Goal: Contribute content

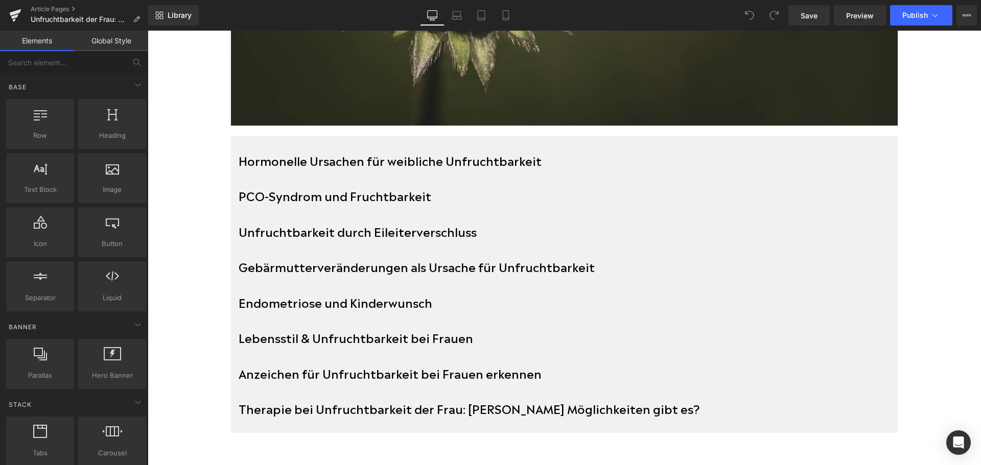
scroll to position [511, 0]
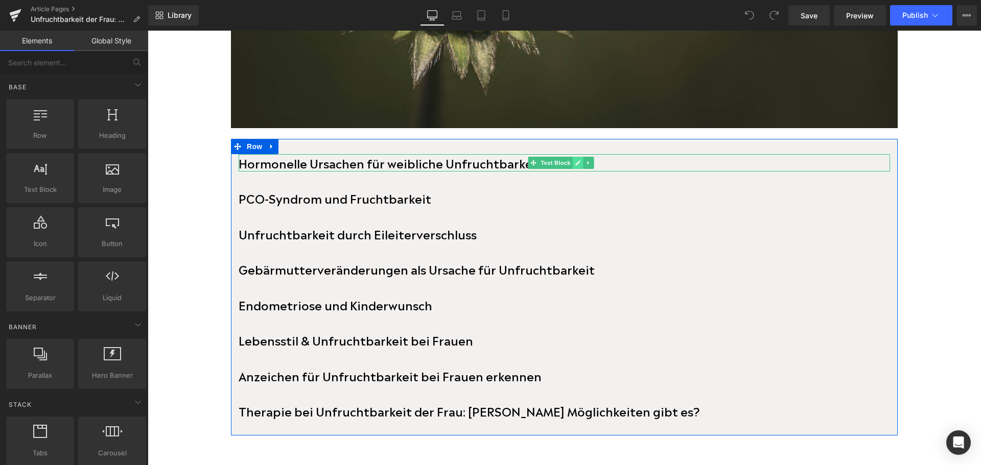
click at [580, 160] on link at bounding box center [578, 163] width 11 height 12
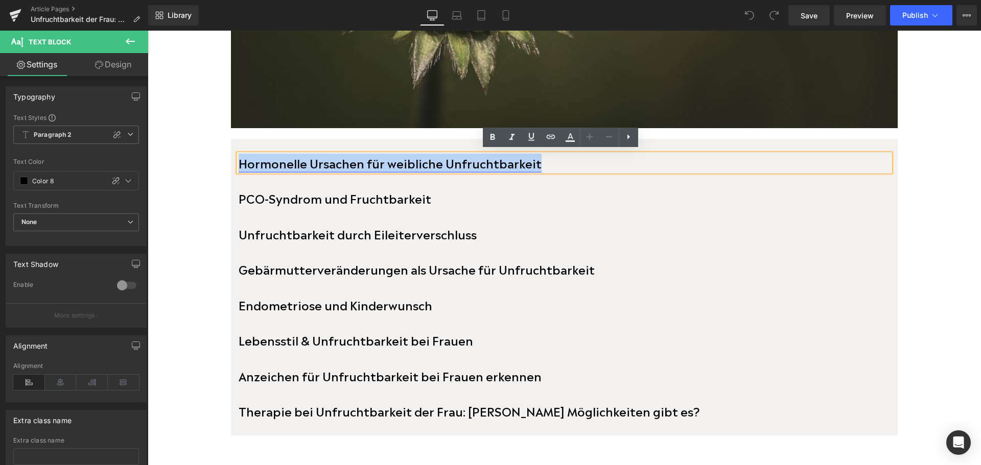
drag, startPoint x: 580, startPoint y: 160, endPoint x: 240, endPoint y: 163, distance: 340.8
click at [240, 163] on p "Hormonelle Ursachen für weibliche Unfruchtbarkeit" at bounding box center [564, 163] width 651 height 18
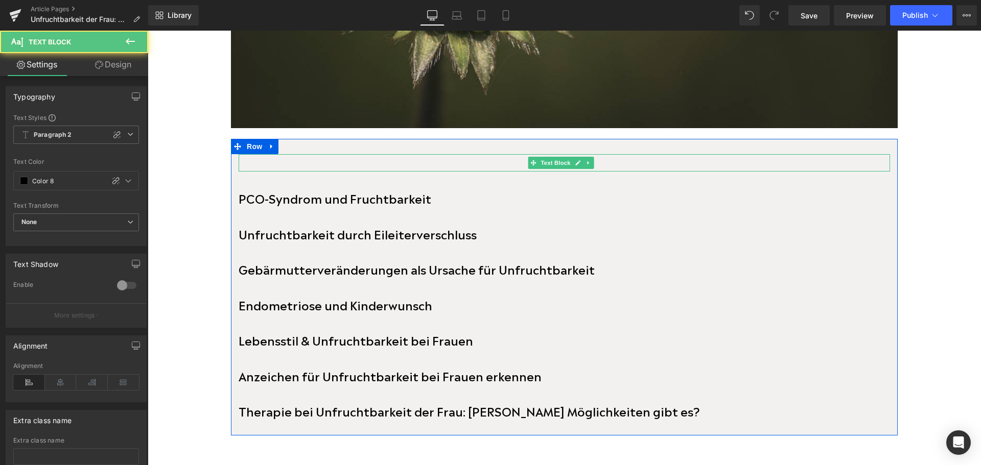
click at [286, 161] on p at bounding box center [564, 163] width 651 height 18
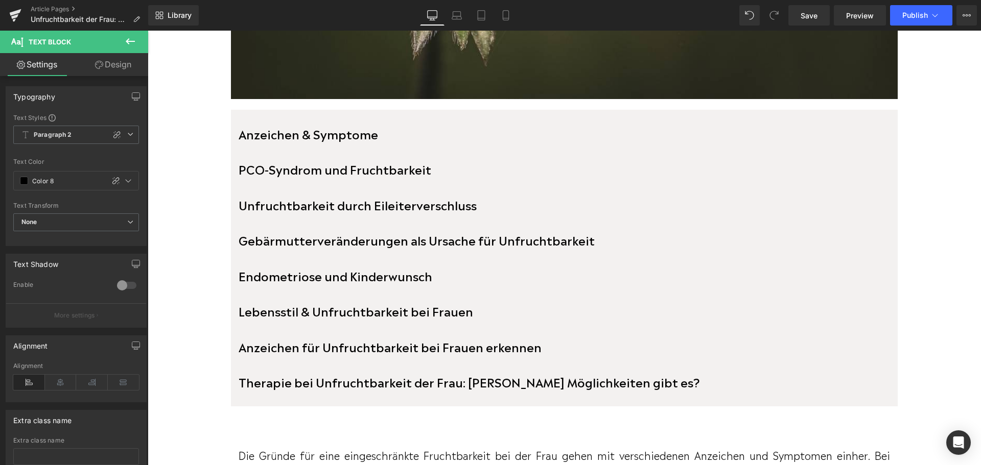
scroll to position [460, 0]
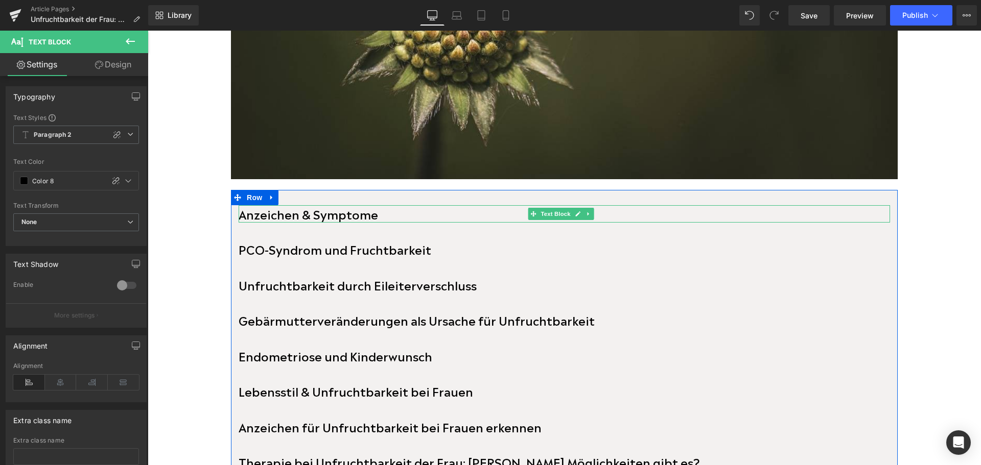
click at [299, 213] on b "Anzeichen & Symptome" at bounding box center [308, 214] width 139 height 18
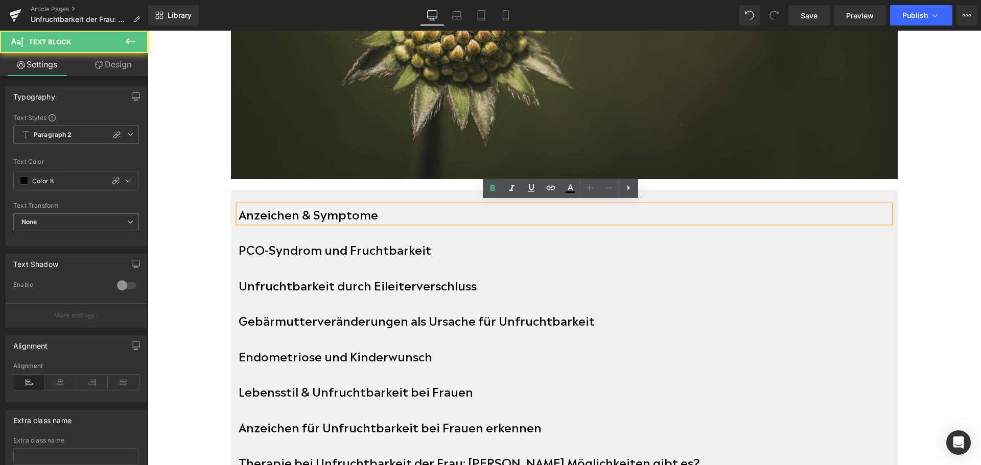
drag, startPoint x: 373, startPoint y: 213, endPoint x: 237, endPoint y: 211, distance: 135.9
click at [239, 211] on div "Anzeichen & Symptome" at bounding box center [564, 214] width 651 height 18
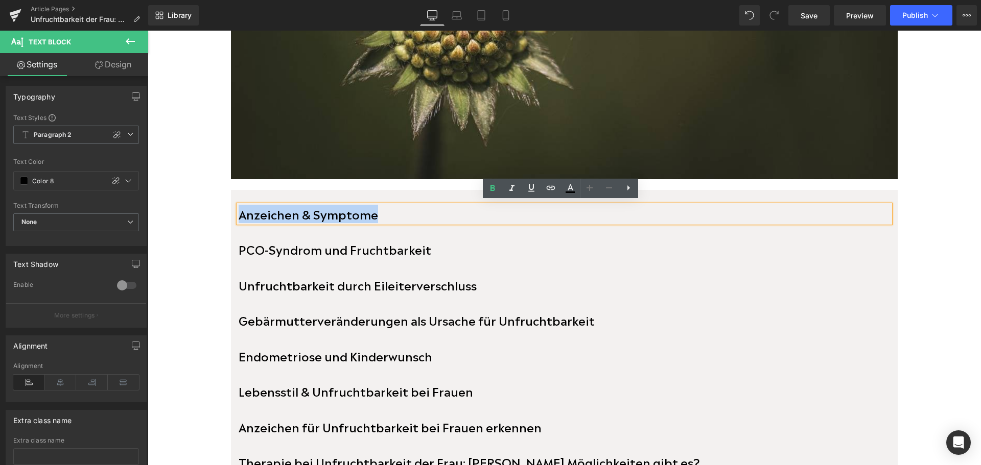
drag, startPoint x: 239, startPoint y: 212, endPoint x: 373, endPoint y: 217, distance: 133.9
click at [373, 217] on b "Anzeichen & Symptome" at bounding box center [308, 214] width 139 height 18
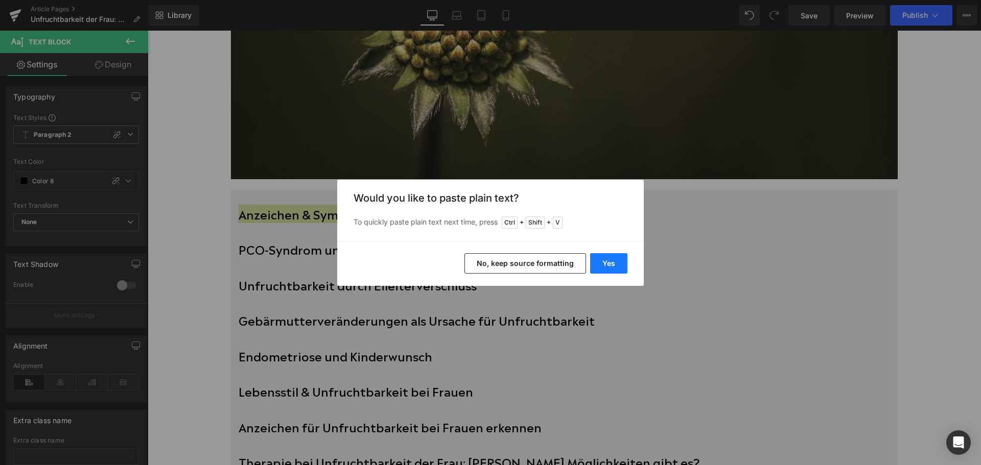
drag, startPoint x: 596, startPoint y: 264, endPoint x: 427, endPoint y: 227, distance: 173.2
click at [596, 264] on button "Yes" at bounding box center [608, 263] width 37 height 20
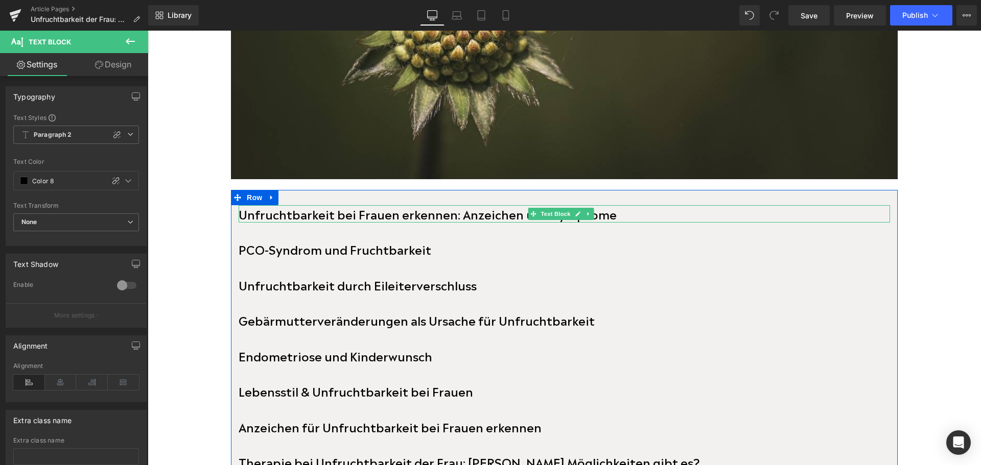
click at [451, 209] on b "Unfruchtbarkeit bei Frauen erkennen: Anzeichen und Symptome" at bounding box center [428, 214] width 378 height 18
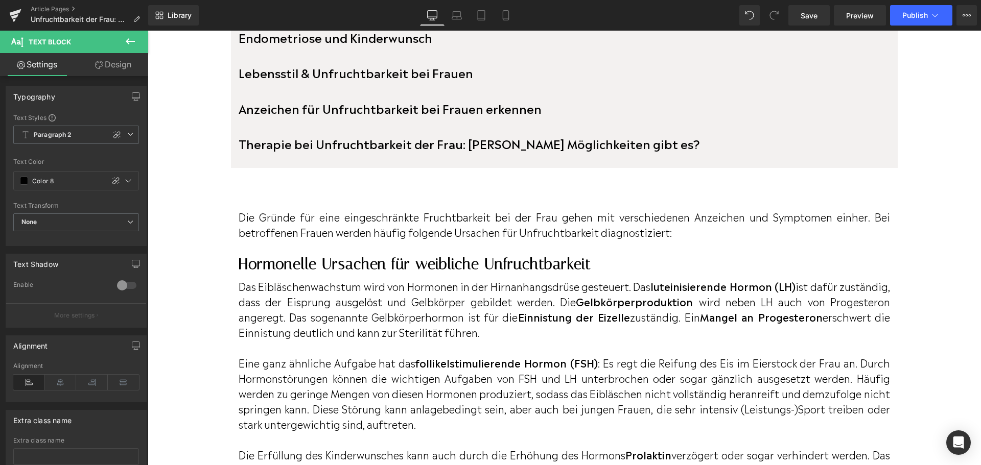
scroll to position [766, 0]
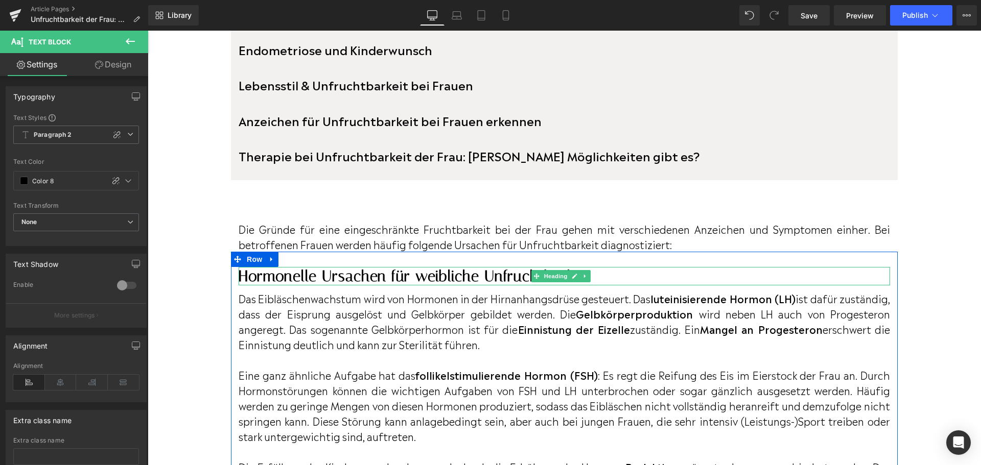
click at [326, 275] on h2 "Hormonelle Ursachen für weibliche Unfruchtbarkeit" at bounding box center [564, 276] width 651 height 18
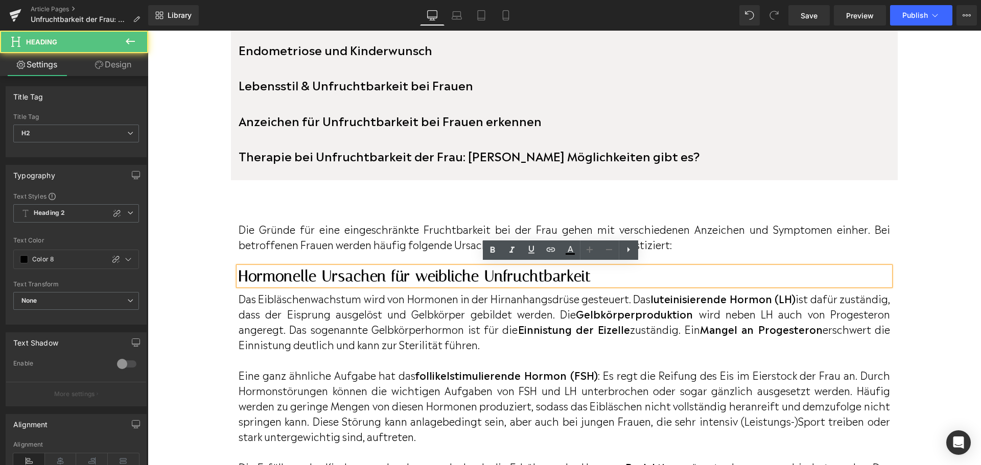
click at [591, 267] on h2 "Hormonelle Ursachen für weibliche Unfruchtbarkeit" at bounding box center [564, 276] width 651 height 18
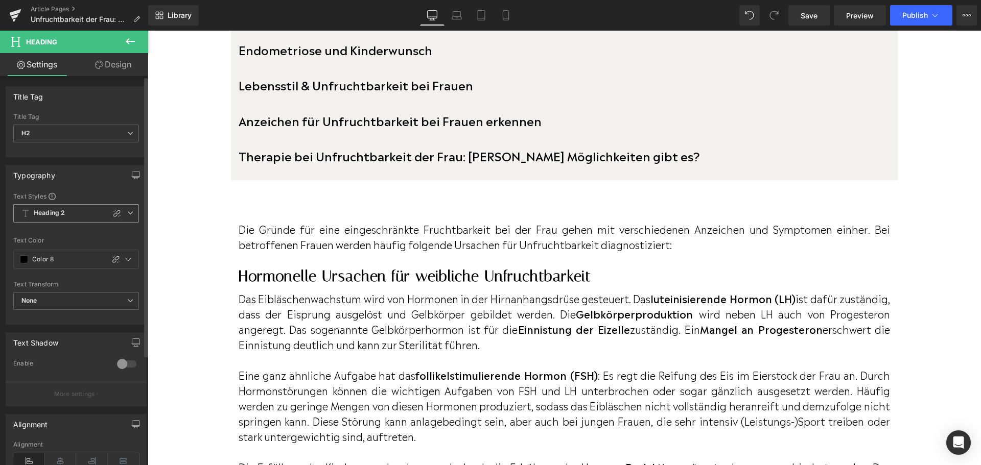
click at [121, 213] on span "Heading 2" at bounding box center [76, 213] width 126 height 18
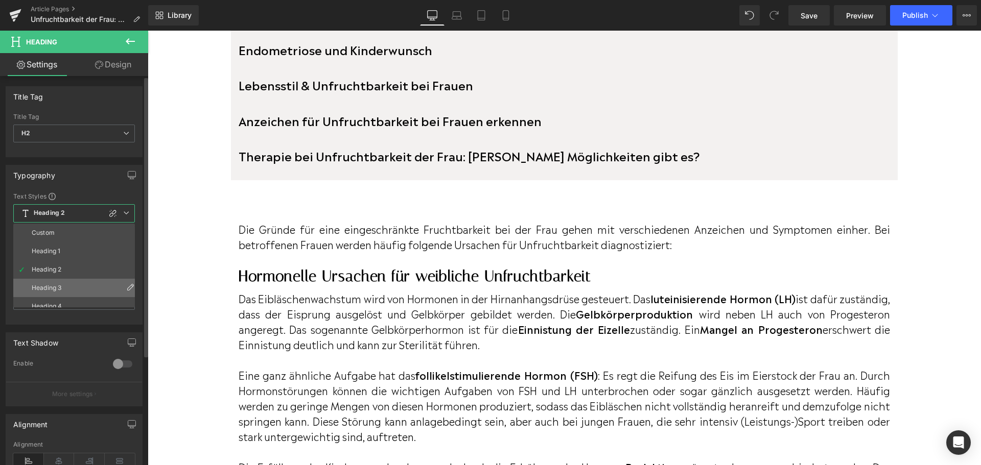
click at [106, 280] on li "Heading 3" at bounding box center [76, 288] width 126 height 18
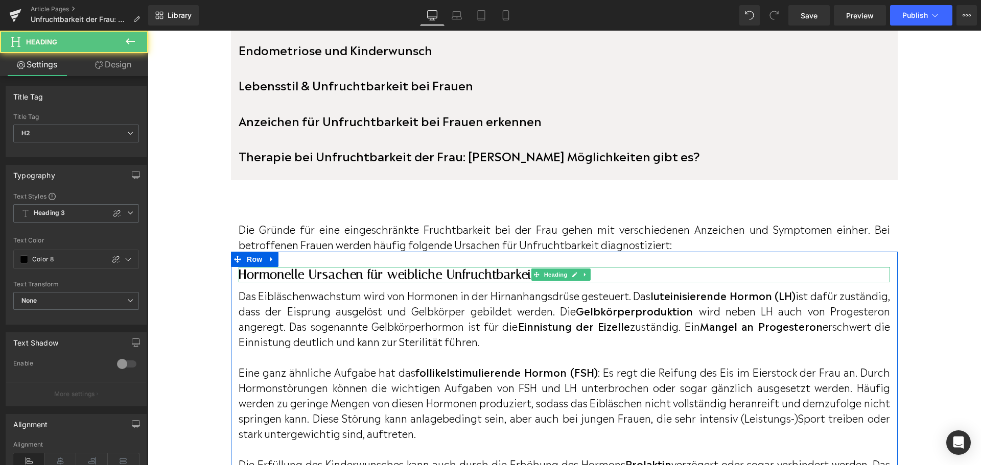
click at [268, 273] on h2 "Hormonelle Ursachen für weibliche Unfruchtbarkeit" at bounding box center [564, 274] width 651 height 15
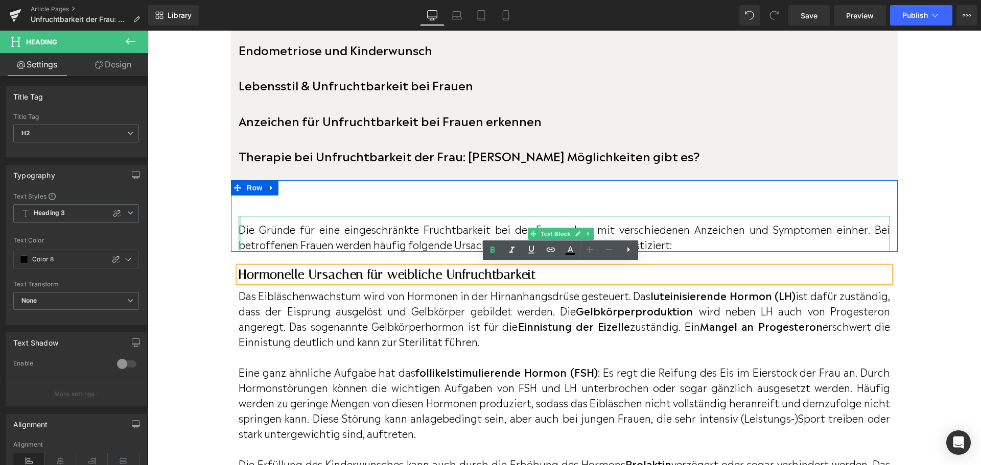
click at [240, 224] on div at bounding box center [240, 234] width 3 height 36
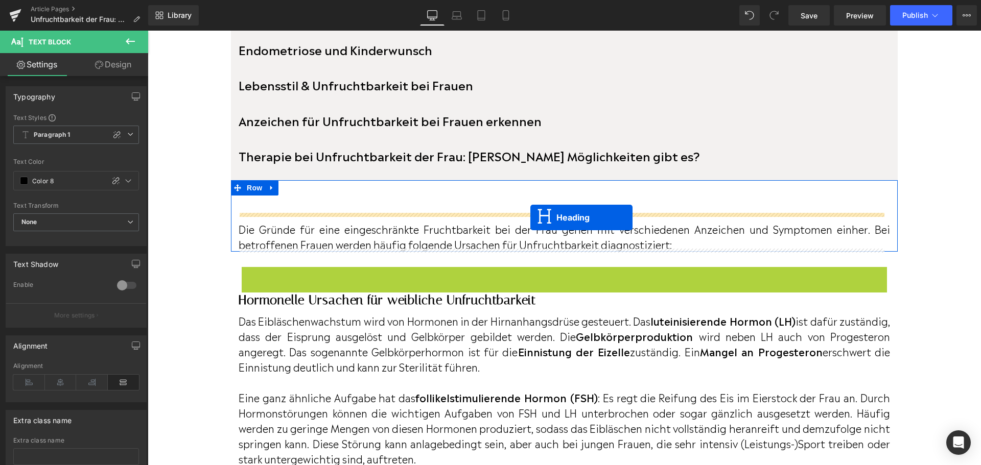
drag, startPoint x: 536, startPoint y: 270, endPoint x: 530, endPoint y: 218, distance: 52.5
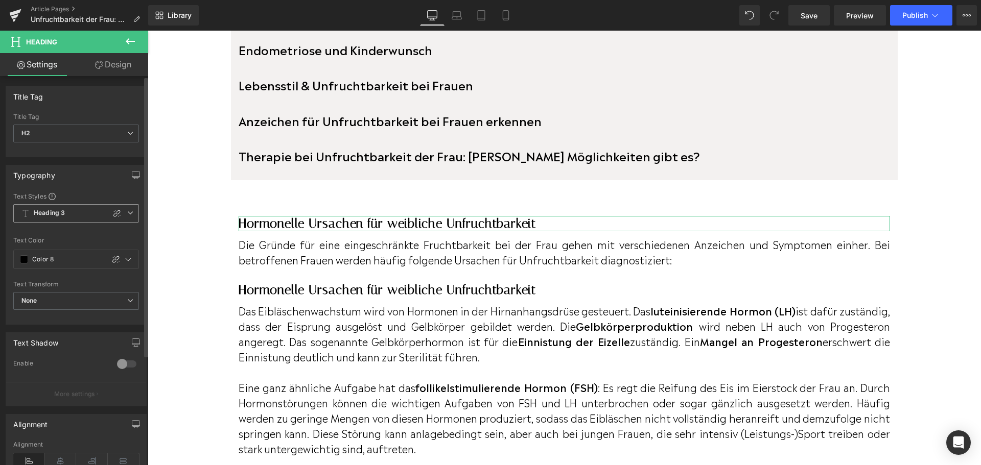
click at [129, 213] on icon at bounding box center [130, 213] width 6 height 6
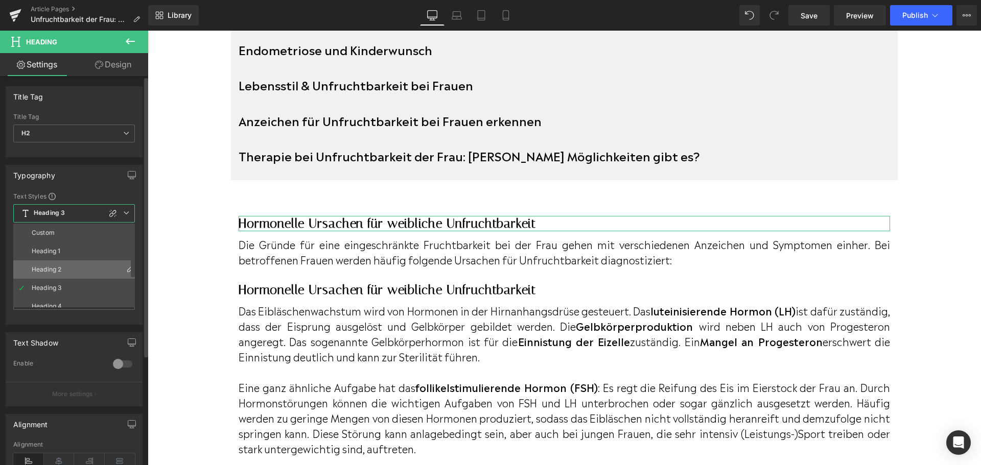
click at [94, 269] on li "Heading 2" at bounding box center [76, 270] width 126 height 18
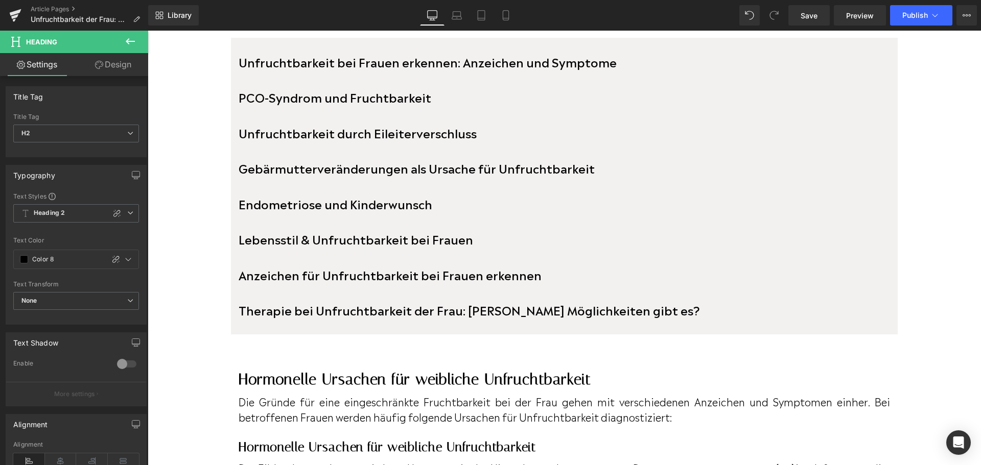
scroll to position [562, 0]
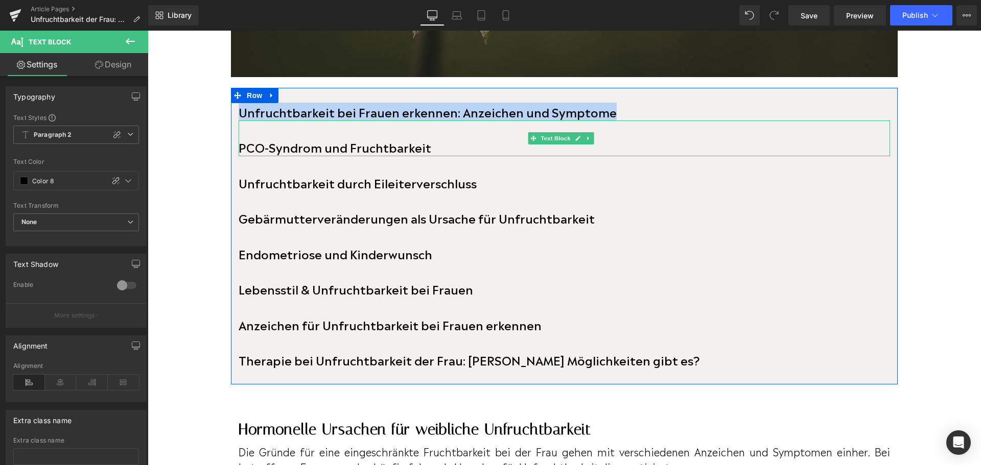
drag, startPoint x: 241, startPoint y: 110, endPoint x: 605, endPoint y: 117, distance: 364.3
click at [605, 117] on div "Unfruchtbarkeit bei Frauen erkennen: Anzeichen und Symptome Text Block" at bounding box center [564, 112] width 651 height 18
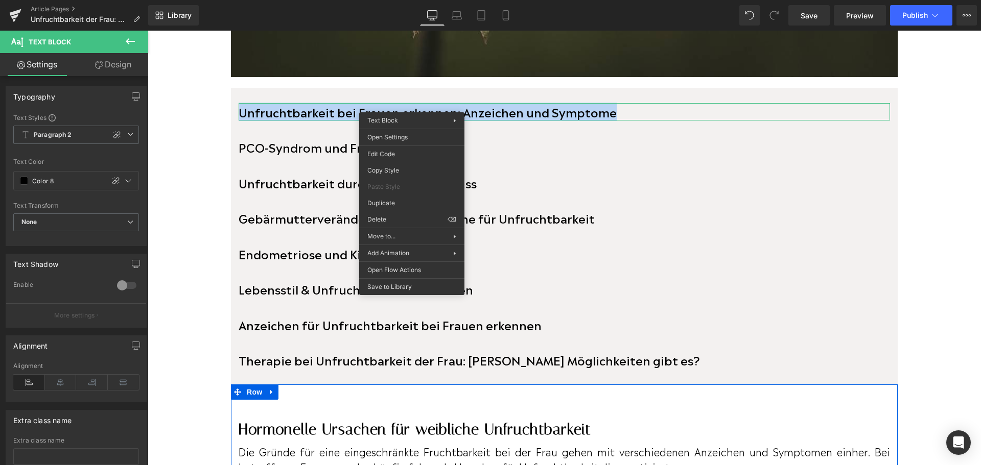
drag, startPoint x: 338, startPoint y: 423, endPoint x: 279, endPoint y: 342, distance: 100.5
click at [338, 423] on h2 "Hormonelle Ursachen für weibliche Unfruchtbarkeit" at bounding box center [564, 429] width 651 height 18
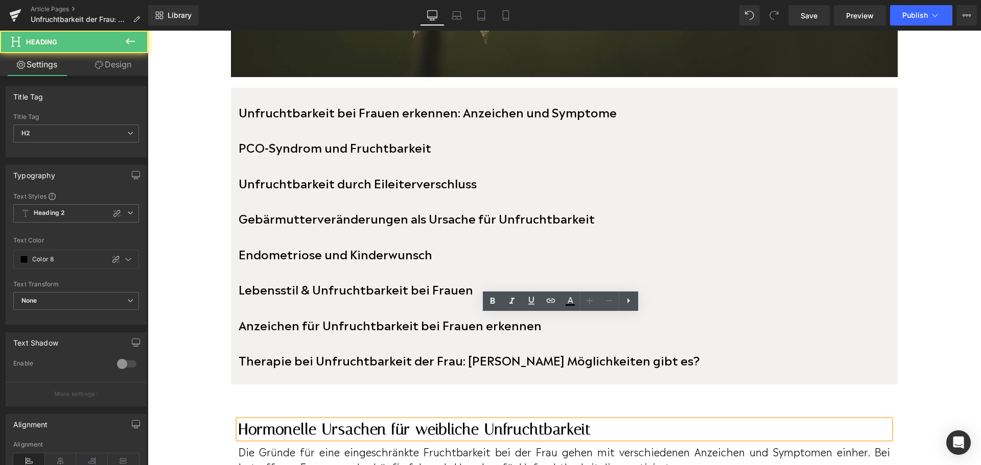
scroll to position [664, 0]
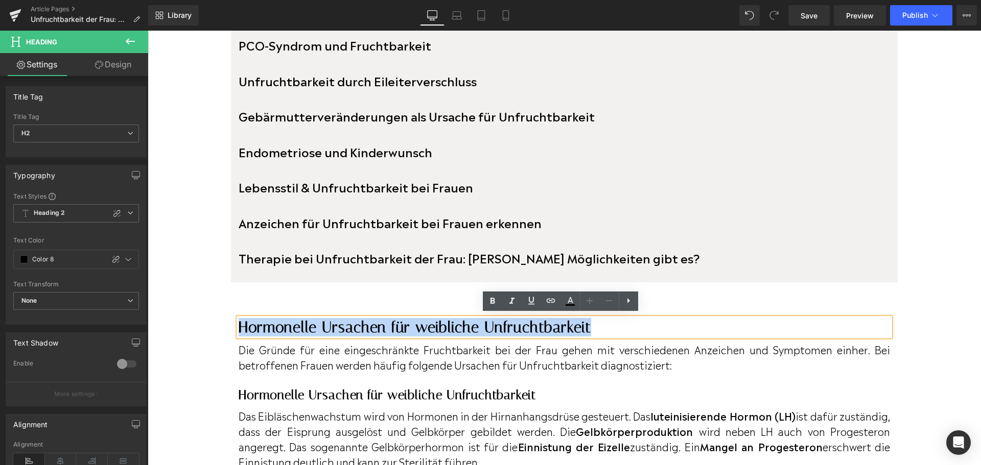
drag, startPoint x: 241, startPoint y: 320, endPoint x: 594, endPoint y: 325, distance: 353.0
click at [594, 325] on h2 "Hormonelle Ursachen für weibliche Unfruchtbarkeit" at bounding box center [564, 327] width 651 height 18
paste div
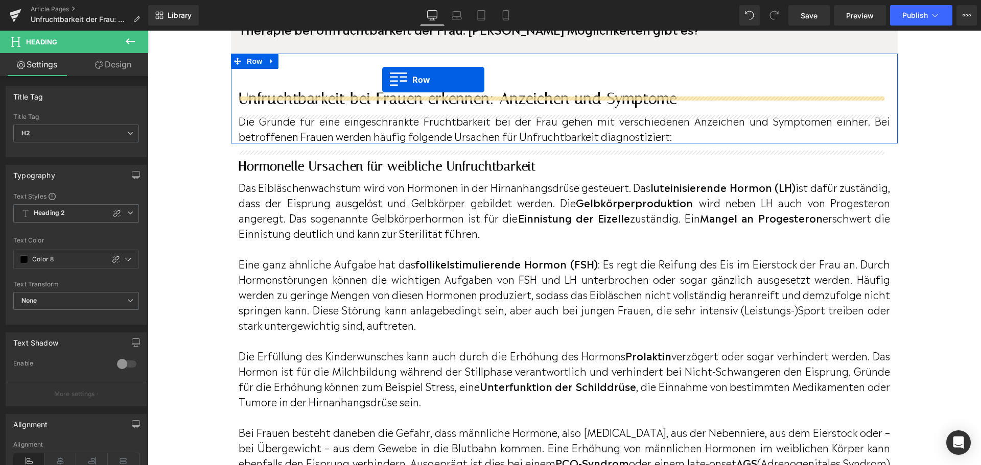
scroll to position [883, 0]
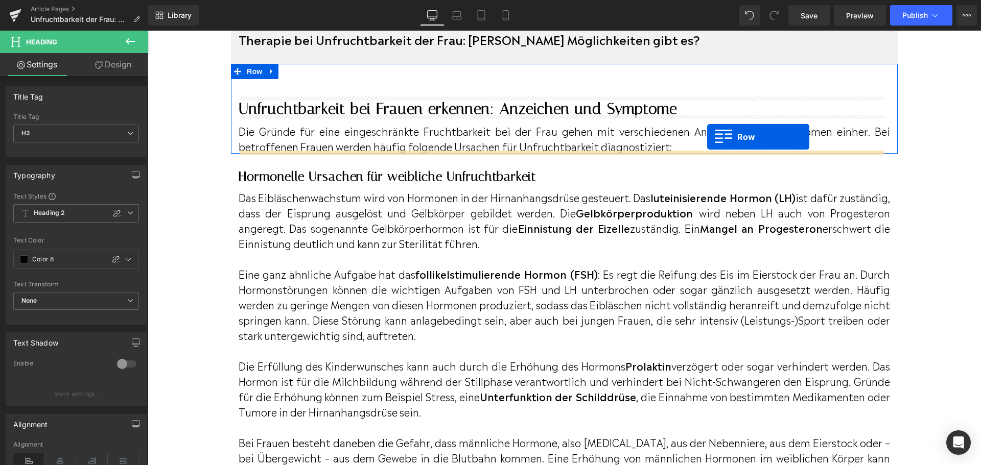
drag, startPoint x: 239, startPoint y: 163, endPoint x: 707, endPoint y: 137, distance: 469.2
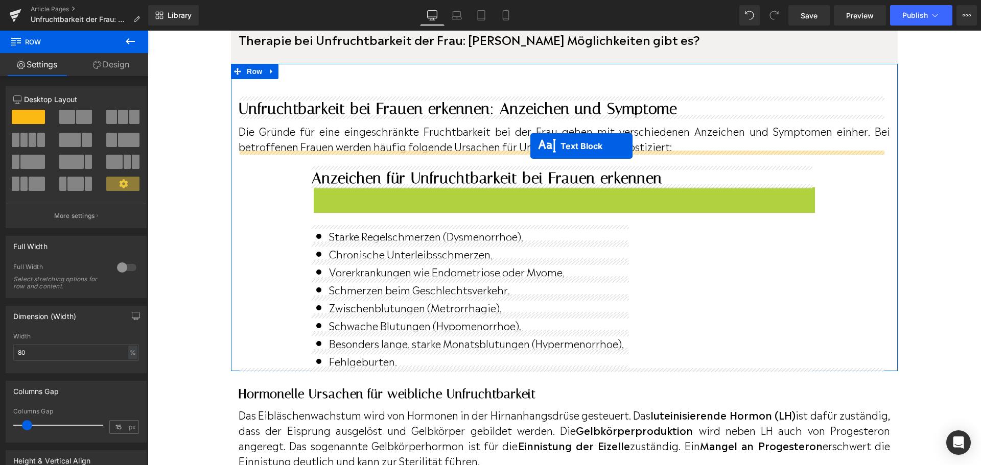
drag, startPoint x: 531, startPoint y: 234, endPoint x: 530, endPoint y: 146, distance: 87.9
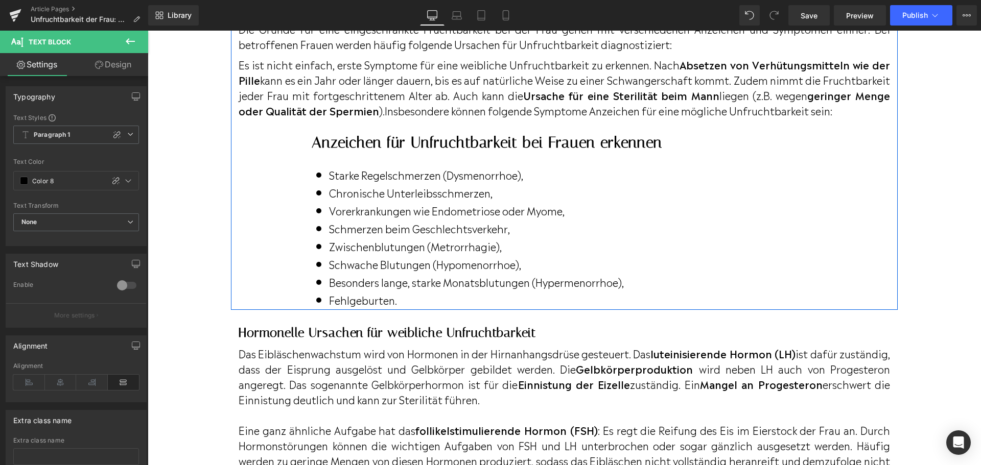
scroll to position [934, 0]
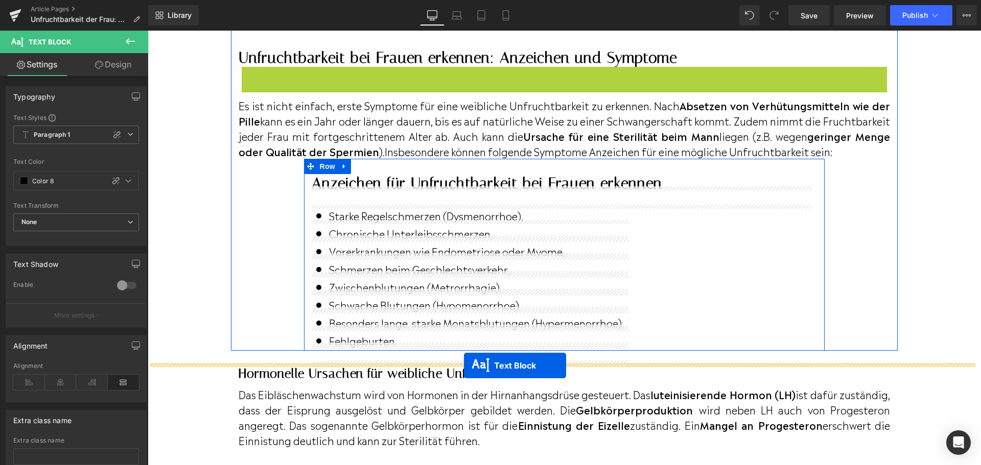
drag, startPoint x: 534, startPoint y: 78, endPoint x: 464, endPoint y: 366, distance: 296.0
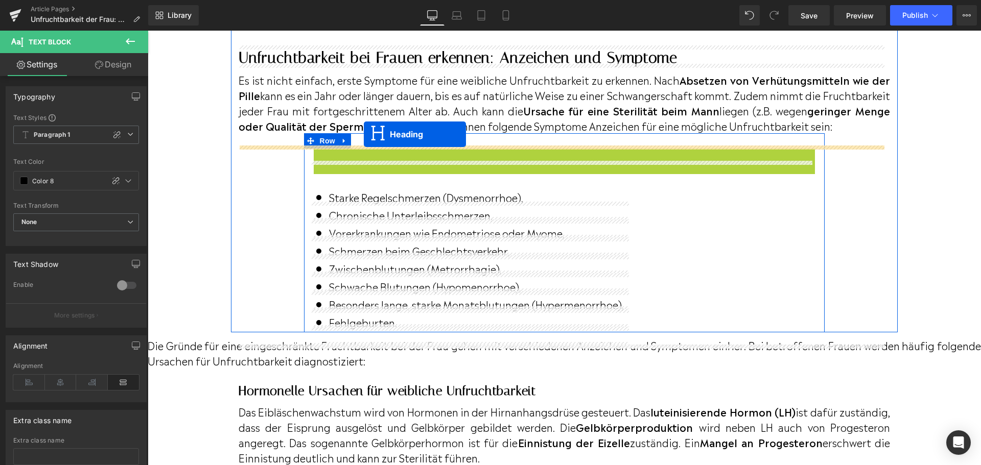
drag, startPoint x: 506, startPoint y: 166, endPoint x: 364, endPoint y: 134, distance: 146.0
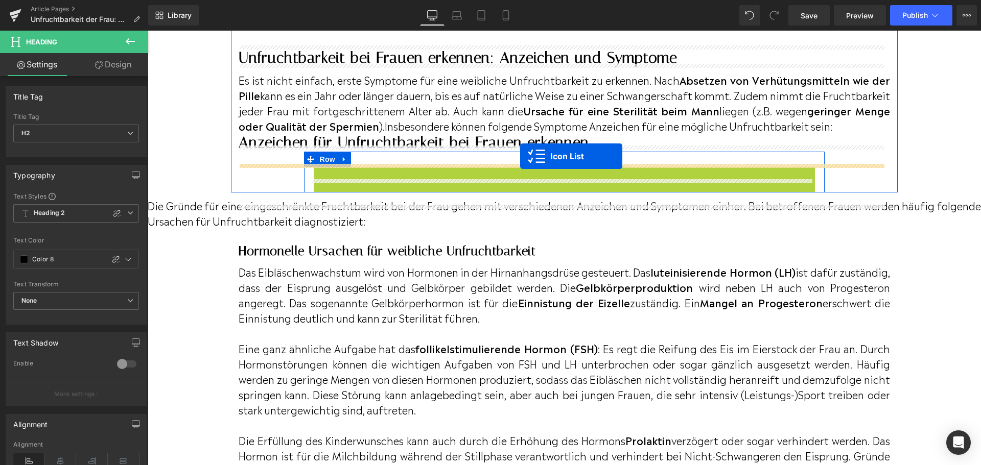
drag, startPoint x: 548, startPoint y: 185, endPoint x: 520, endPoint y: 156, distance: 39.7
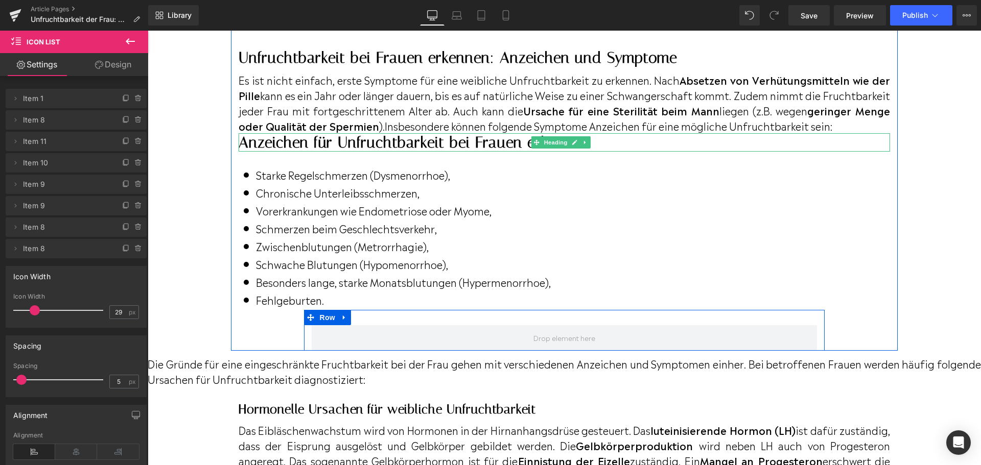
click at [422, 152] on h2 "Anzeichen für Unfruchtbarkeit bei Frauen erkennen" at bounding box center [564, 142] width 651 height 18
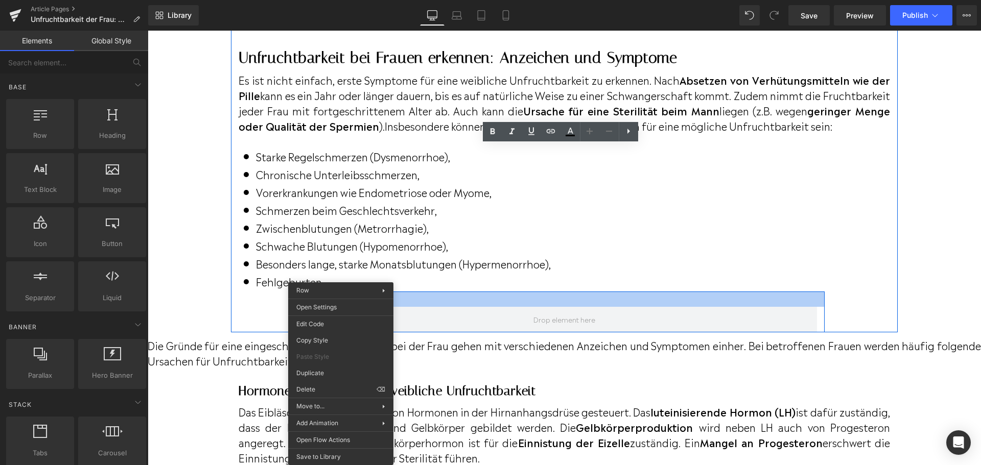
click at [451, 312] on div "Row" at bounding box center [564, 312] width 521 height 41
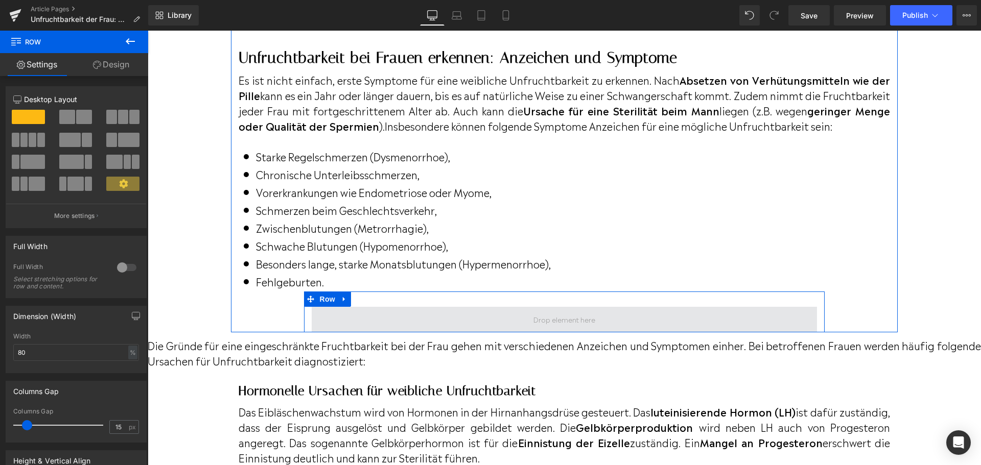
click at [457, 326] on span at bounding box center [565, 320] width 506 height 26
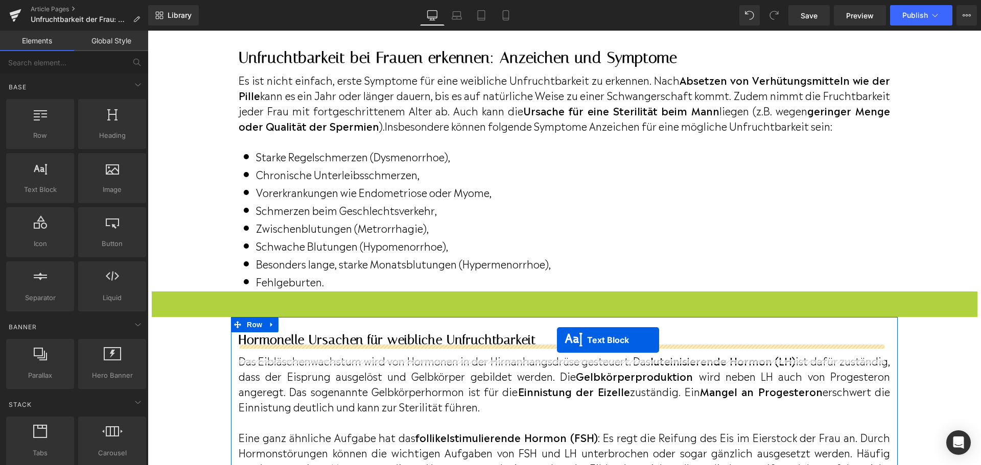
drag, startPoint x: 552, startPoint y: 321, endPoint x: 557, endPoint y: 340, distance: 19.5
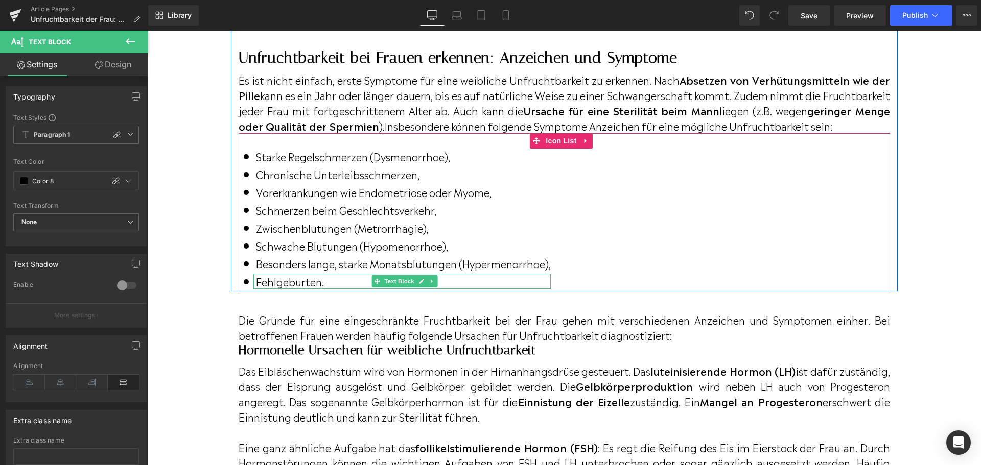
click at [257, 289] on p "Fehlgeburten." at bounding box center [403, 281] width 295 height 15
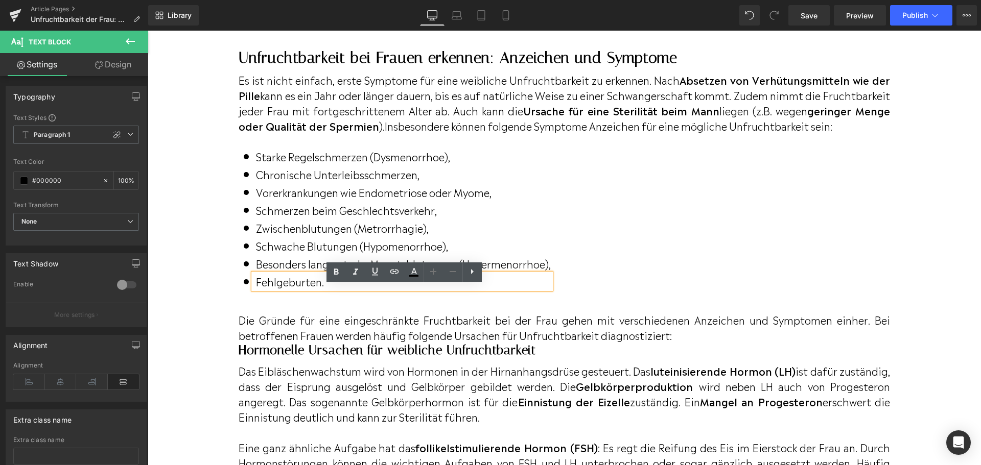
click at [257, 289] on p "Fehlgeburten." at bounding box center [403, 281] width 295 height 15
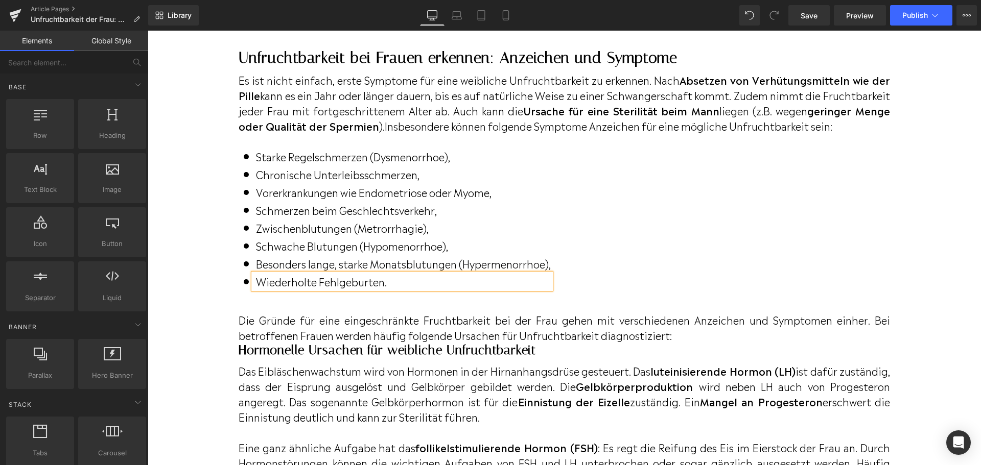
click at [283, 151] on div "Icon Starke Regelschmerzen (Dysmenorrhoe), Text Block Icon Chronische Unterleib…" at bounding box center [564, 212] width 651 height 159
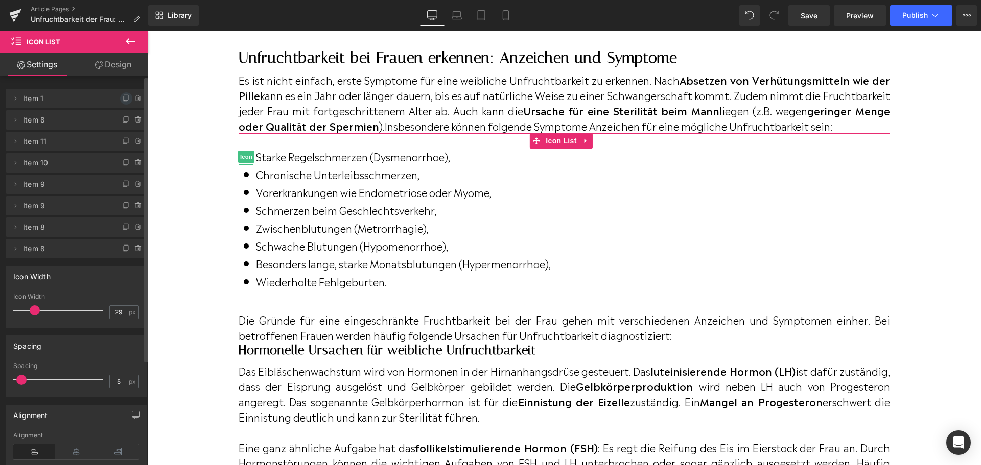
click at [122, 98] on icon at bounding box center [126, 99] width 8 height 8
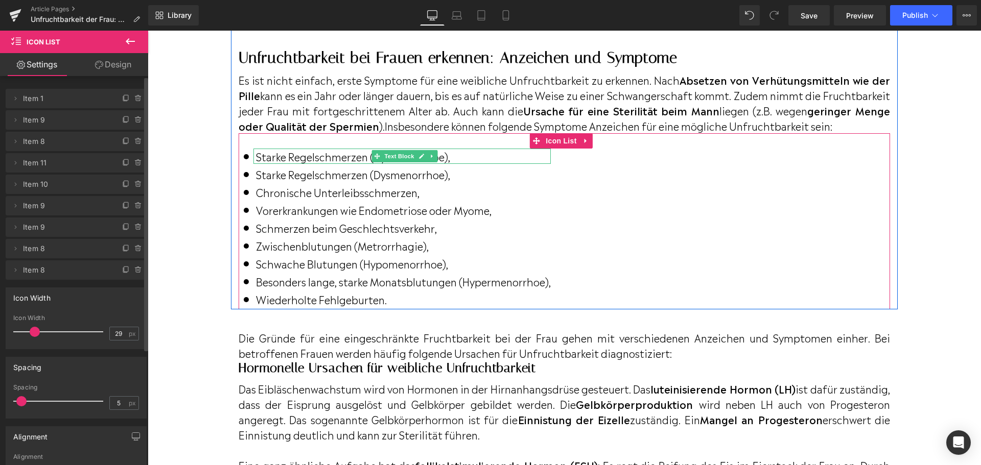
click at [269, 164] on p "Starke Regelschmerzen (Dysmenorrhoe)," at bounding box center [403, 156] width 295 height 15
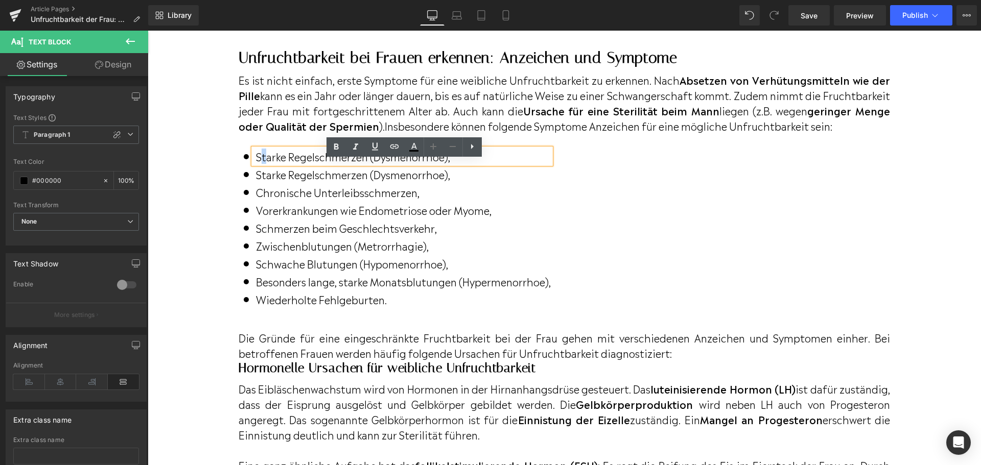
drag, startPoint x: 258, startPoint y: 169, endPoint x: 267, endPoint y: 169, distance: 8.7
click at [267, 164] on p "Starke Regelschmerzen (Dysmenorrhoe)," at bounding box center [403, 156] width 295 height 15
click at [258, 164] on p "Starke Regelschmerzen (Dysmenorrhoe)," at bounding box center [403, 156] width 295 height 15
drag, startPoint x: 257, startPoint y: 169, endPoint x: 450, endPoint y: 171, distance: 192.6
click at [450, 164] on p "Starke Regelschmerzen (Dysmenorrhoe)," at bounding box center [403, 156] width 295 height 15
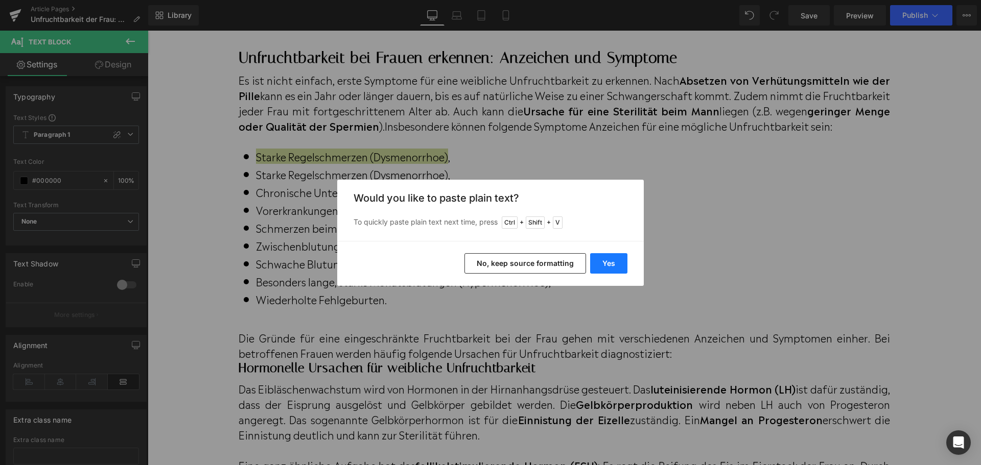
click at [611, 268] on button "Yes" at bounding box center [608, 263] width 37 height 20
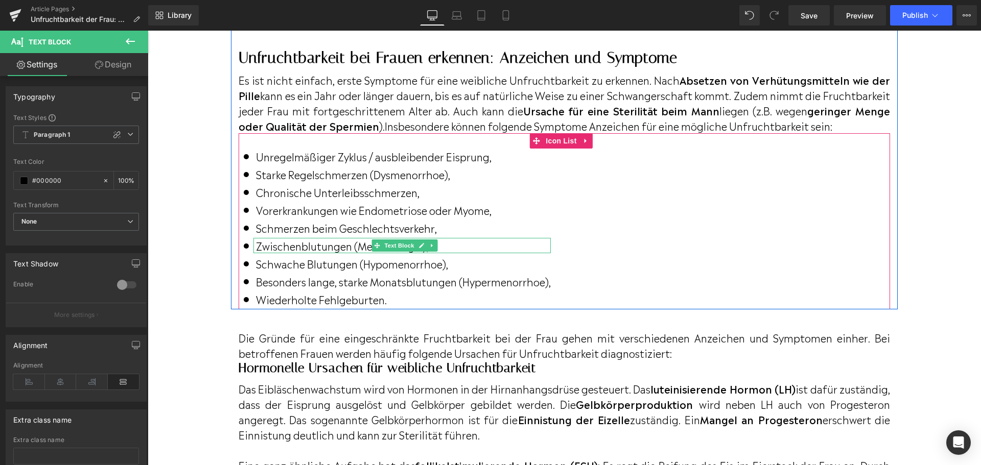
drag, startPoint x: 473, startPoint y: 257, endPoint x: 319, endPoint y: 251, distance: 153.9
click at [473, 253] on p "Zwischenblutungen (Metrorrhagie)," at bounding box center [403, 245] width 295 height 15
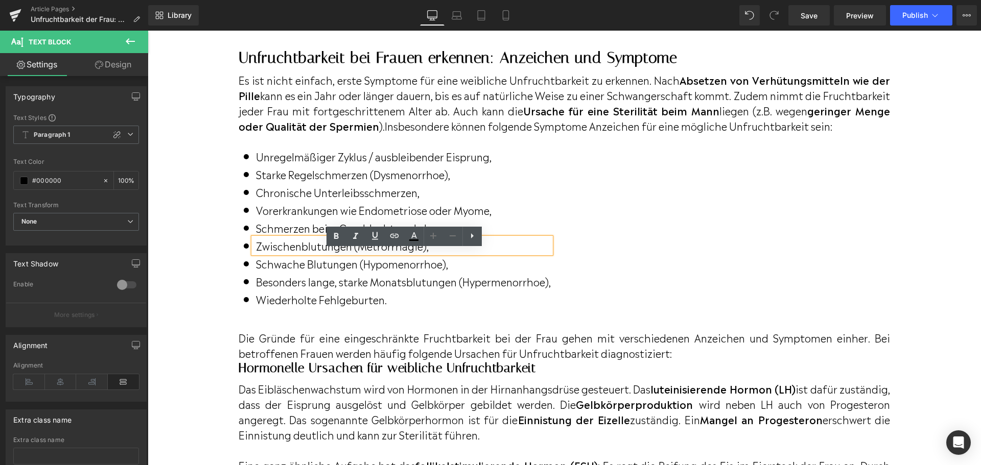
click at [426, 253] on p "Zwischenblutungen (Metrorrhagie)," at bounding box center [403, 245] width 295 height 15
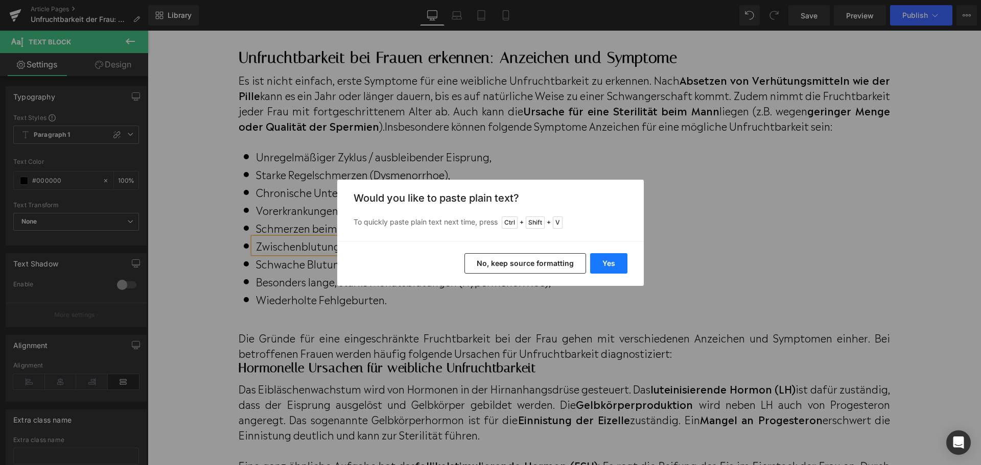
click at [605, 263] on button "Yes" at bounding box center [608, 263] width 37 height 20
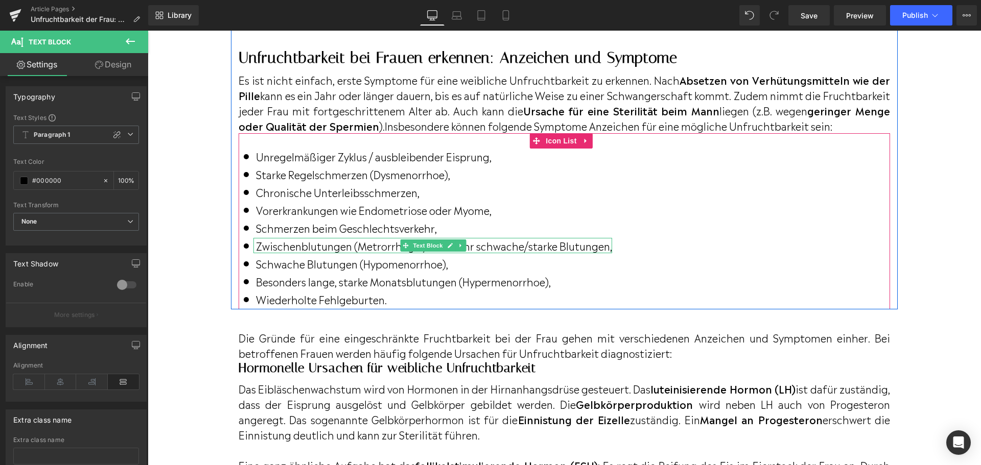
click at [539, 253] on p "Zwischenblutungen (Metrorrhagie) oder sehr schwache/starke Blutungen," at bounding box center [434, 245] width 356 height 15
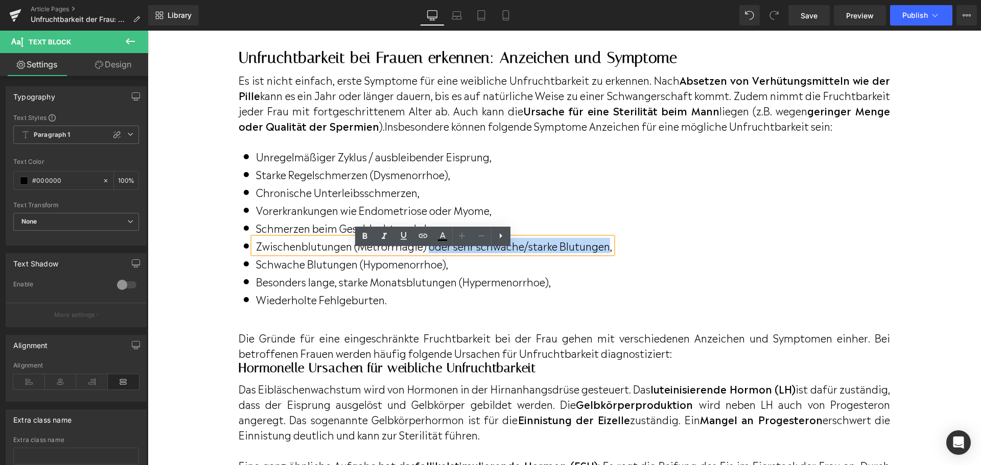
drag, startPoint x: 429, startPoint y: 259, endPoint x: 609, endPoint y: 263, distance: 179.9
click at [609, 253] on p "Zwischenblutungen (Metrorrhagie) oder sehr schwache/starke Blutungen," at bounding box center [434, 245] width 356 height 15
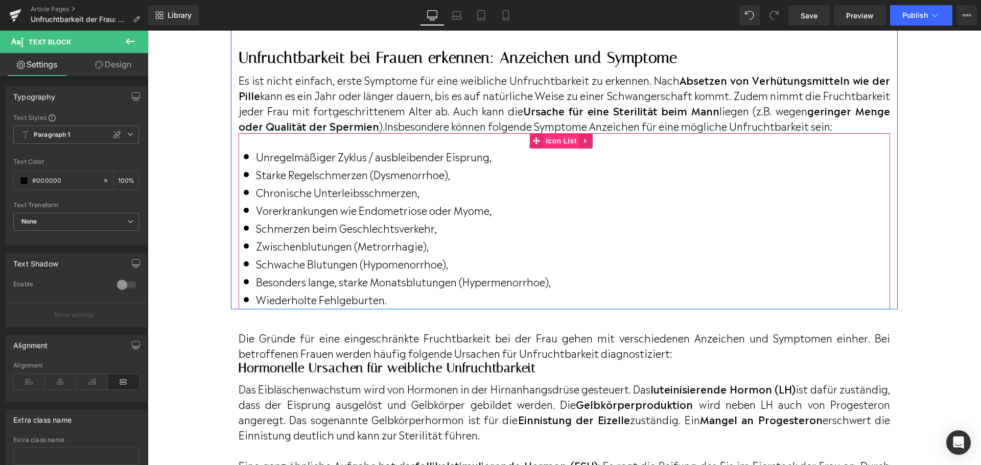
click at [554, 149] on span "Icon List" at bounding box center [561, 140] width 36 height 15
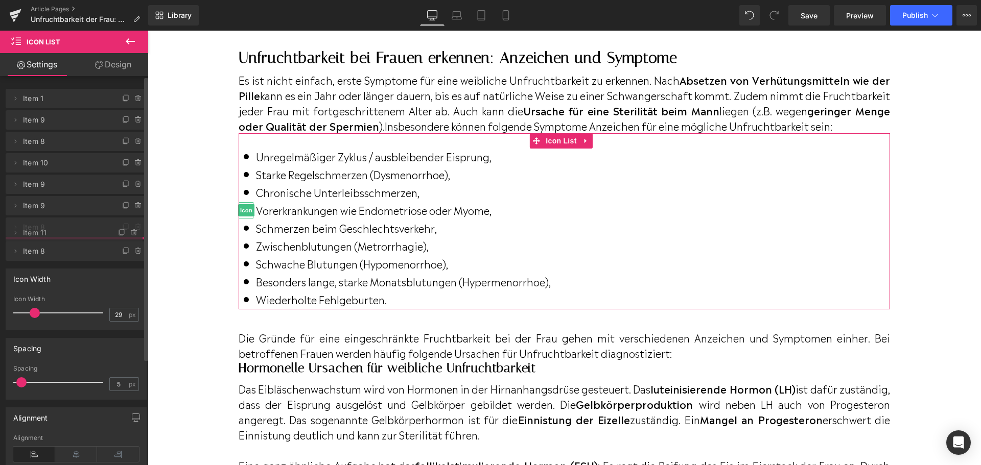
drag, startPoint x: 84, startPoint y: 163, endPoint x: 78, endPoint y: 233, distance: 70.3
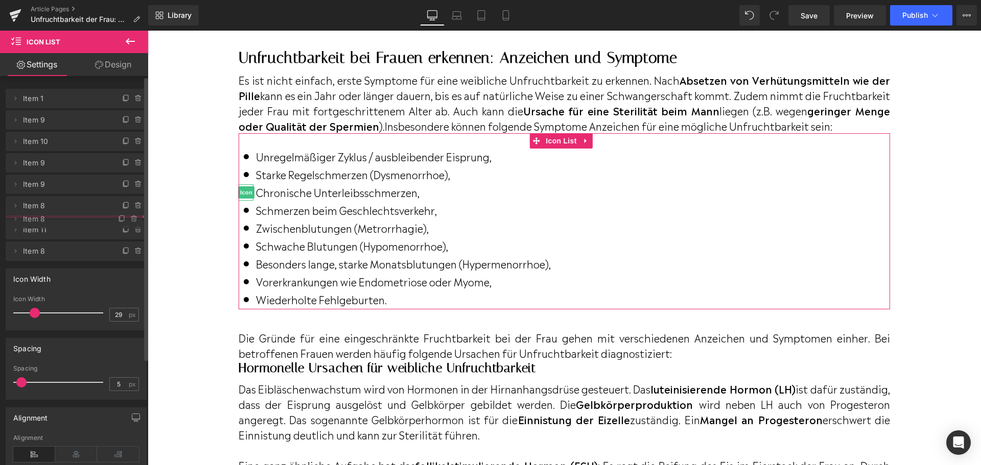
drag, startPoint x: 44, startPoint y: 143, endPoint x: 50, endPoint y: 221, distance: 77.9
drag, startPoint x: 40, startPoint y: 140, endPoint x: 42, endPoint y: 234, distance: 94.0
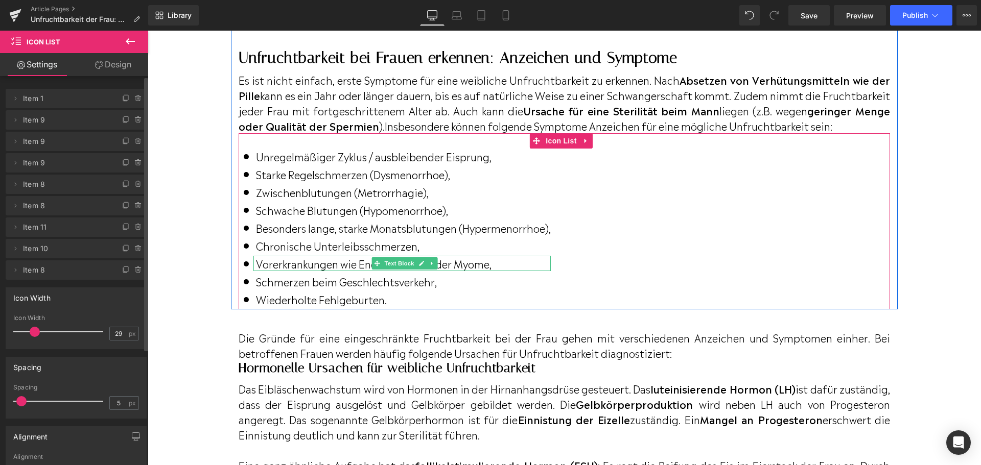
click at [492, 271] on p "Vorerkrankungen wie Endometriose oder Myome," at bounding box center [403, 263] width 295 height 15
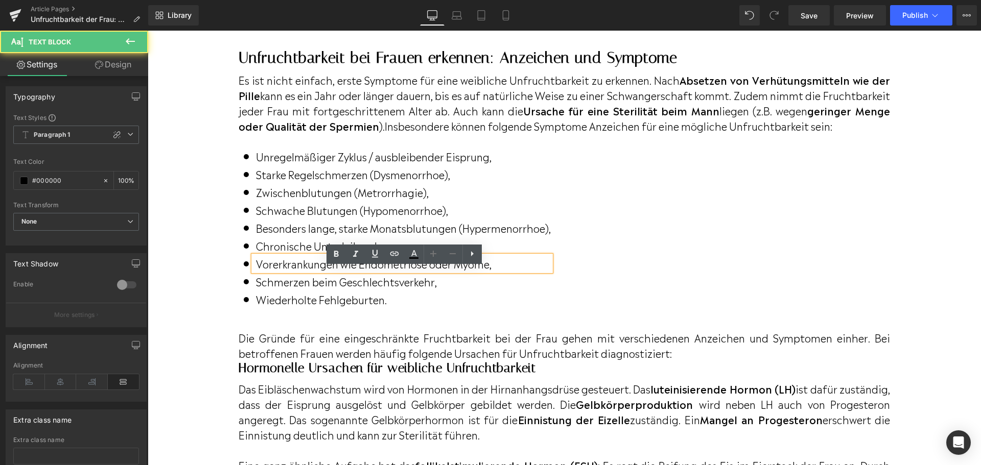
click at [490, 271] on p "Vorerkrankungen wie Endometriose oder Myome," at bounding box center [403, 263] width 295 height 15
drag, startPoint x: 455, startPoint y: 277, endPoint x: 426, endPoint y: 274, distance: 29.3
click at [426, 271] on p "Vorerkrankungen wie Endometriose oder Myome," at bounding box center [403, 263] width 295 height 15
click at [476, 271] on p "Vorerkrankungen wie Endometriose, Myome," at bounding box center [403, 263] width 295 height 15
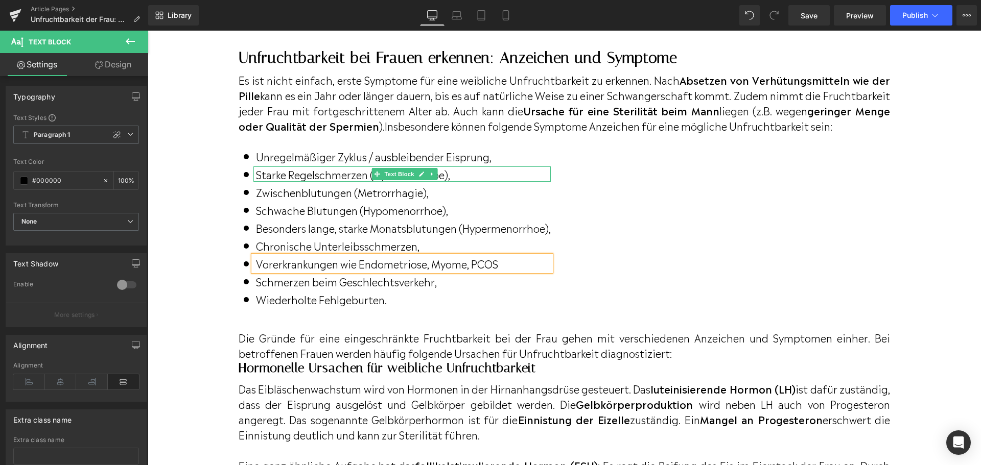
click at [260, 182] on p "Starke Regelschmerzen (Dysmenorrhoe)," at bounding box center [403, 174] width 295 height 15
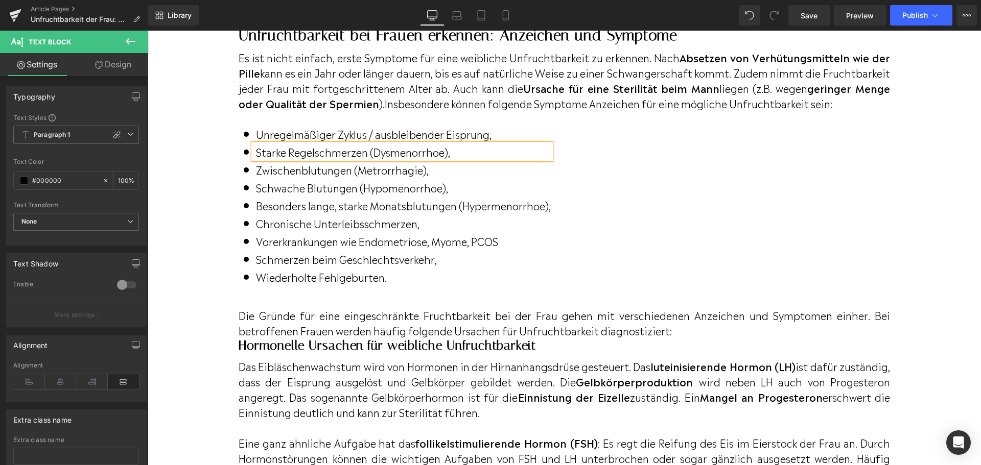
scroll to position [905, 0]
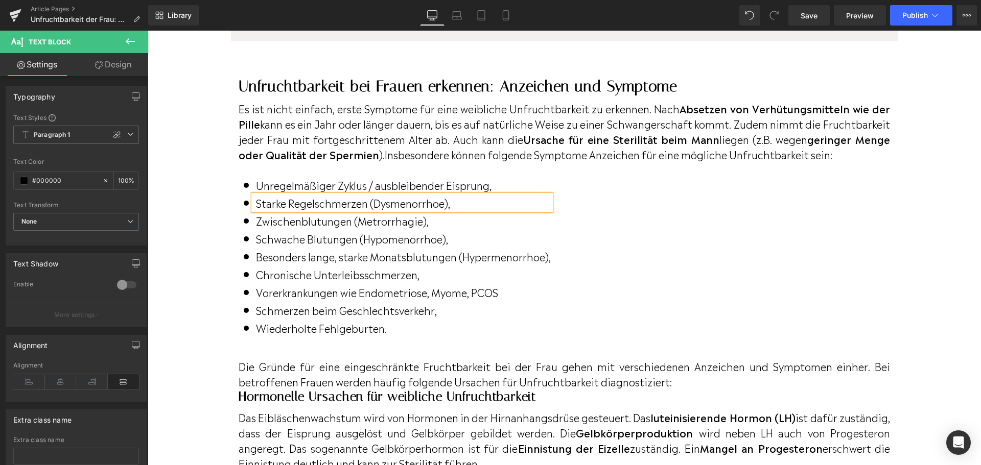
click at [266, 210] on p "Starke Regelschmerzen (Dysmenorrhoe)," at bounding box center [403, 202] width 295 height 15
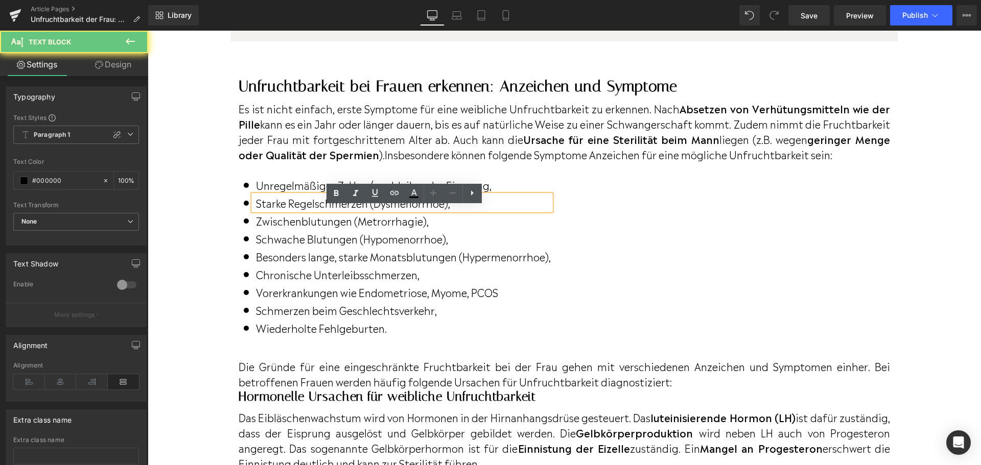
click at [262, 210] on p "Starke Regelschmerzen (Dysmenorrhoe)," at bounding box center [403, 202] width 295 height 15
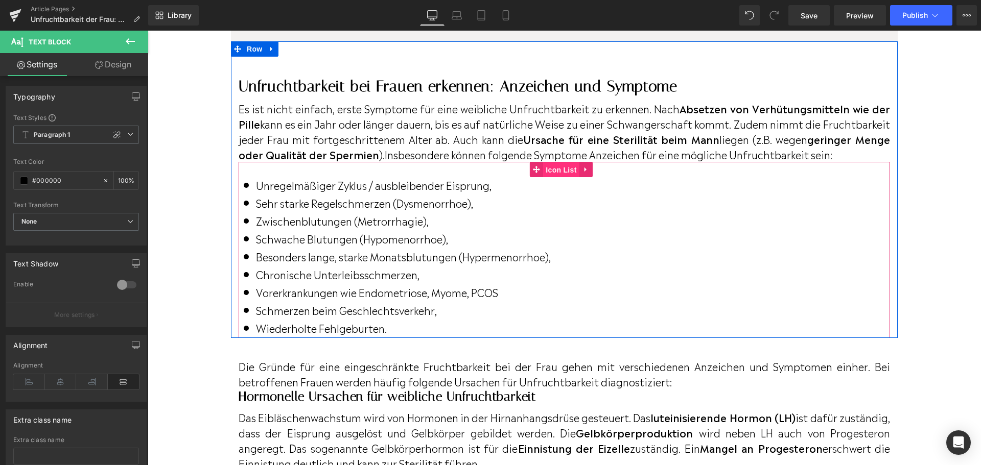
click at [552, 178] on span "Icon List" at bounding box center [561, 169] width 36 height 15
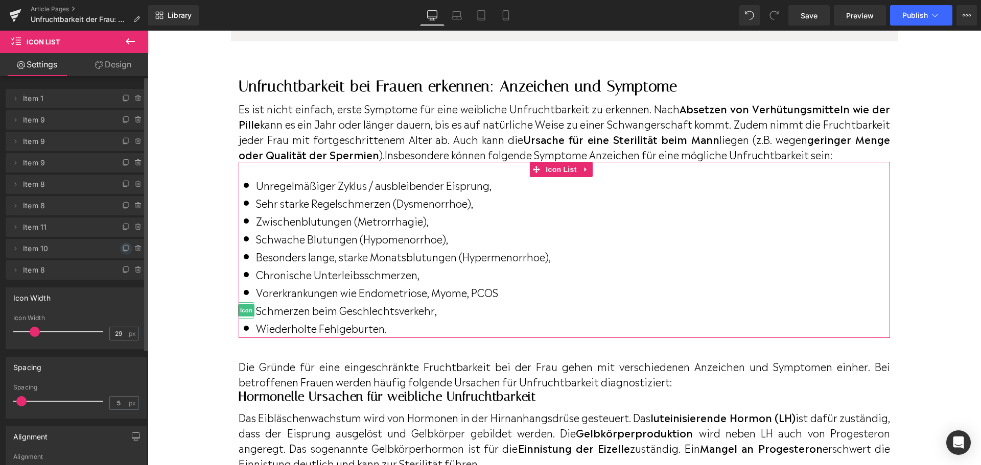
click at [122, 246] on icon at bounding box center [126, 249] width 8 height 8
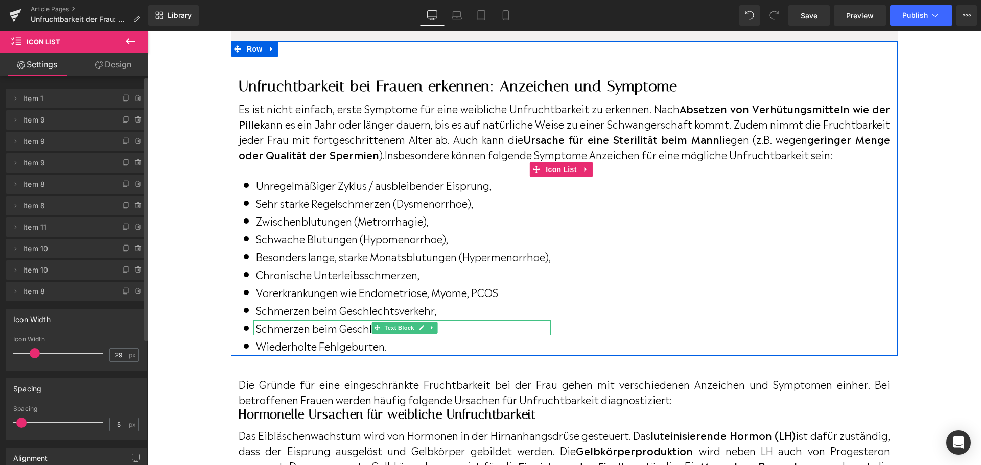
drag, startPoint x: 283, startPoint y: 341, endPoint x: 259, endPoint y: 340, distance: 23.5
click at [282, 336] on p "Schmerzen beim Geschlechtsverkehr," at bounding box center [403, 327] width 295 height 15
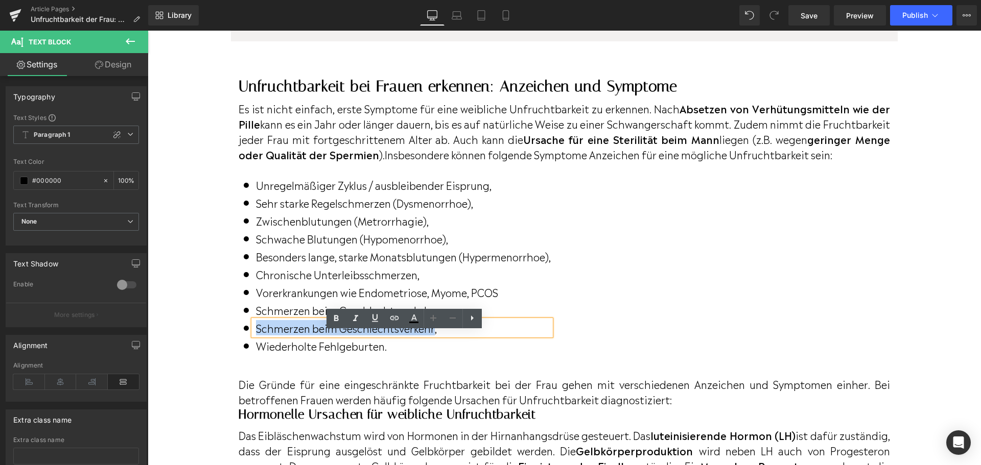
drag, startPoint x: 258, startPoint y: 340, endPoint x: 436, endPoint y: 342, distance: 177.8
click at [436, 336] on p "Schmerzen beim Geschlechtsverkehr," at bounding box center [403, 327] width 295 height 15
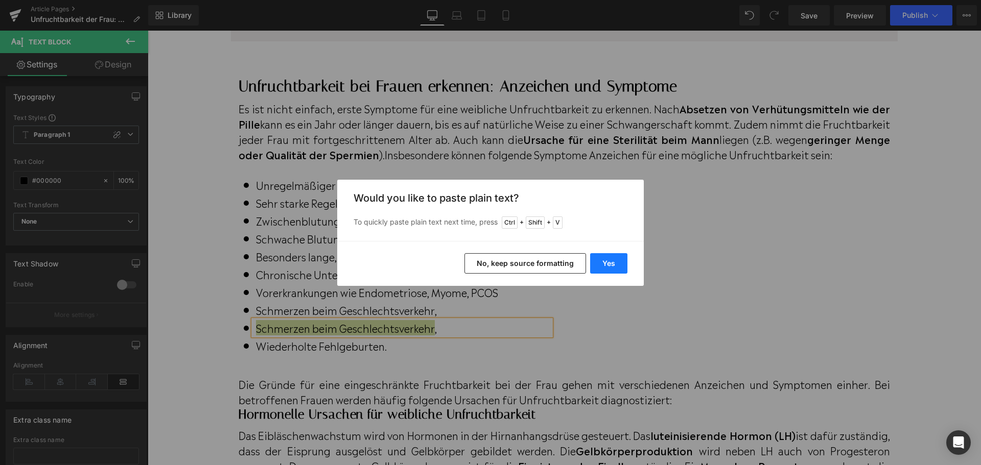
click at [621, 258] on button "Yes" at bounding box center [608, 263] width 37 height 20
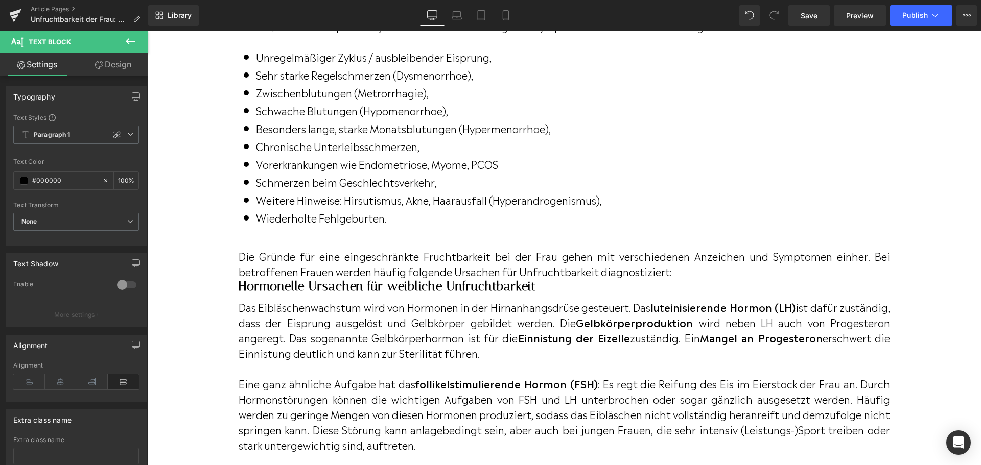
scroll to position [1058, 0]
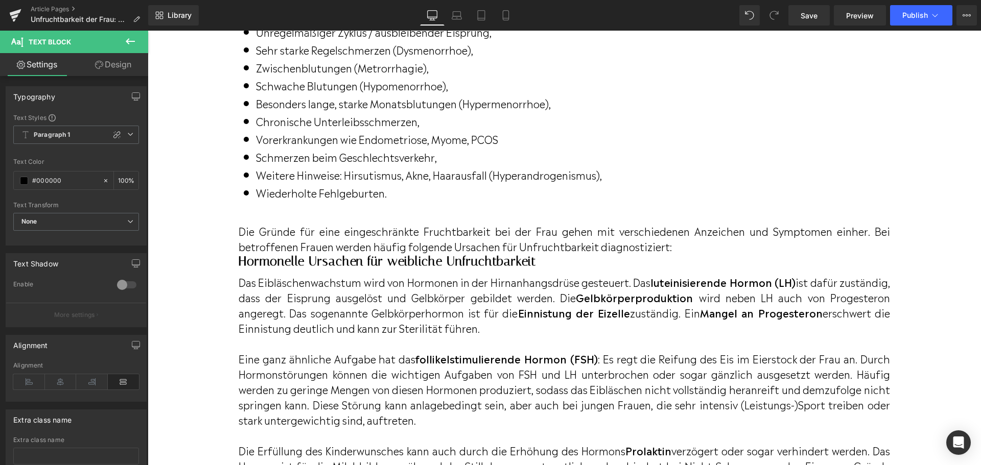
click at [577, 254] on div "Die Gründe für eine eingeschränkte Fruchtbarkeit bei der Frau gehen mit verschi…" at bounding box center [564, 236] width 651 height 36
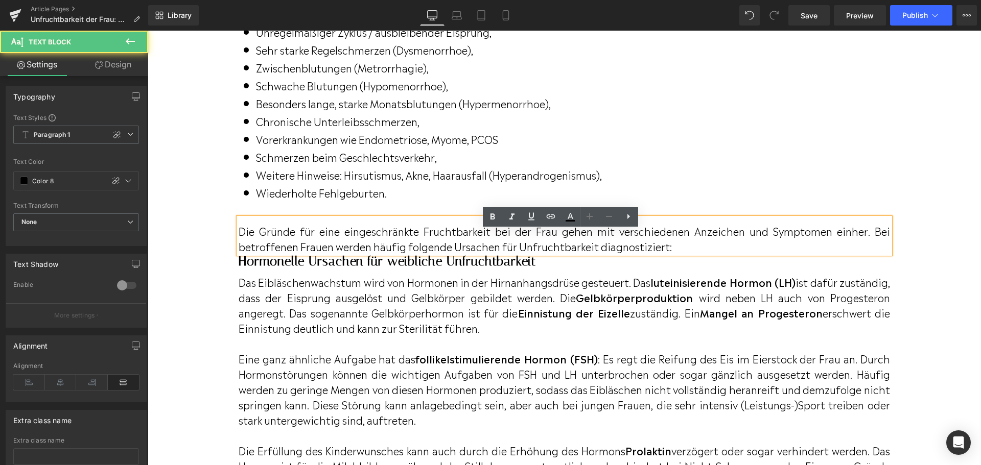
click at [414, 238] on p "Die Gründe für eine eingeschränkte Fruchtbarkeit bei der Frau gehen mit verschi…" at bounding box center [564, 238] width 651 height 31
click at [239, 228] on div "Die Gründe für eine eingeschränkte Fruchtbarkeit bei der Frau gehen mit verschi…" at bounding box center [564, 236] width 651 height 36
click at [246, 269] on h2 "Hormonelle Ursachen für weibliche Unfruchtbarkeit" at bounding box center [564, 261] width 651 height 15
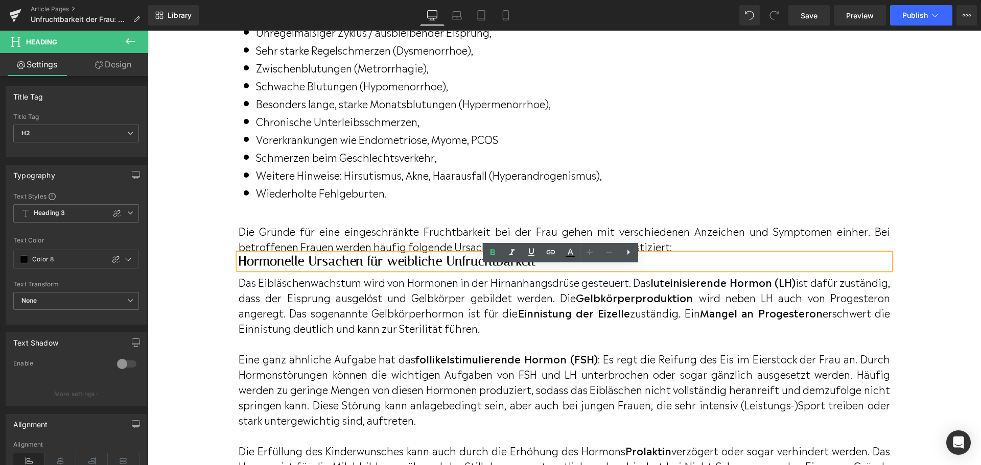
drag, startPoint x: 452, startPoint y: 248, endPoint x: 488, endPoint y: 251, distance: 36.4
click at [451, 248] on p "Die Gründe für eine eingeschränkte Fruchtbarkeit bei der Frau gehen mit verschi…" at bounding box center [564, 238] width 651 height 31
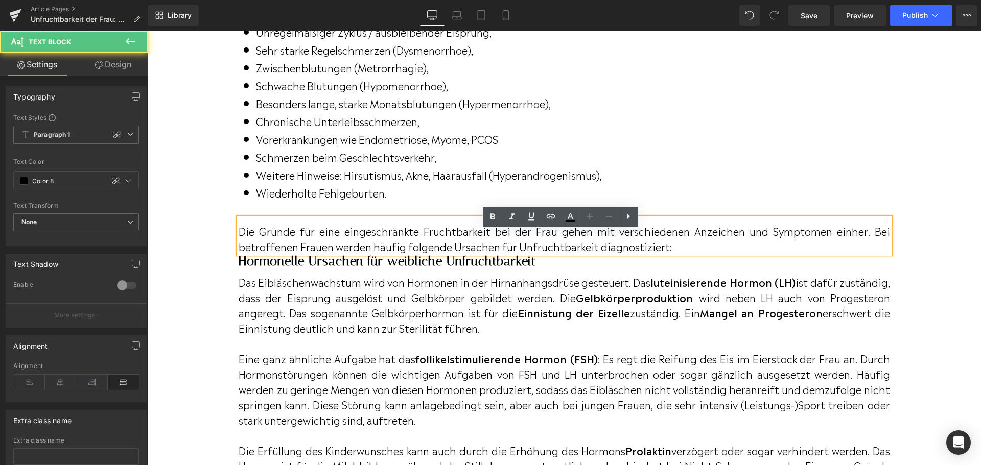
click at [356, 243] on p "Die Gründe für eine eingeschränkte Fruchtbarkeit bei der Frau gehen mit verschi…" at bounding box center [564, 238] width 651 height 31
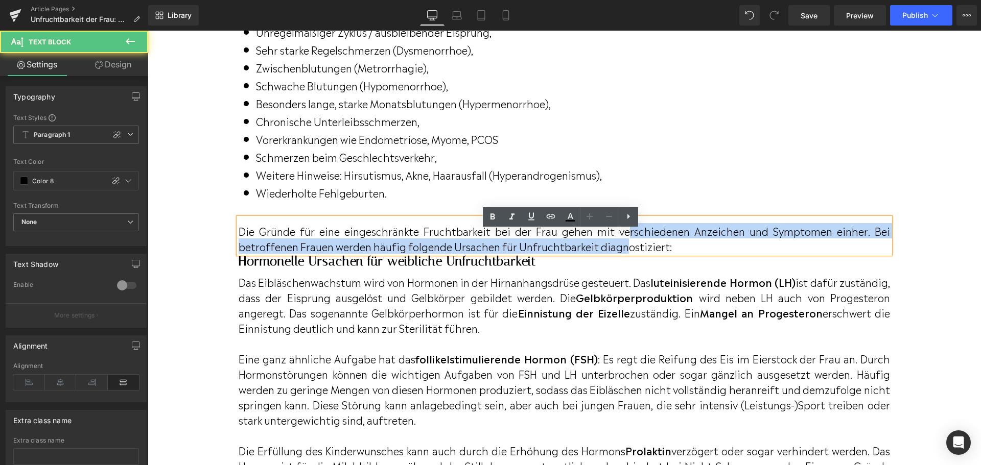
drag, startPoint x: 625, startPoint y: 244, endPoint x: 627, endPoint y: 252, distance: 7.9
click at [627, 252] on p "Die Gründe für eine eingeschränkte Fruchtbarkeit bei der Frau gehen mit verschi…" at bounding box center [564, 238] width 651 height 31
click at [148, 31] on div at bounding box center [148, 31] width 0 height 0
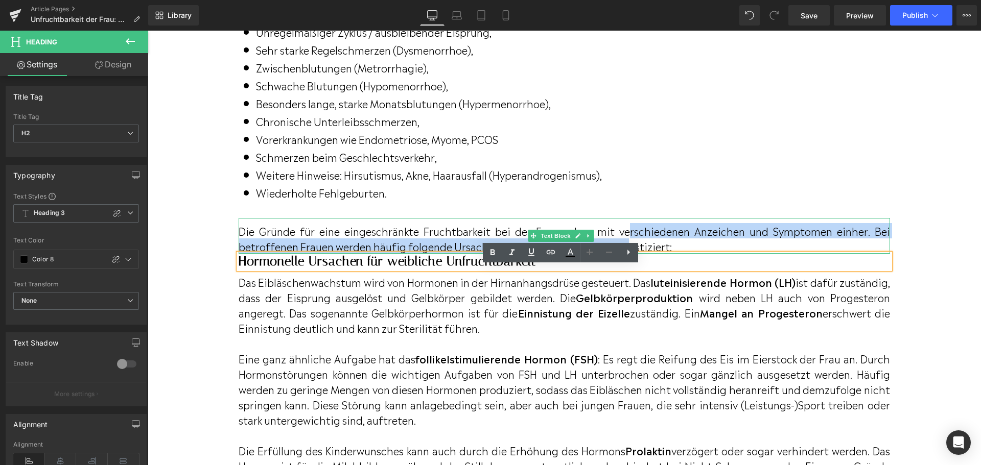
click at [682, 241] on p "Die Gründe für eine eingeschränkte Fruchtbarkeit bei der Frau gehen mit verschi…" at bounding box center [564, 238] width 651 height 31
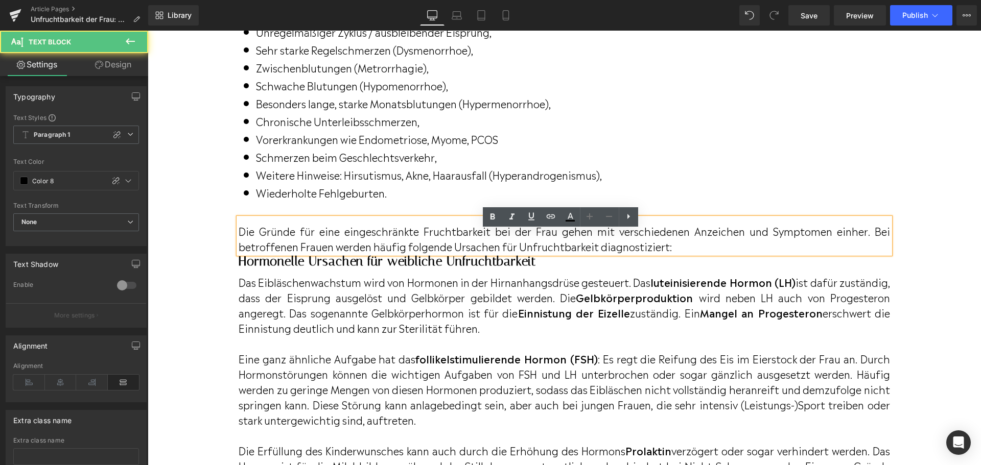
click at [683, 229] on div "Die Gründe für eine eingeschränkte Fruchtbarkeit bei der Frau gehen mit verschi…" at bounding box center [564, 236] width 651 height 36
click at [675, 269] on h2 "Hormonelle Ursachen für weibliche Unfruchtbarkeit" at bounding box center [564, 261] width 651 height 15
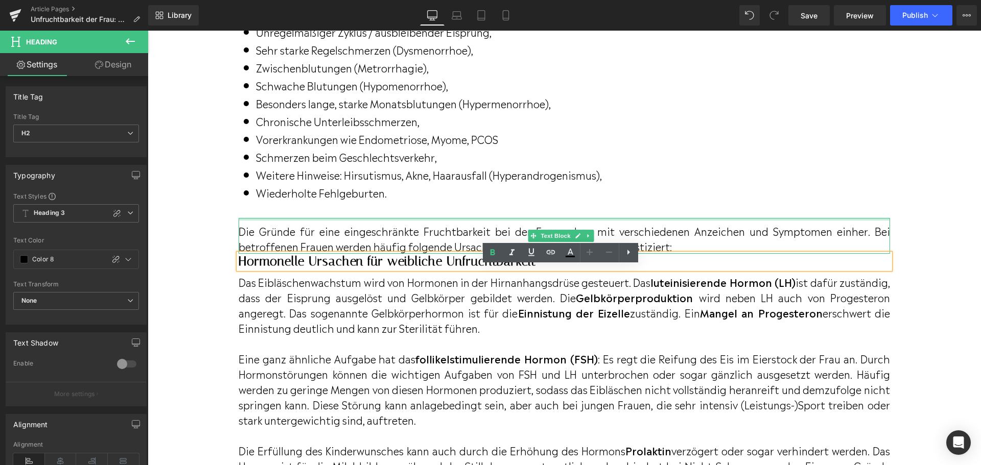
click at [243, 221] on div at bounding box center [564, 219] width 651 height 3
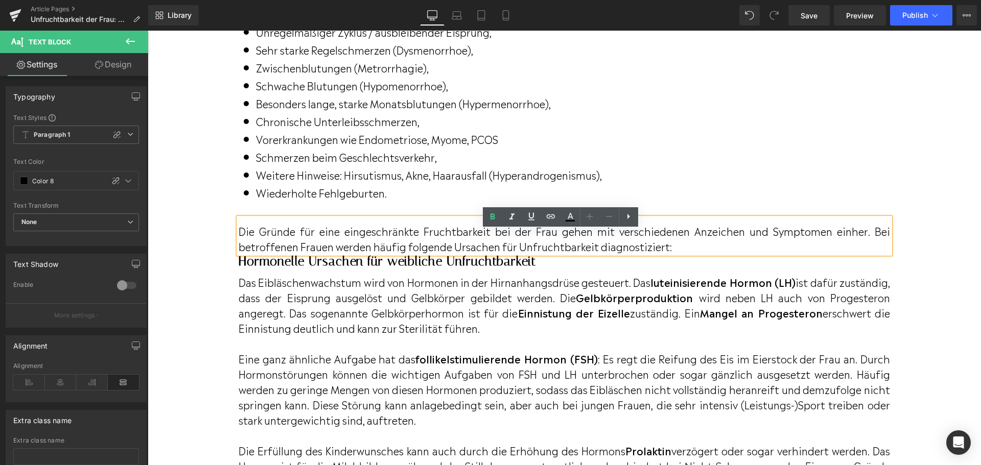
click at [477, 229] on div "Die Gründe für eine eingeschränkte Fruchtbarkeit bei der Frau gehen mit verschi…" at bounding box center [564, 236] width 651 height 36
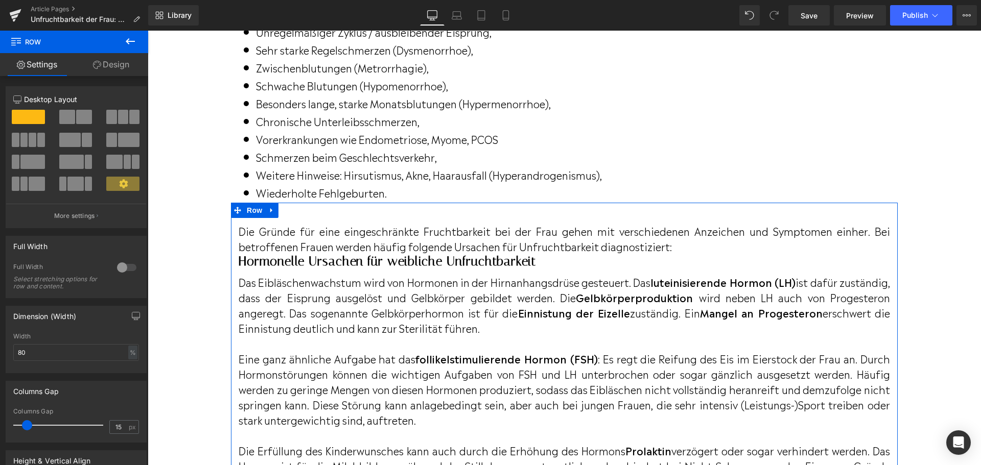
click at [475, 243] on p "Die Gründe für eine eingeschränkte Fruchtbarkeit bei der Frau gehen mit verschi…" at bounding box center [564, 238] width 651 height 31
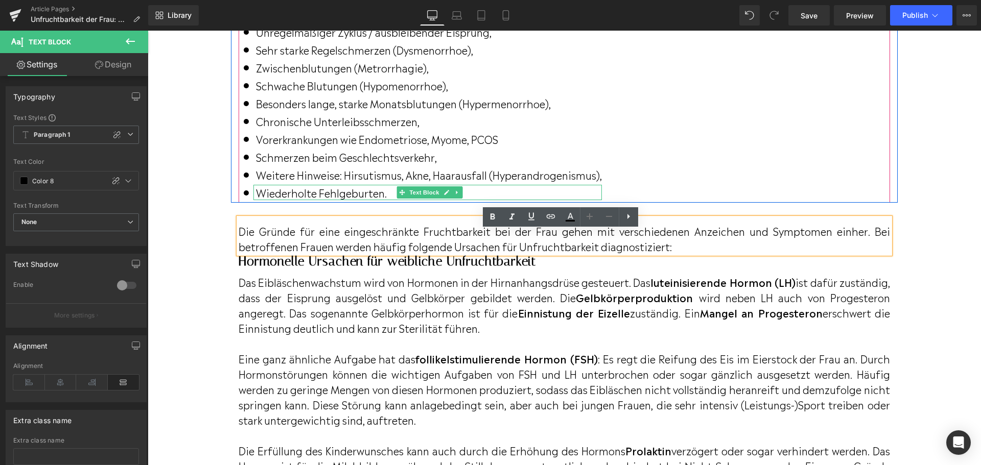
click at [454, 269] on div "Hormonelle Ursachen für weibliche Unfruchtbarkeit Heading" at bounding box center [564, 261] width 651 height 15
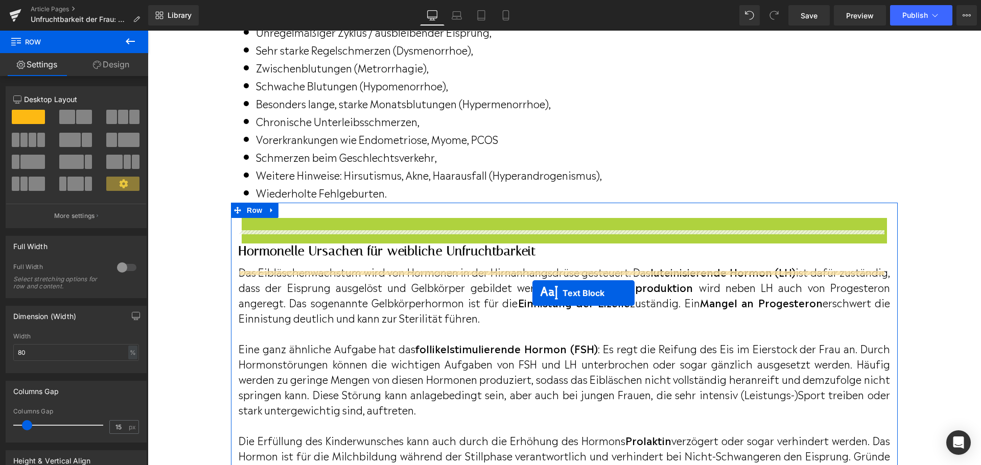
drag, startPoint x: 533, startPoint y: 247, endPoint x: 532, endPoint y: 293, distance: 46.0
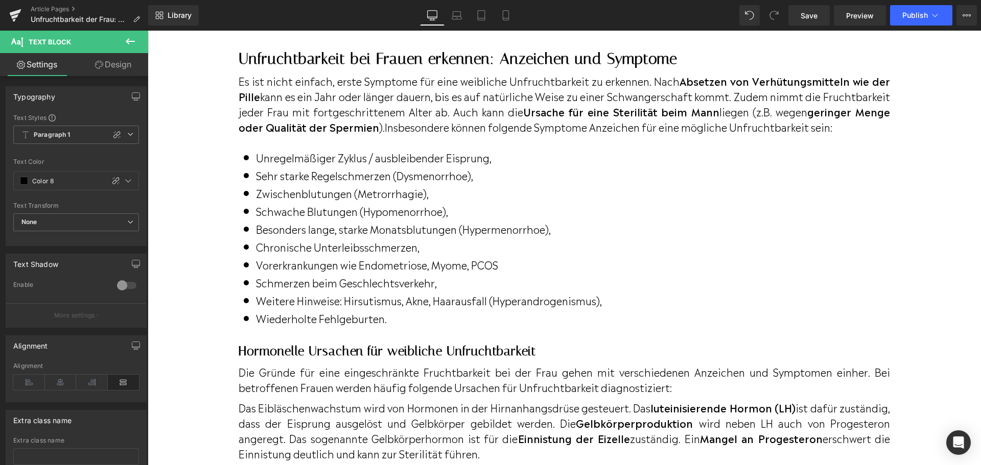
scroll to position [956, 0]
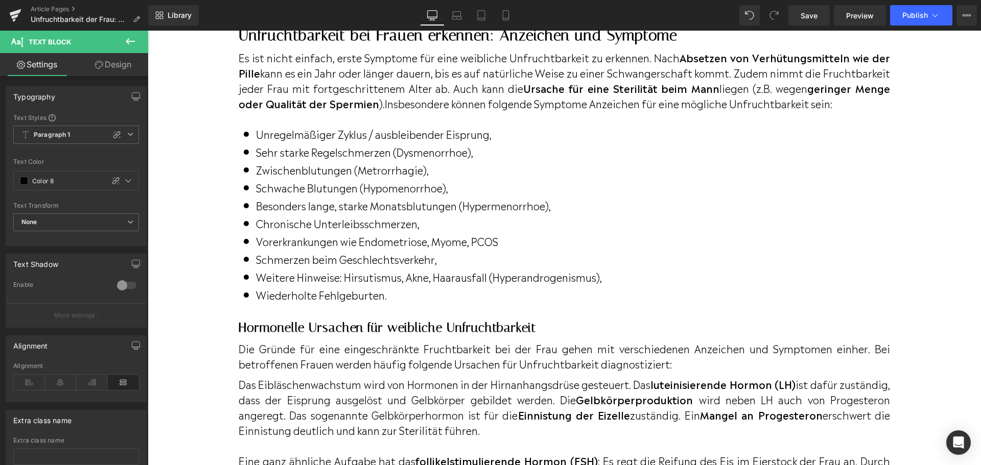
drag, startPoint x: 340, startPoint y: 340, endPoint x: 356, endPoint y: 343, distance: 16.1
click at [340, 336] on h2 "Hormonelle Ursachen für weibliche Unfruchtbarkeit" at bounding box center [564, 327] width 651 height 15
click at [356, 336] on h2 "Hormonelle Ursachen für weibliche Unfruchtbarkeit" at bounding box center [564, 327] width 651 height 15
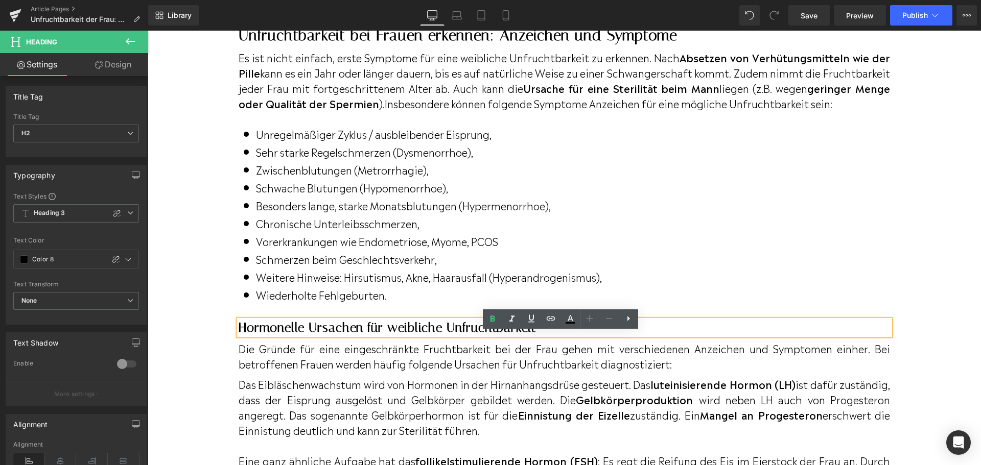
click at [512, 336] on h2 "Hormonelle Ursachen für weibliche Unfruchtbarkeit" at bounding box center [564, 327] width 651 height 15
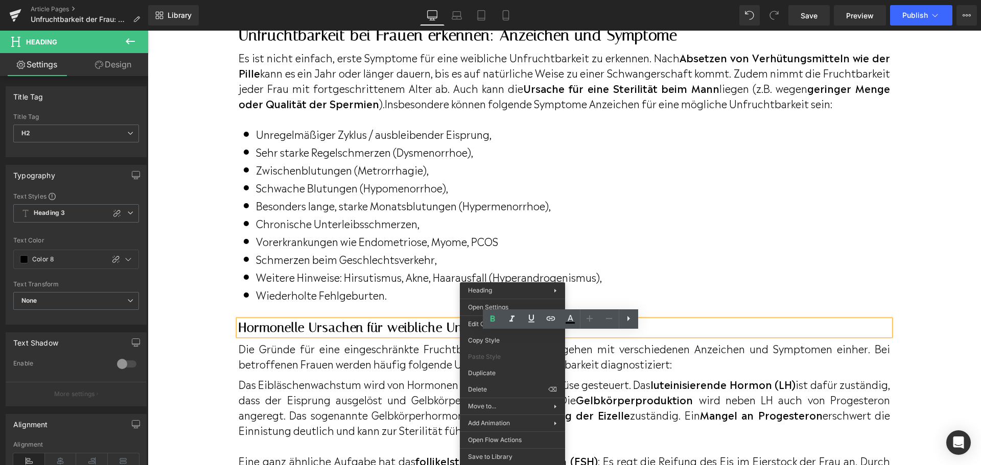
drag, startPoint x: 636, startPoint y: 403, endPoint x: 487, endPoint y: 372, distance: 151.3
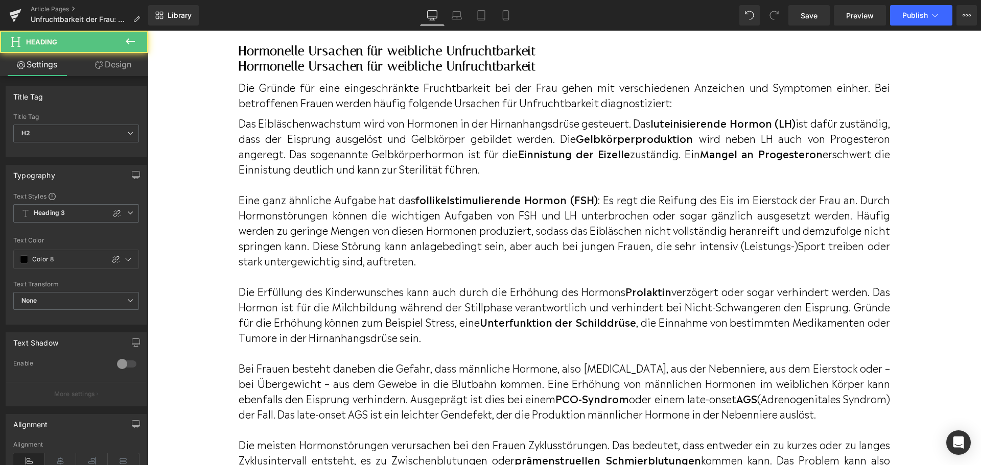
scroll to position [1080, 0]
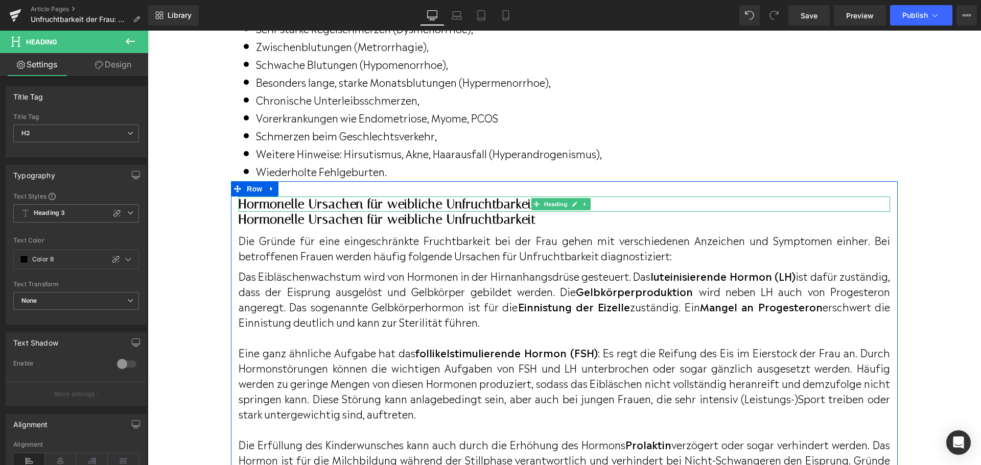
click at [469, 212] on h2 "Hormonelle Ursachen für weibliche Unfruchtbarkeit" at bounding box center [564, 204] width 651 height 15
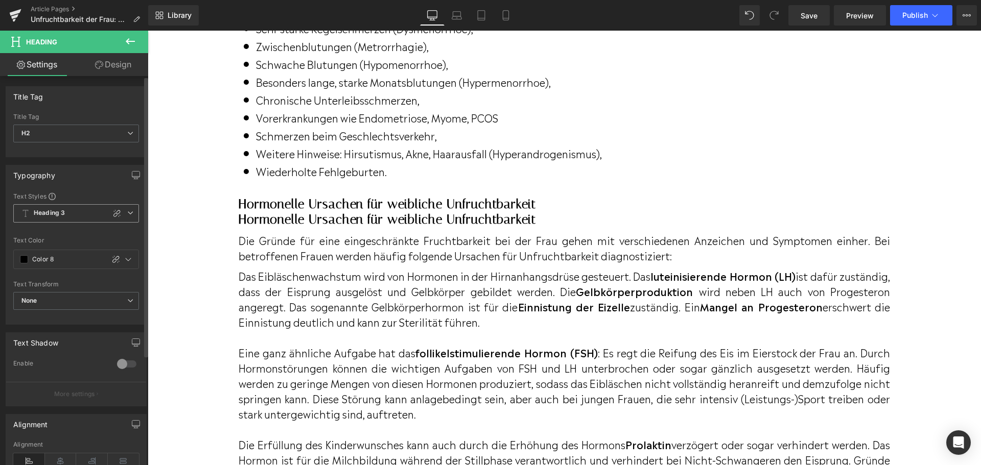
click at [127, 210] on icon at bounding box center [130, 213] width 6 height 6
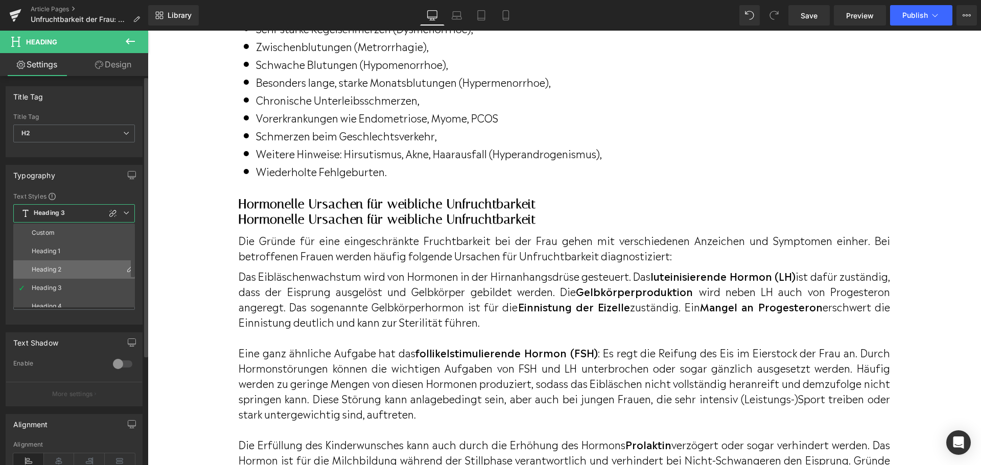
click at [85, 267] on li "Heading 2" at bounding box center [76, 270] width 126 height 18
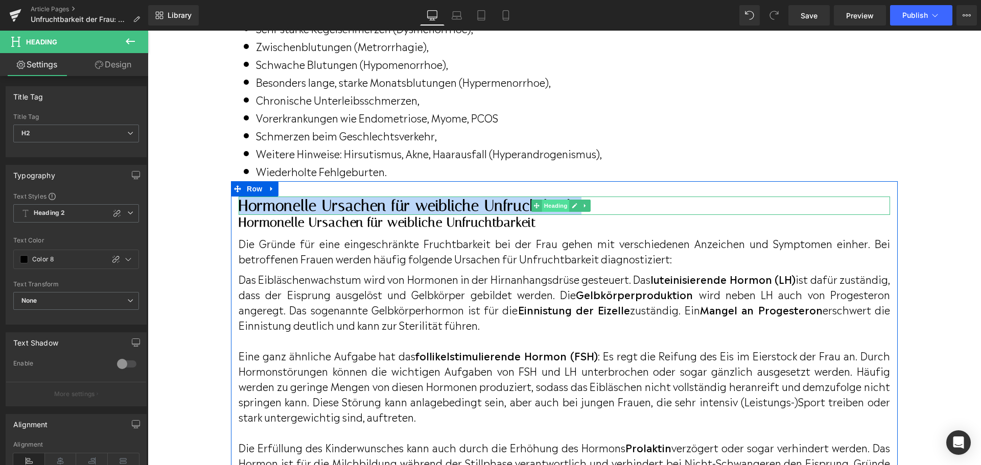
drag, startPoint x: 242, startPoint y: 216, endPoint x: 547, endPoint y: 218, distance: 305.5
click at [547, 215] on div "Hormonelle Ursachen für weibliche Unfruchtbarkeit Heading" at bounding box center [564, 206] width 651 height 18
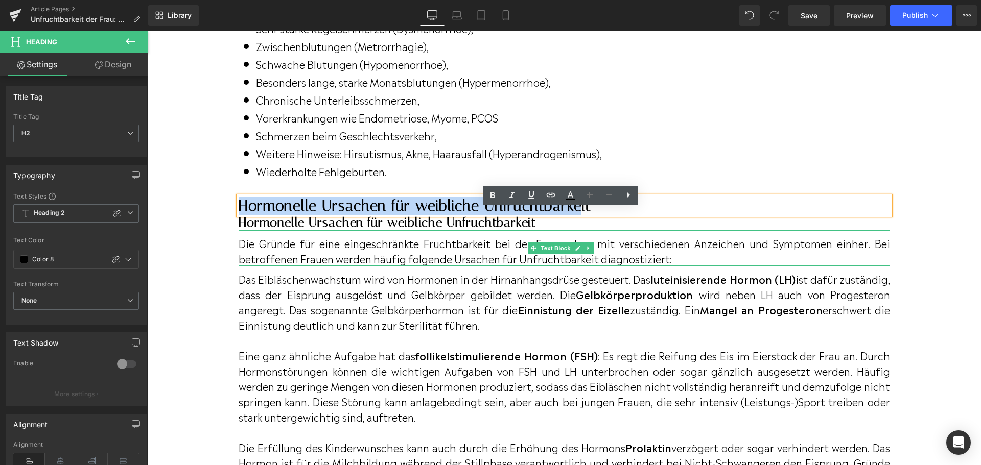
paste div
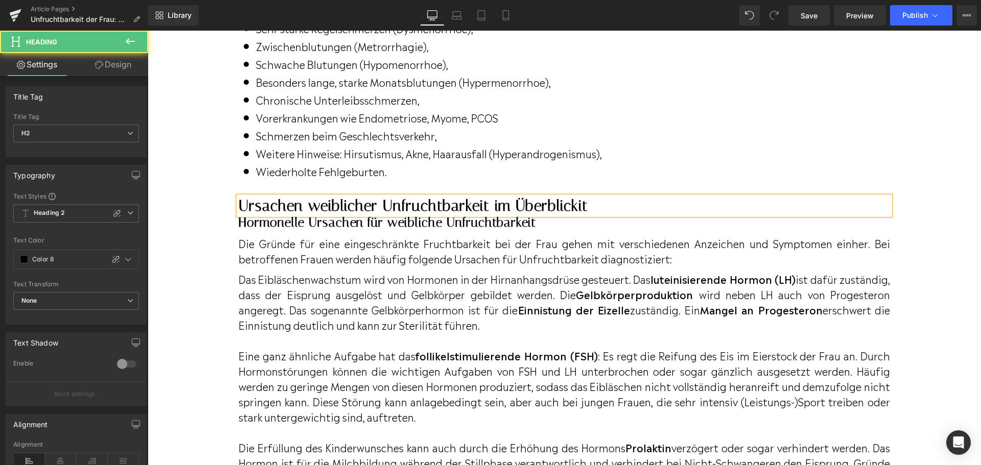
click at [589, 215] on h2 "Ursachen weiblicher Unfruchtbarkeit im Überblickit" at bounding box center [564, 206] width 651 height 18
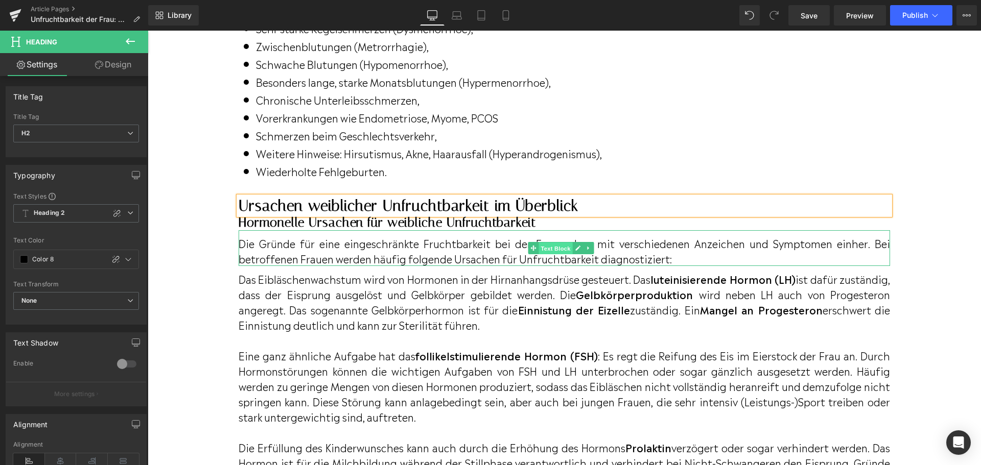
click at [539, 255] on span "Text Block" at bounding box center [556, 249] width 34 height 12
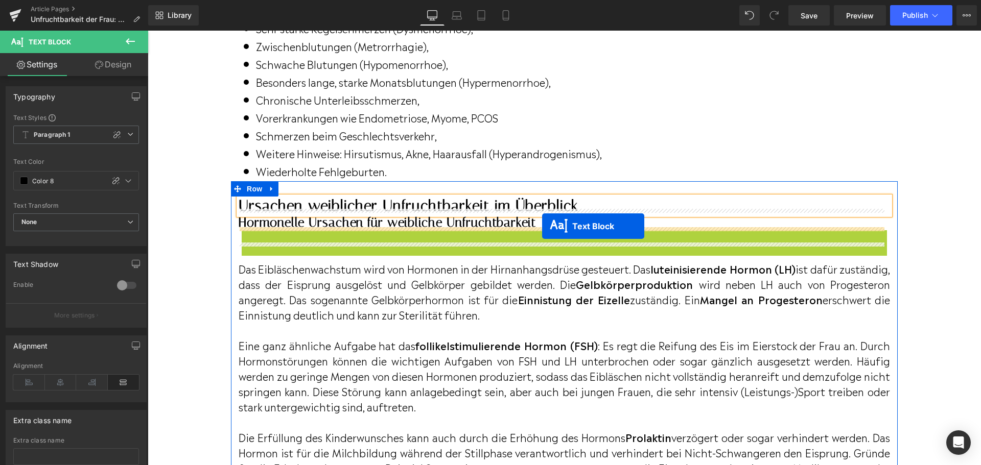
drag, startPoint x: 547, startPoint y: 258, endPoint x: 542, endPoint y: 226, distance: 32.0
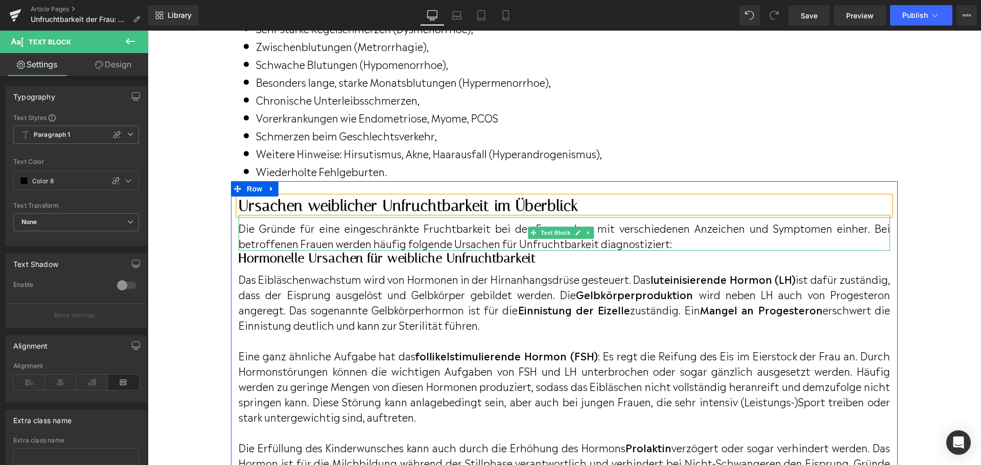
click at [677, 251] on p "Die Gründe für eine eingeschränkte Fruchtbarkeit bei der Frau gehen mit verschi…" at bounding box center [564, 235] width 651 height 31
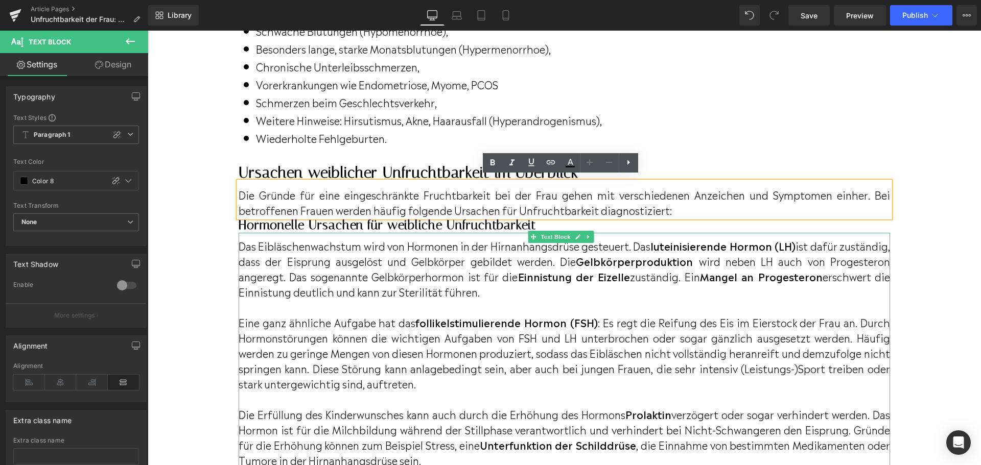
scroll to position [1131, 0]
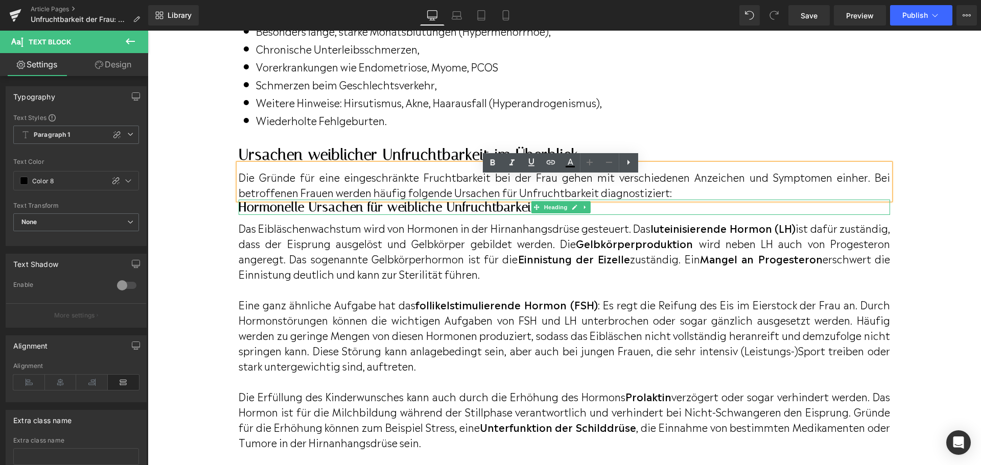
click at [295, 215] on h2 "Hormonelle Ursachen für weibliche Unfruchtbarkeit" at bounding box center [564, 207] width 651 height 15
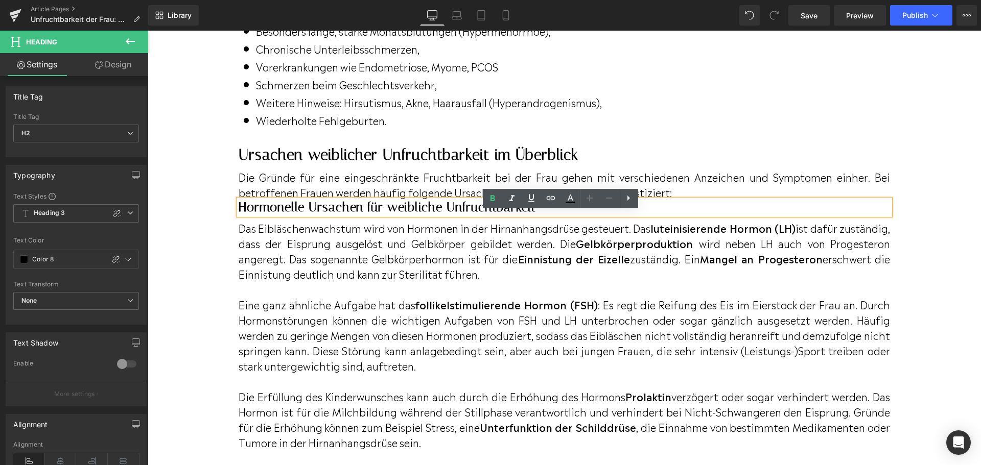
click at [295, 209] on div "Hormonelle Ursachen für weibliche Unfruchtbarkeit" at bounding box center [564, 207] width 651 height 15
click at [303, 200] on p "Die Gründe für eine eingeschränkte Fruchtbarkeit bei der Frau gehen mit verschi…" at bounding box center [564, 184] width 651 height 31
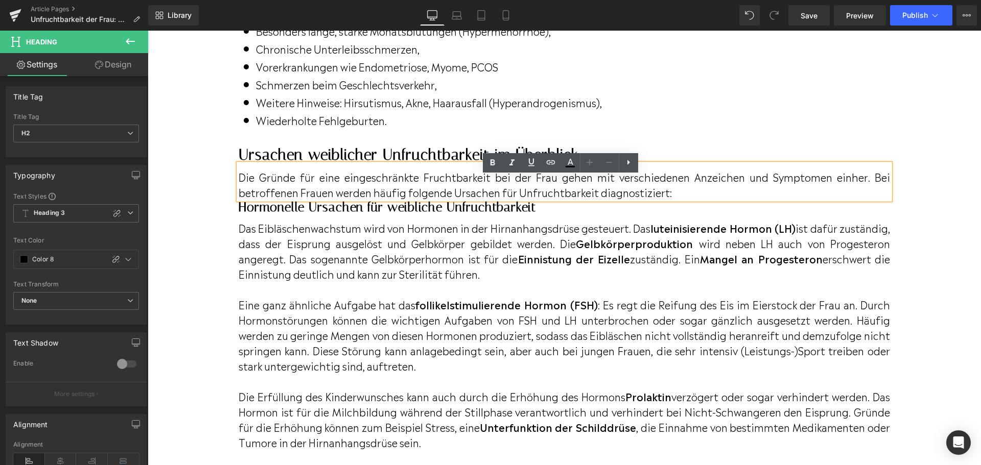
drag, startPoint x: 677, startPoint y: 215, endPoint x: 674, endPoint y: 203, distance: 12.1
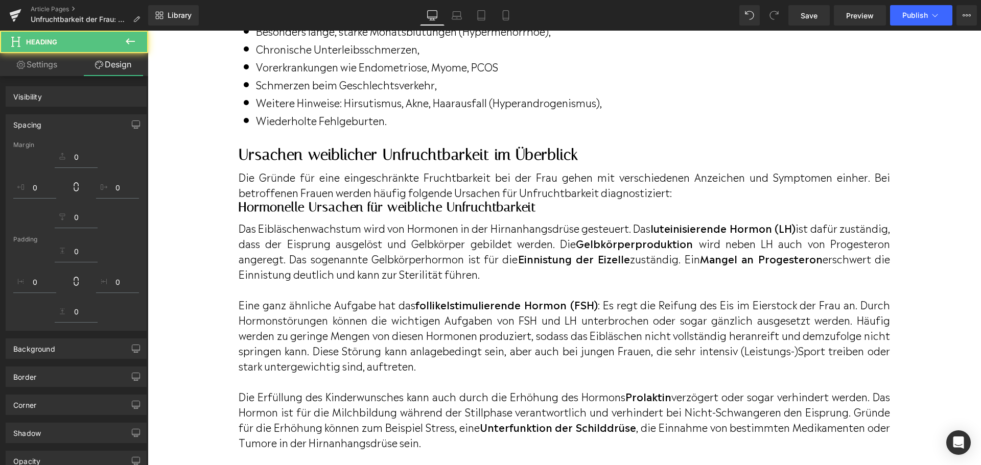
click at [668, 215] on h2 "Hormonelle Ursachen für weibliche Unfruchtbarkeit" at bounding box center [564, 207] width 651 height 15
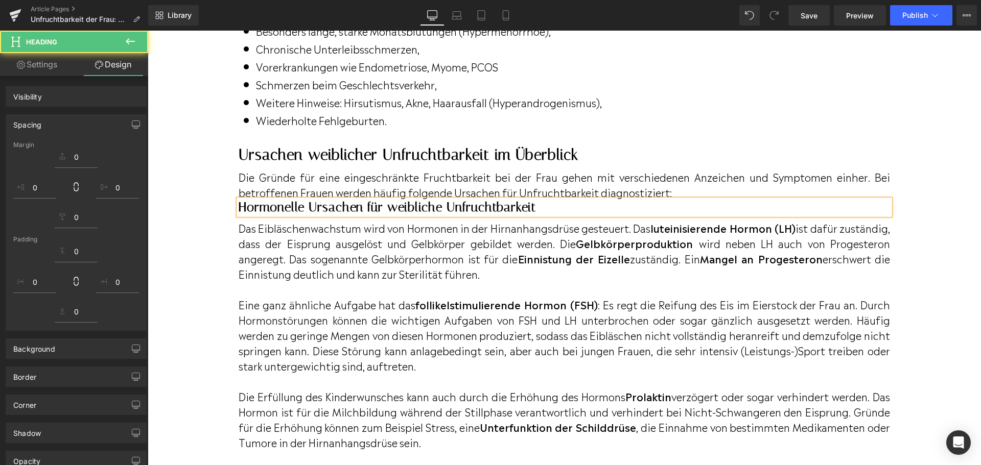
click at [301, 215] on h2 "Hormonelle Ursachen für weibliche Unfruchtbarkeit" at bounding box center [564, 207] width 651 height 15
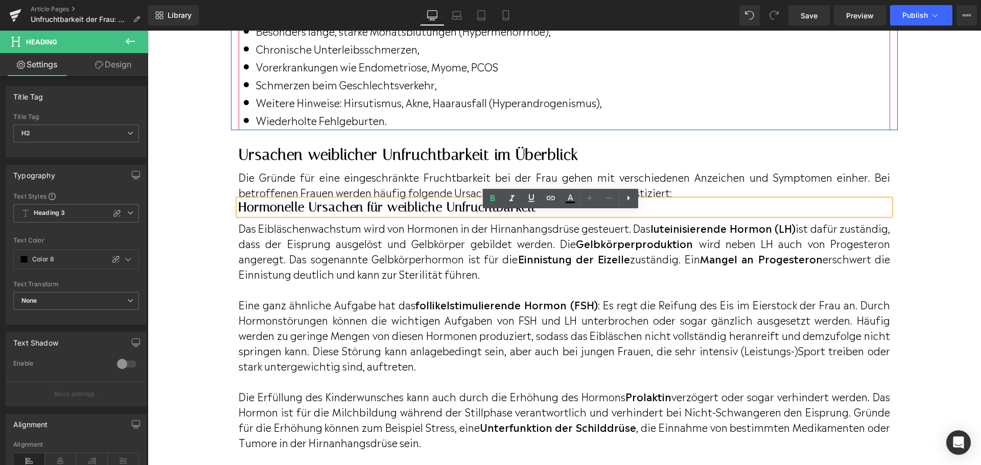
click at [557, 110] on p "Weitere Hinweise: Hirsutismus, Akne, Haarausfall (Hyperandrogenismus)," at bounding box center [429, 102] width 346 height 15
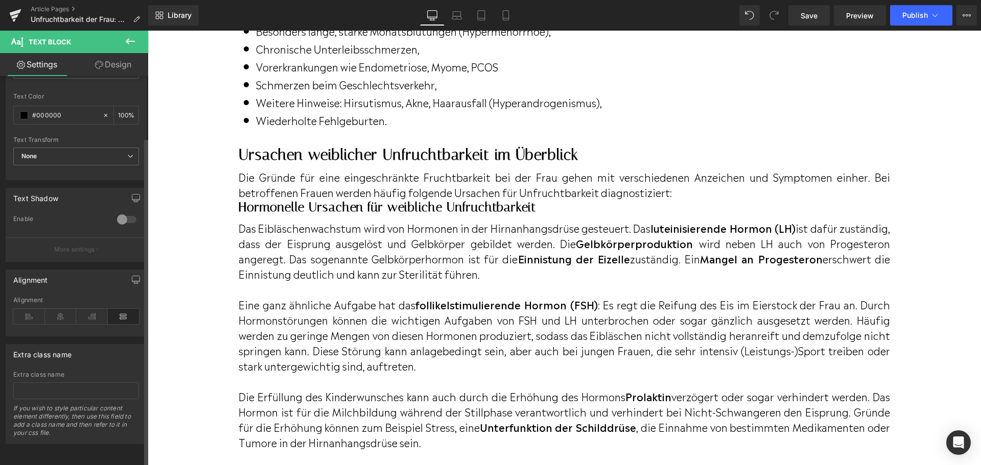
scroll to position [73, 0]
click at [123, 66] on link "Design" at bounding box center [113, 64] width 74 height 23
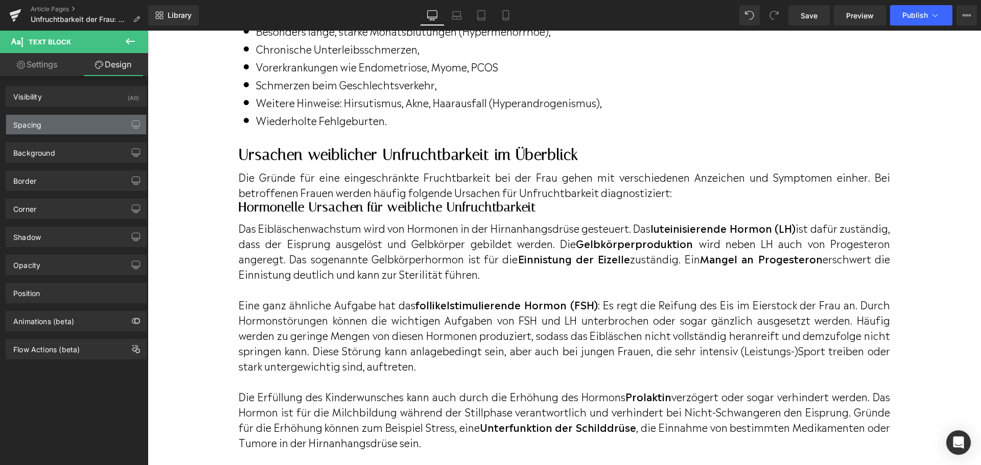
click at [105, 120] on div "Spacing" at bounding box center [76, 124] width 140 height 19
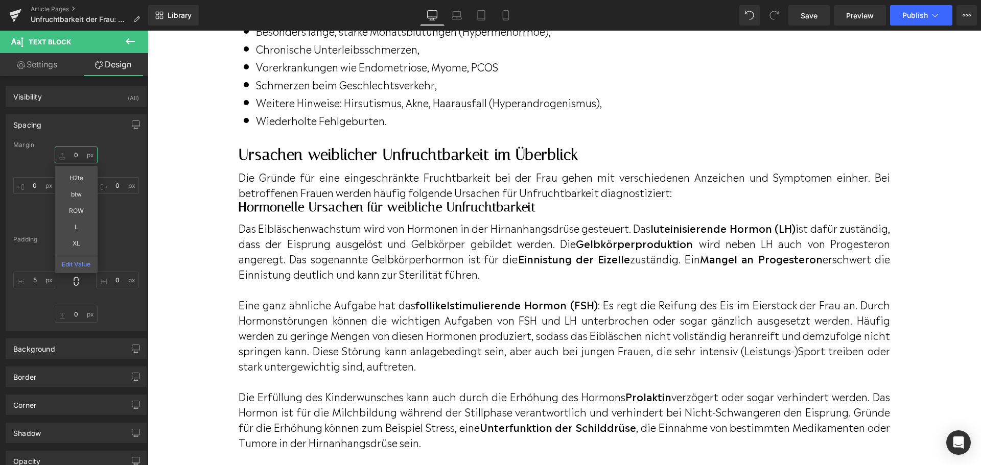
click at [73, 155] on input "0" at bounding box center [76, 155] width 43 height 17
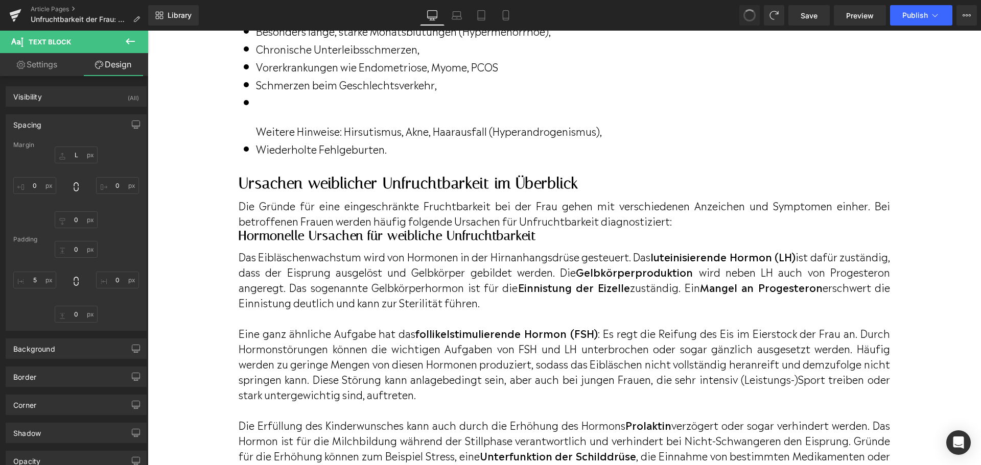
type input "0"
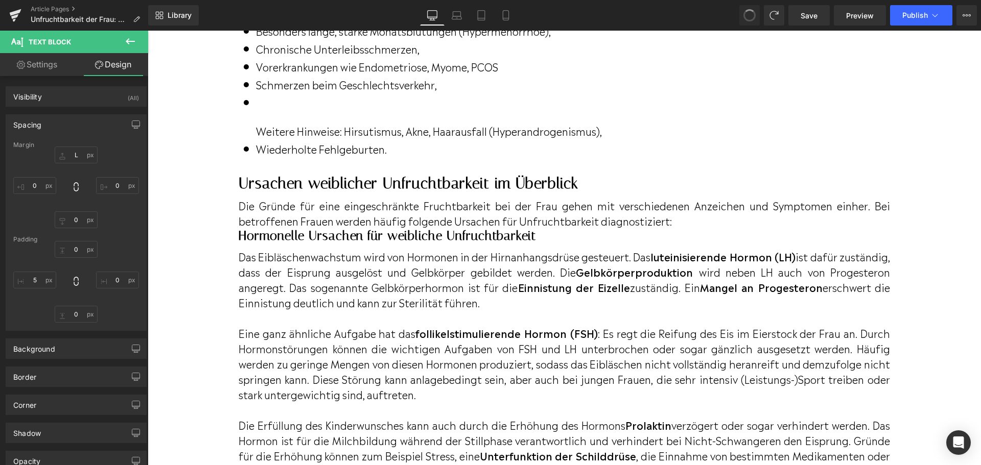
type input "0"
type input "5"
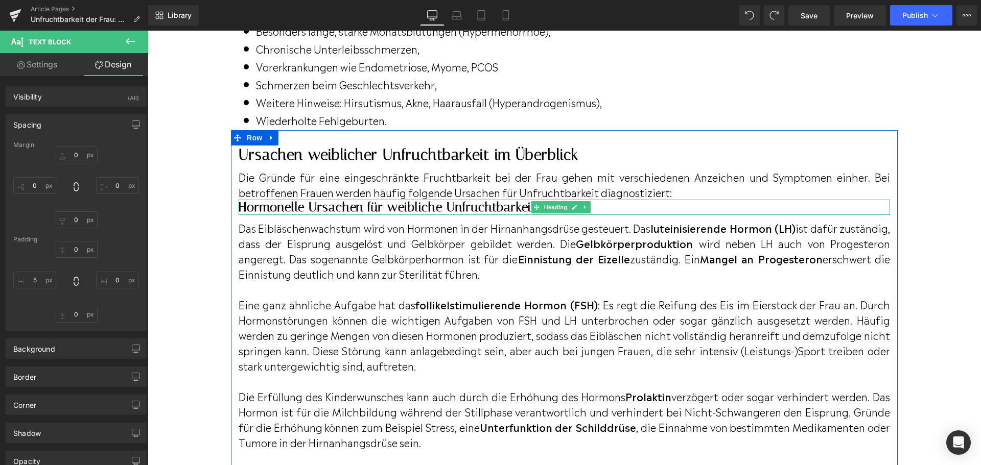
click at [246, 215] on h2 "Hormonelle Ursachen für weibliche Unfruchtbarkeit" at bounding box center [564, 207] width 651 height 15
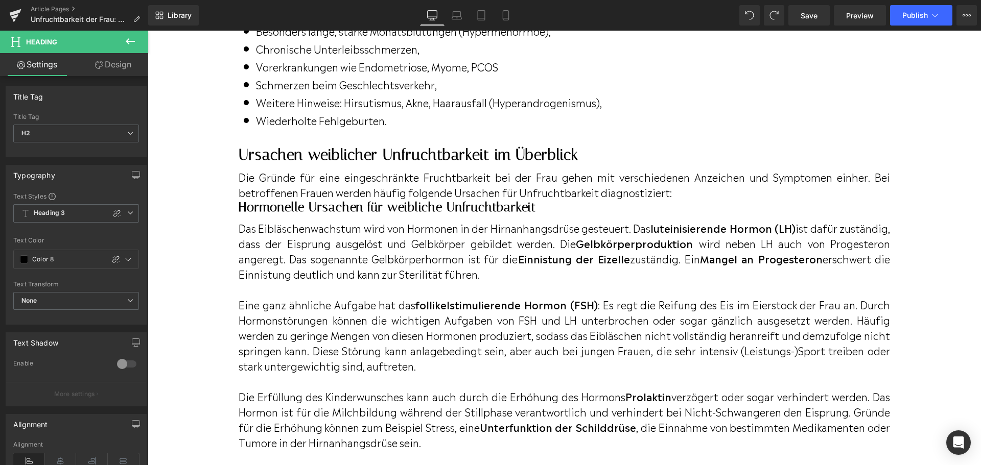
click at [127, 68] on link "Design" at bounding box center [113, 64] width 74 height 23
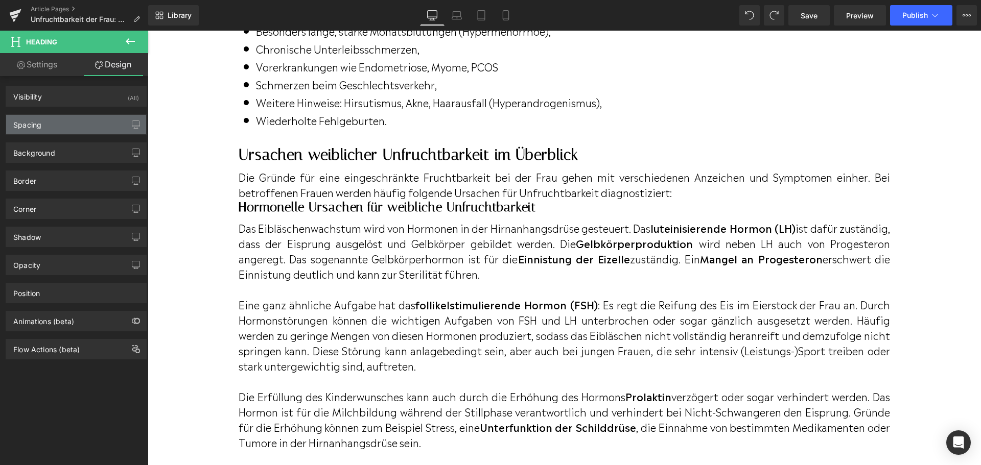
click at [75, 120] on div "Spacing" at bounding box center [76, 124] width 140 height 19
type input "0"
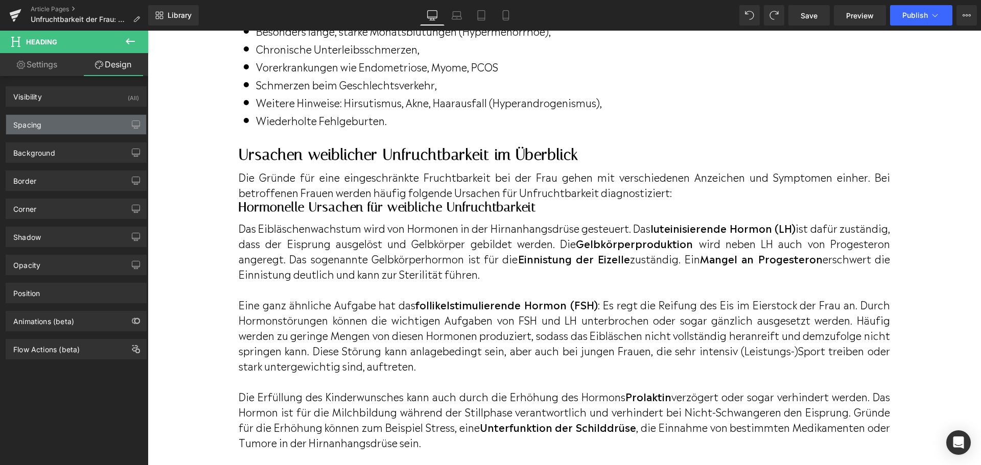
type input "0"
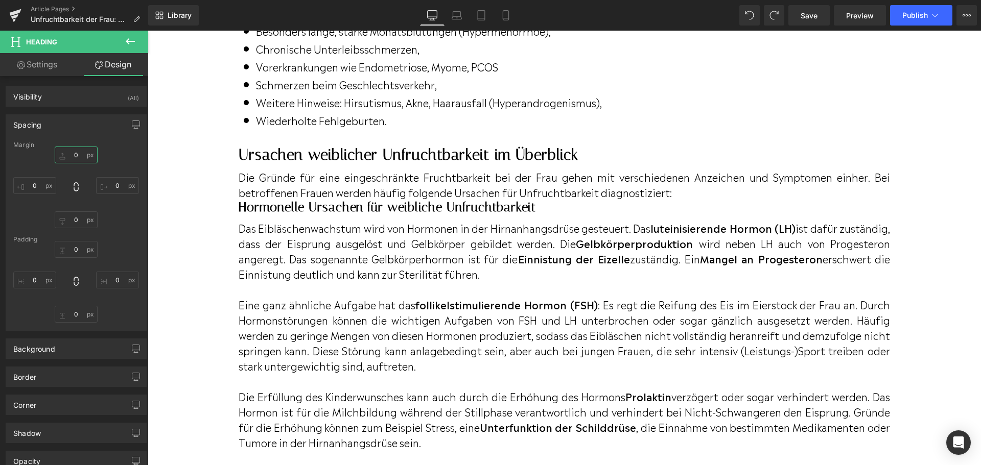
click at [70, 155] on input "0" at bounding box center [76, 155] width 43 height 17
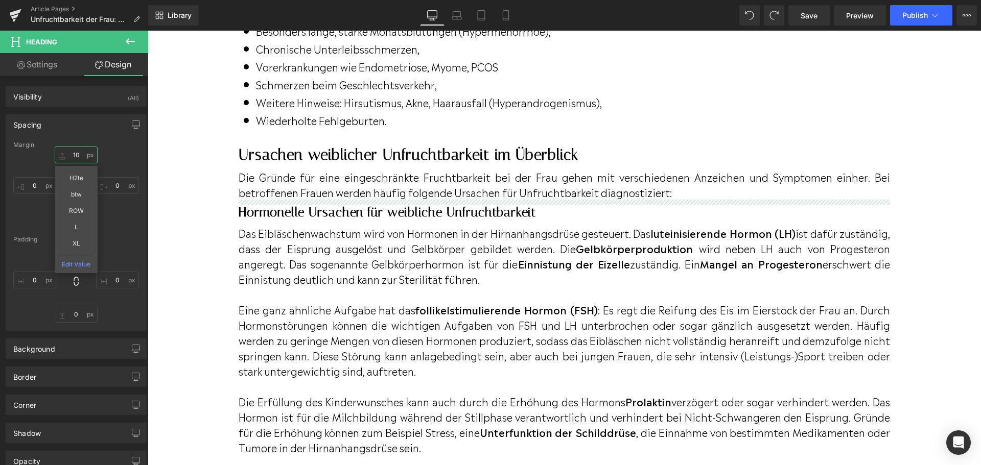
drag, startPoint x: 79, startPoint y: 156, endPoint x: 71, endPoint y: 156, distance: 8.2
click at [71, 156] on input "10" at bounding box center [76, 155] width 43 height 17
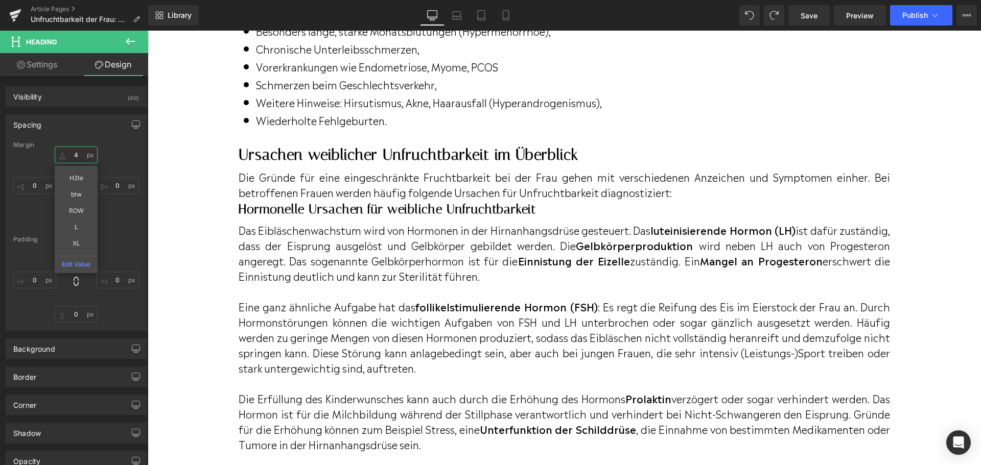
type input "40"
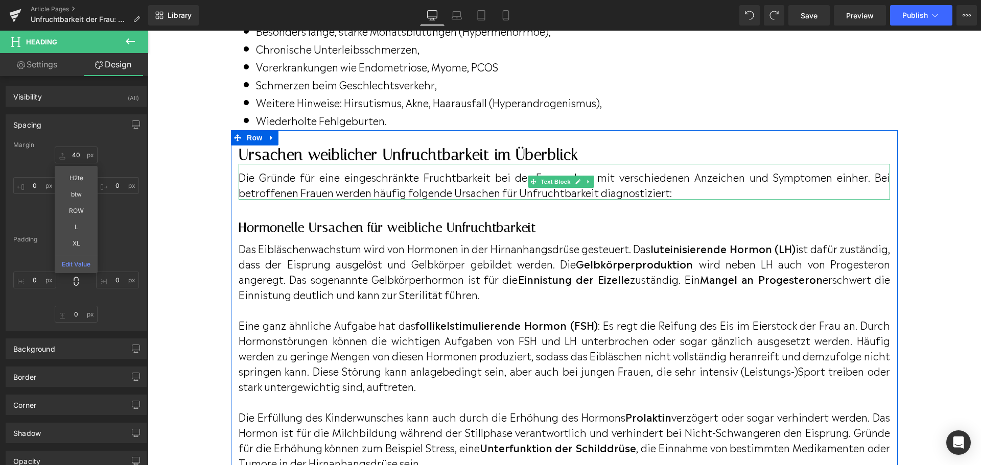
click at [679, 196] on p "Die Gründe für eine eingeschränkte Fruchtbarkeit bei der Frau gehen mit verschi…" at bounding box center [564, 184] width 651 height 31
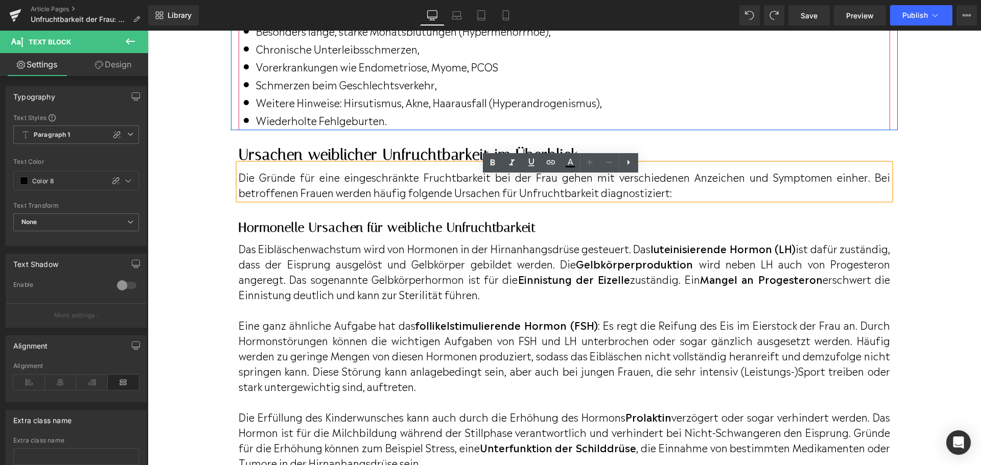
click at [685, 119] on div "Icon Unregelmäßiger Zyklus / ausbleibender Eisprung, Text Block Icon Sehr stark…" at bounding box center [564, 40] width 651 height 179
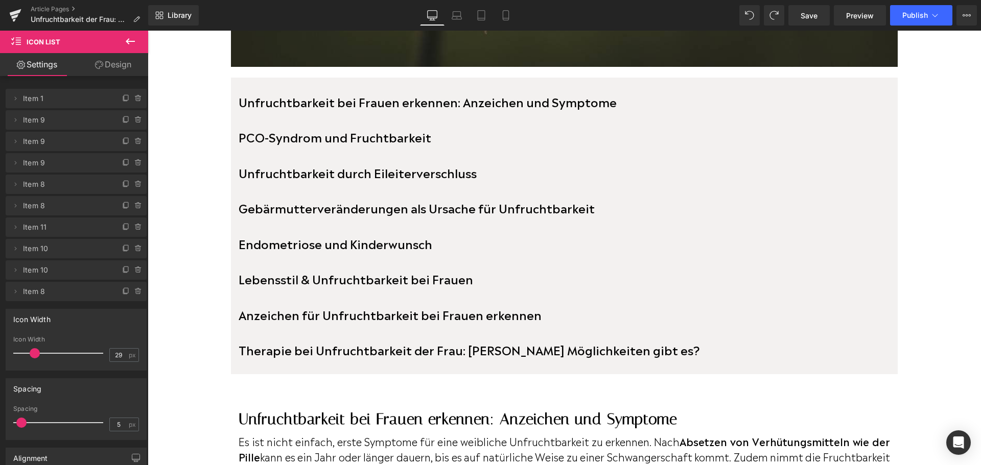
scroll to position [475, 0]
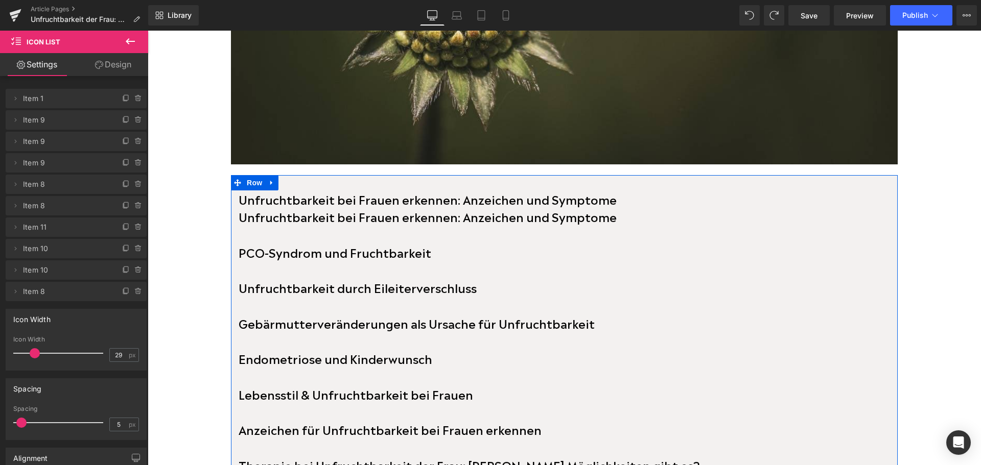
click at [378, 217] on b "Unfruchtbarkeit bei Frauen erkennen: Anzeichen und Symptome" at bounding box center [428, 216] width 378 height 18
click at [341, 211] on b "Unfruchtbarkeit bei Frauen erkennen: Anzeichen und Symptome" at bounding box center [428, 216] width 378 height 18
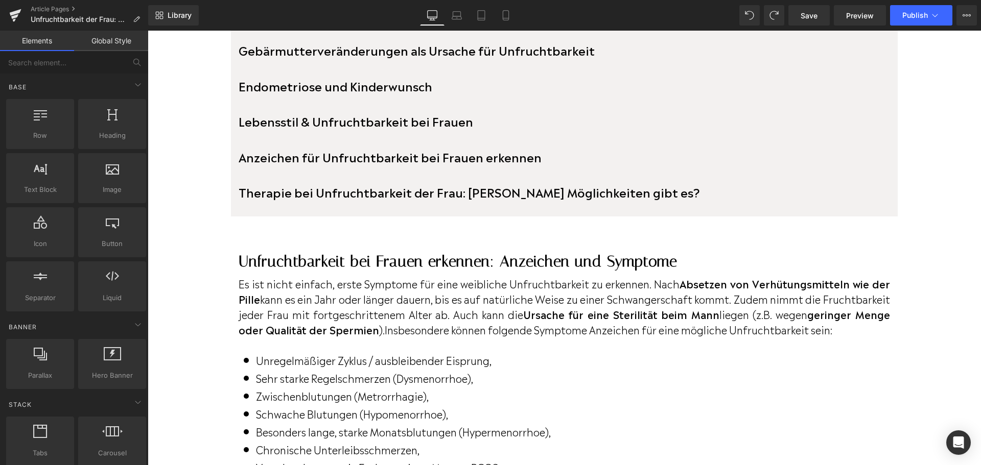
scroll to position [1037, 0]
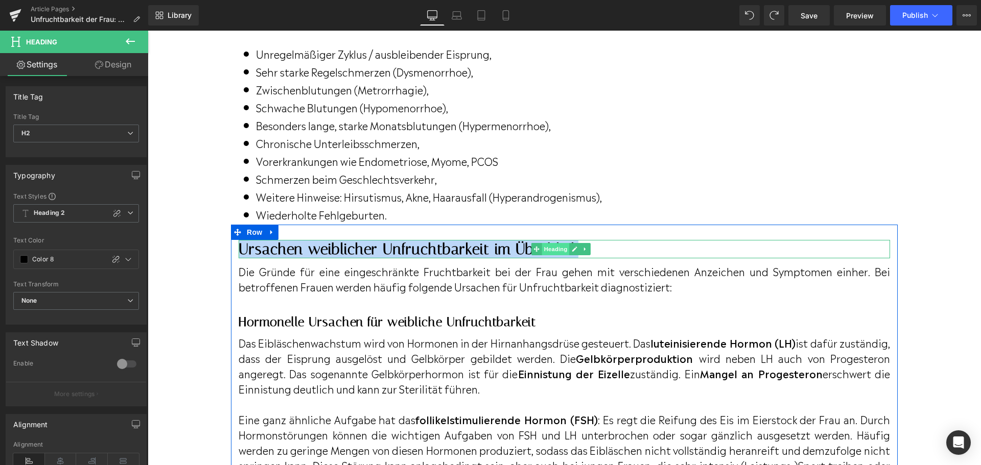
drag, startPoint x: 315, startPoint y: 261, endPoint x: 558, endPoint y: 263, distance: 243.2
click at [558, 258] on div "Ursachen weiblicher Unfruchtbarkeit im Überblick Heading" at bounding box center [564, 249] width 651 height 18
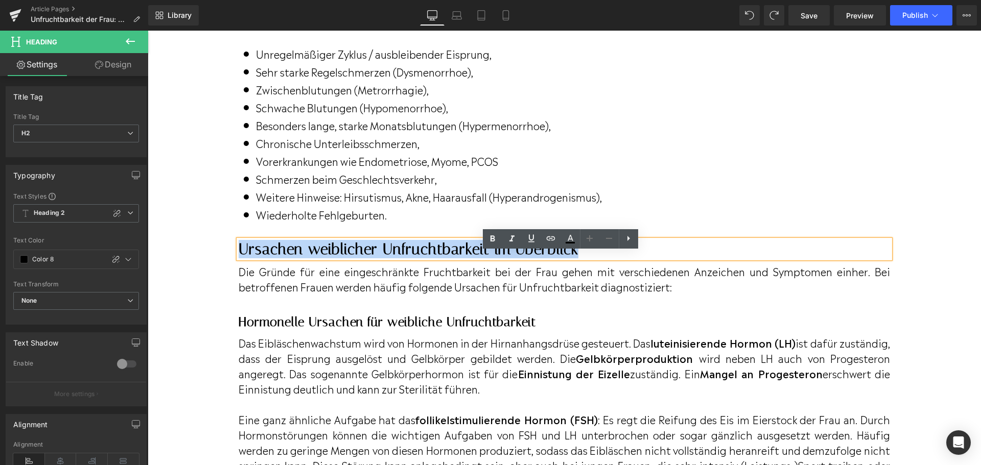
copy h2 "Ursachen weiblicher Unfruchtbarkeit im Überblick"
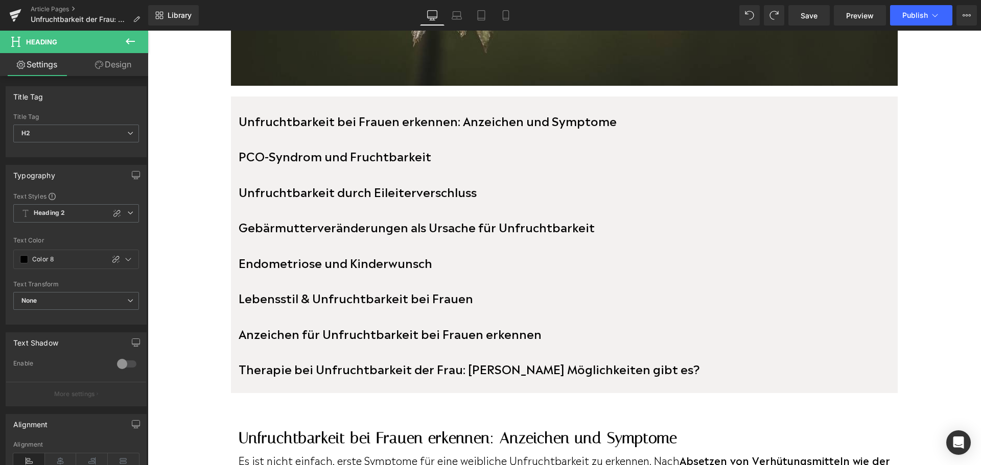
scroll to position [526, 0]
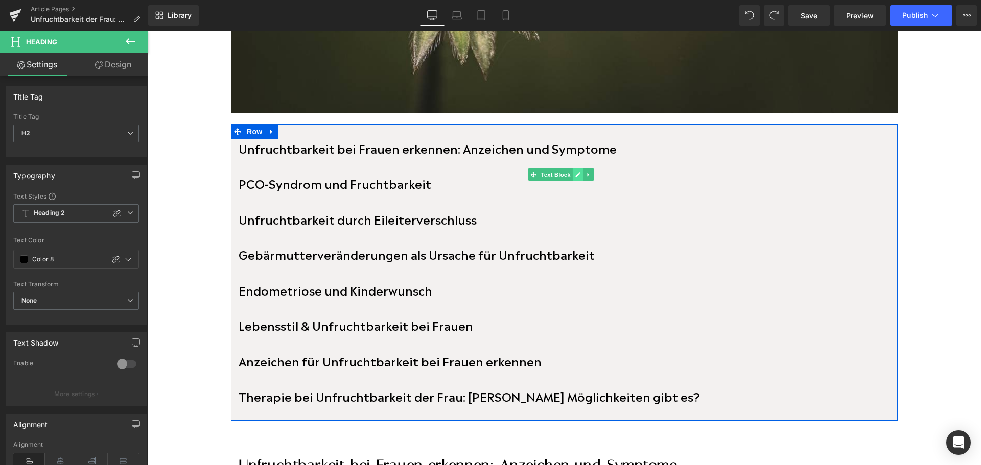
click at [575, 175] on link at bounding box center [578, 175] width 11 height 12
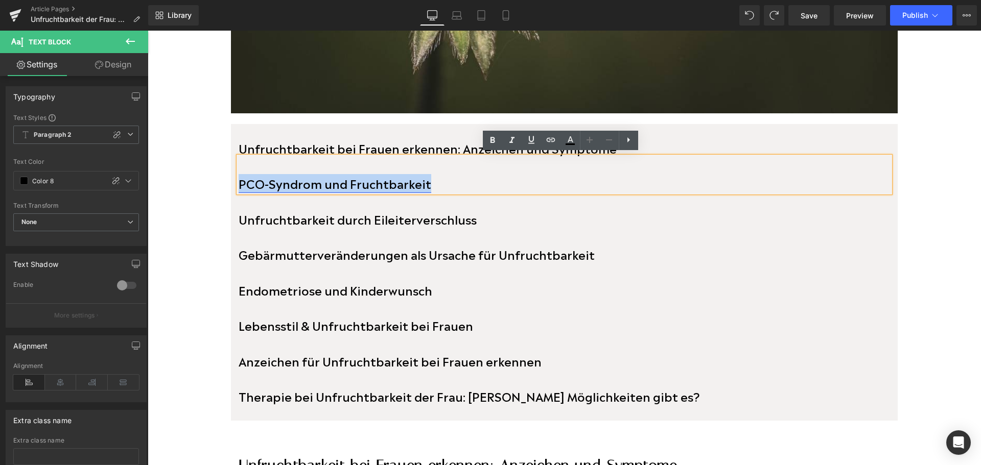
drag, startPoint x: 456, startPoint y: 179, endPoint x: 242, endPoint y: 176, distance: 214.1
click at [242, 176] on p "PCO-Syndrom und Fruchtbarkeit" at bounding box center [564, 184] width 651 height 18
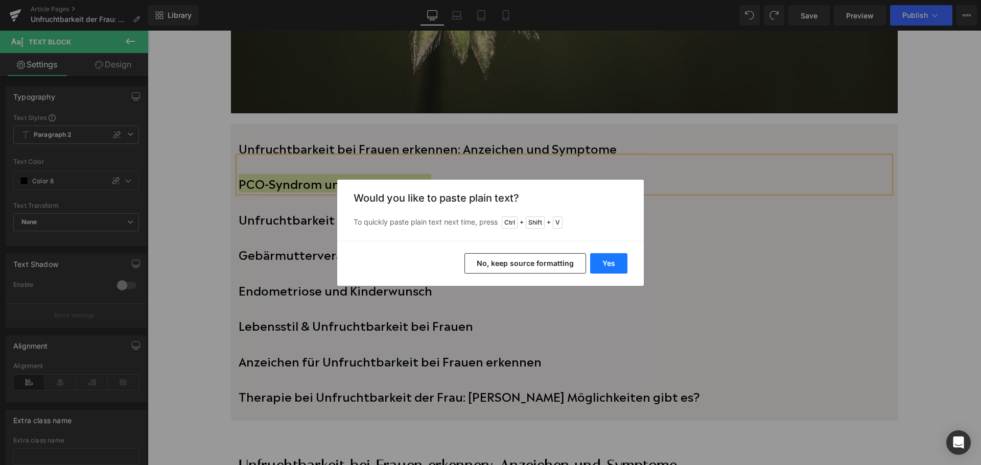
click at [630, 264] on div "Yes No, keep source formatting" at bounding box center [490, 263] width 307 height 45
click at [618, 263] on button "Yes" at bounding box center [608, 263] width 37 height 20
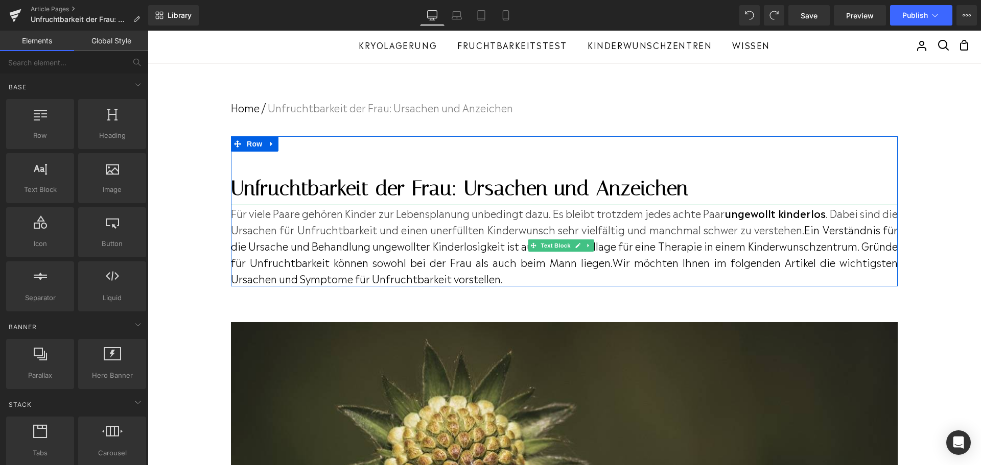
scroll to position [204, 0]
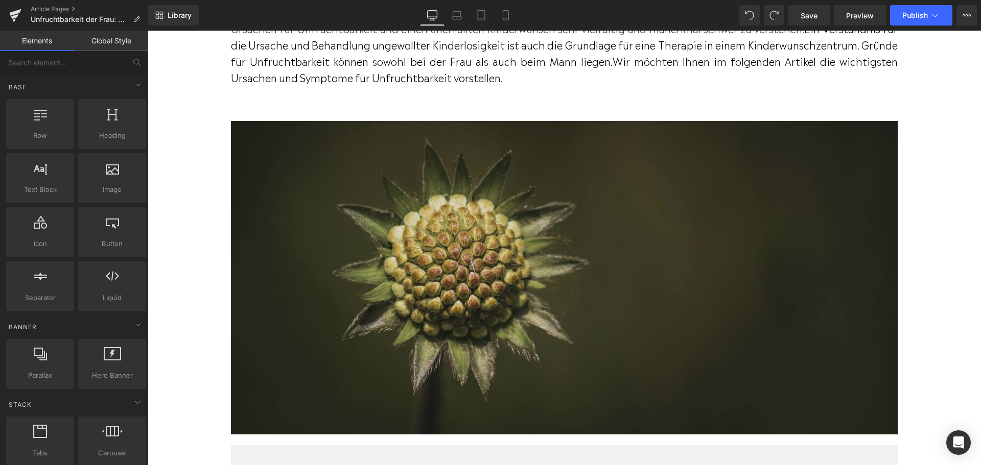
click at [419, 221] on img at bounding box center [564, 278] width 667 height 314
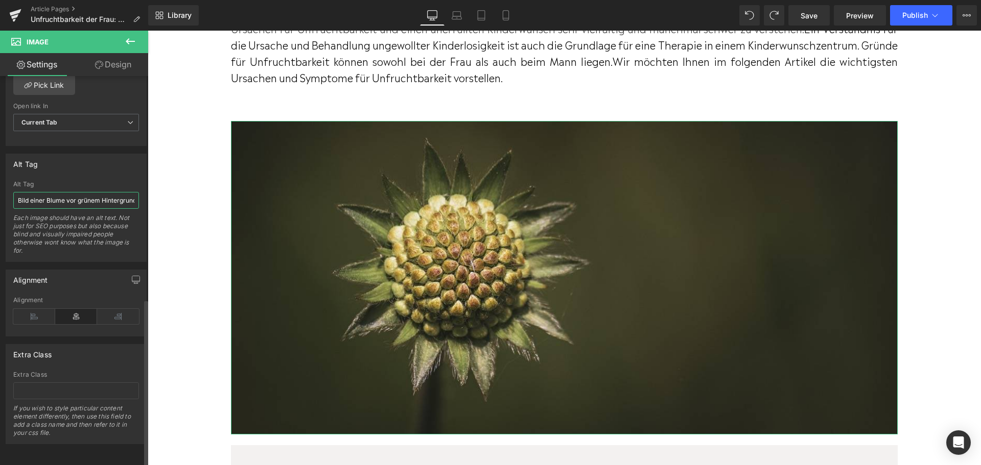
scroll to position [0, 6]
drag, startPoint x: 18, startPoint y: 194, endPoint x: 138, endPoint y: 195, distance: 119.5
click at [138, 195] on div "Bild einer Blume vor grünem Hintergrund Alt Tag Bild einer Blume vor grünem Hin…" at bounding box center [76, 221] width 140 height 81
paste input "Symbolfoto Blüte – Unfruchtbarkeit bei Frauen, Anzeichen und Ursachen"
type input "Symbolfoto Blüte – Unfruchtbarkeit bei Frauen, Anzeichen und Ursachen"
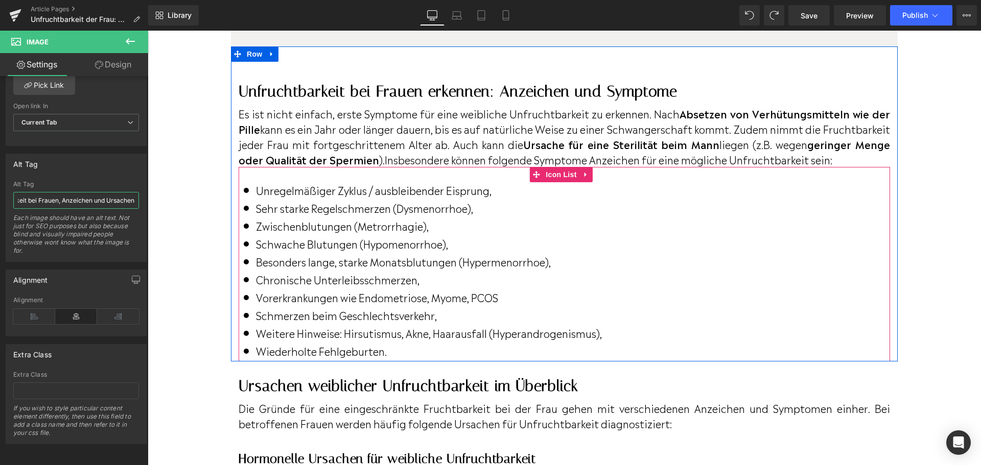
scroll to position [868, 0]
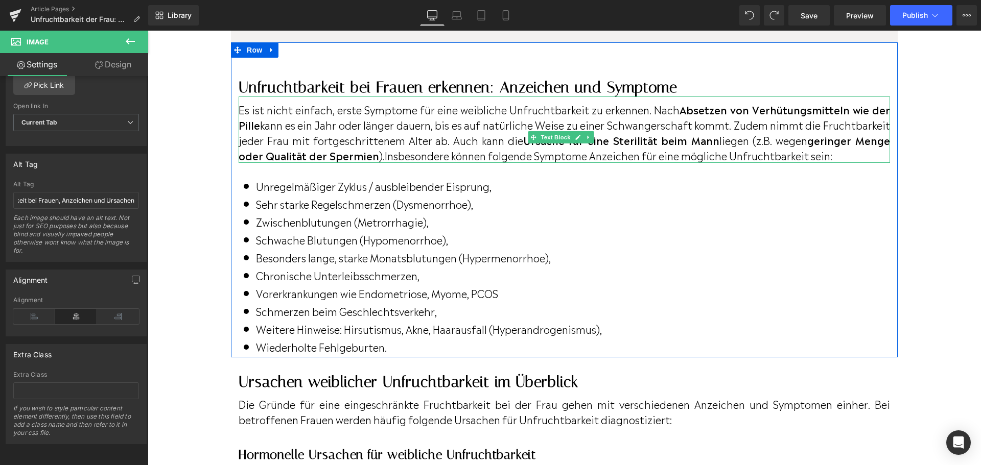
click at [301, 129] on p "Es ist nicht einfach, erste Symptome für eine weibliche Unfruchtbarkeit zu erke…" at bounding box center [564, 132] width 651 height 61
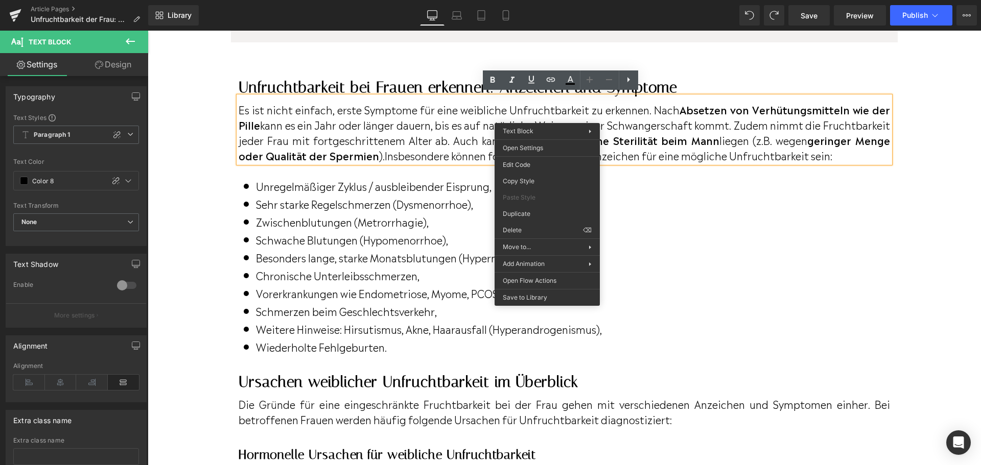
click at [440, 102] on p "Es ist nicht einfach, erste Symptome für eine weibliche Unfruchtbarkeit zu erke…" at bounding box center [564, 132] width 651 height 61
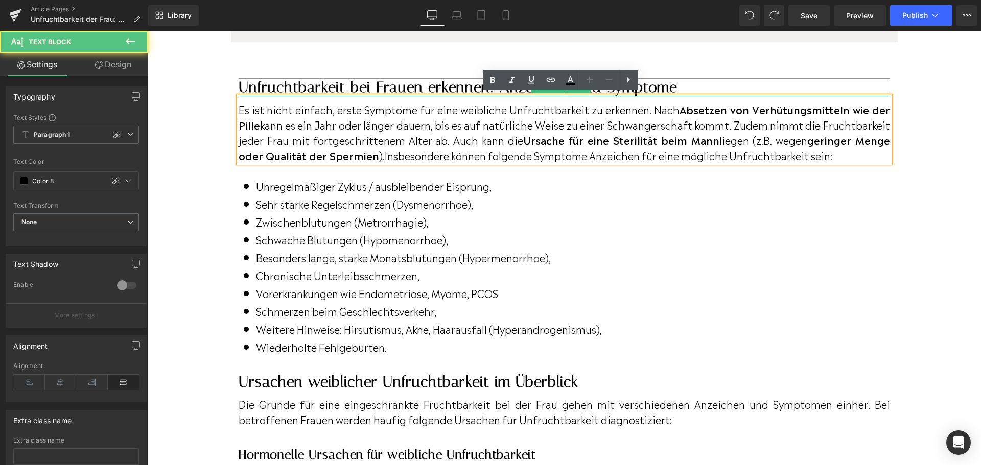
click at [437, 85] on h2 "Unfruchtbarkeit bei Frauen erkennen: Anzeichen und Symptome" at bounding box center [564, 87] width 651 height 18
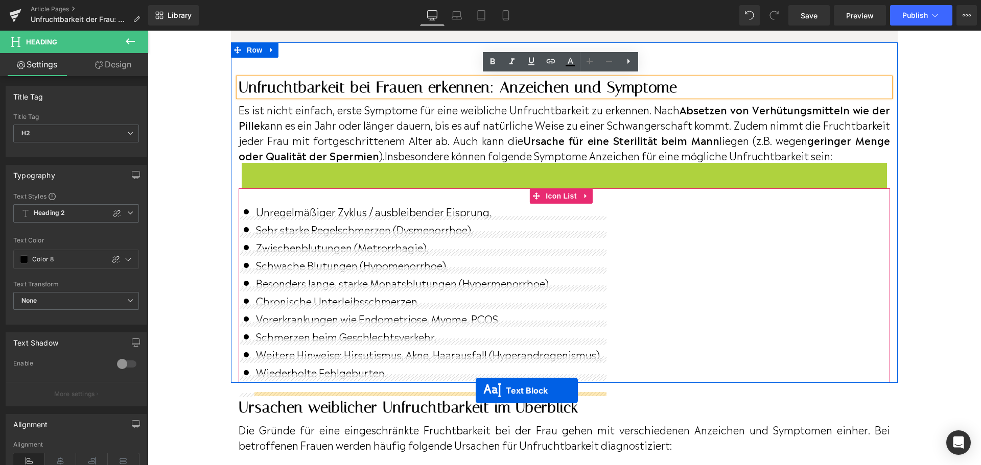
drag, startPoint x: 531, startPoint y: 213, endPoint x: 476, endPoint y: 391, distance: 186.3
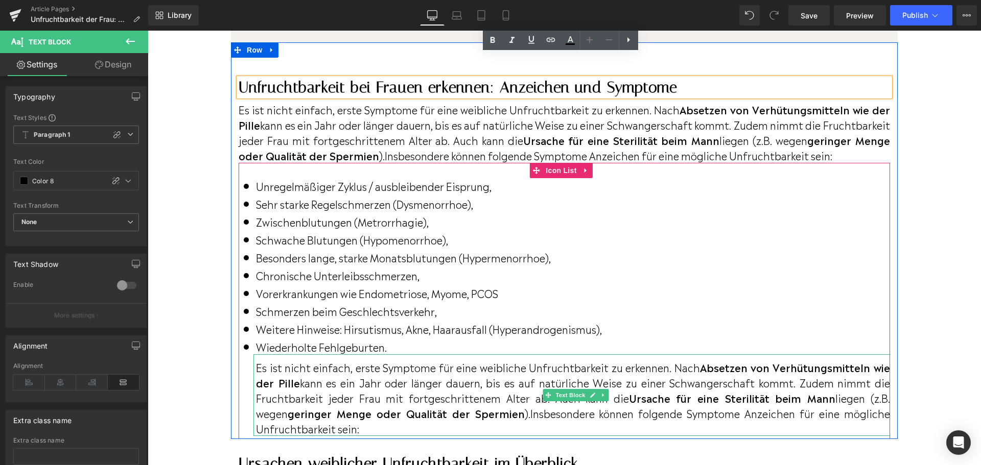
scroll to position [971, 0]
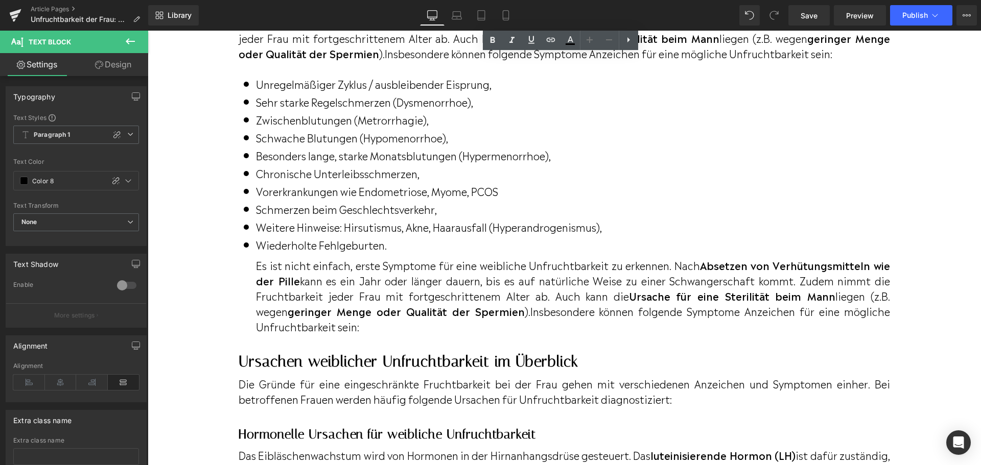
drag, startPoint x: 268, startPoint y: 280, endPoint x: 258, endPoint y: 280, distance: 9.2
click at [268, 280] on p "Es ist nicht einfach, erste Symptome für eine weibliche Unfruchtbarkeit zu erke…" at bounding box center [573, 295] width 634 height 77
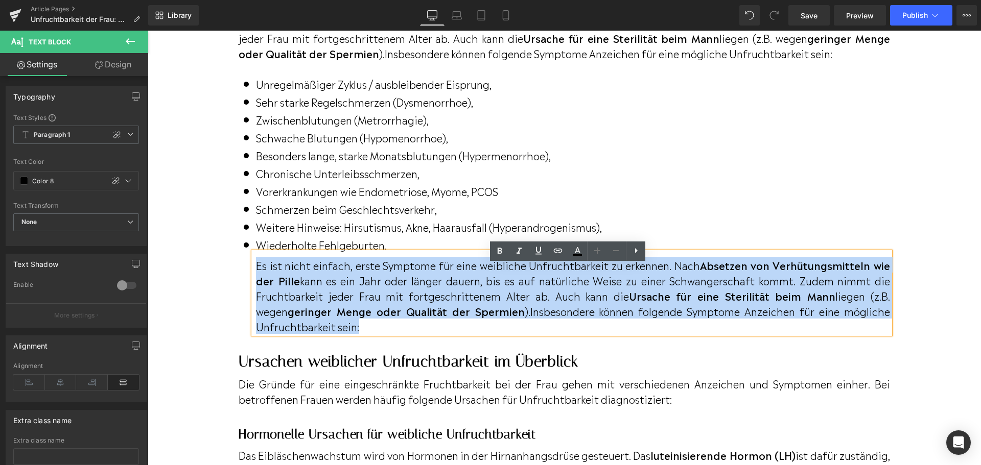
drag, startPoint x: 256, startPoint y: 280, endPoint x: 358, endPoint y: 345, distance: 120.2
click at [358, 334] on p "Es ist nicht einfach, erste Symptome für eine weibliche Unfruchtbarkeit zu erke…" at bounding box center [573, 295] width 634 height 77
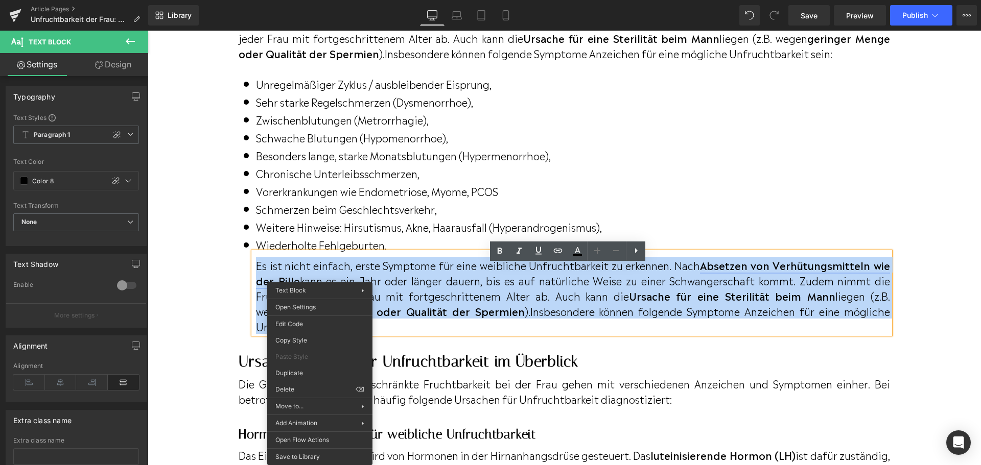
click at [262, 288] on strong "Absetzen von Verhütungsmitteln wie der Pille" at bounding box center [573, 272] width 634 height 31
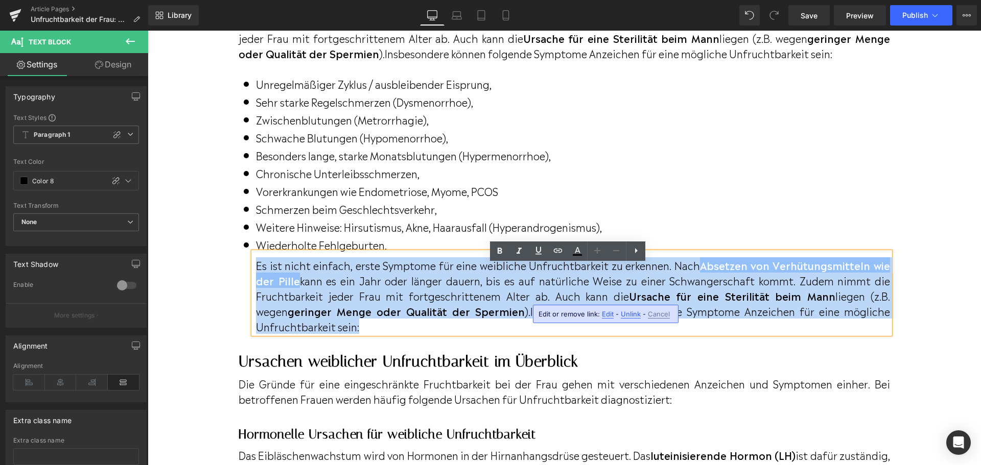
drag, startPoint x: 255, startPoint y: 276, endPoint x: 360, endPoint y: 333, distance: 119.3
click at [360, 333] on p "Es ist nicht einfach, erste Symptome für eine weibliche Unfruchtbarkeit zu erke…" at bounding box center [573, 295] width 634 height 77
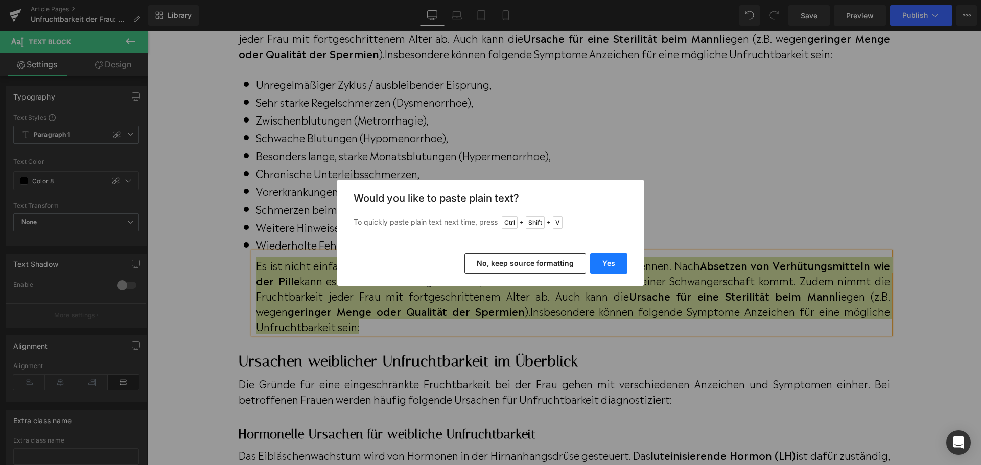
click at [616, 262] on button "Yes" at bounding box center [608, 263] width 37 height 20
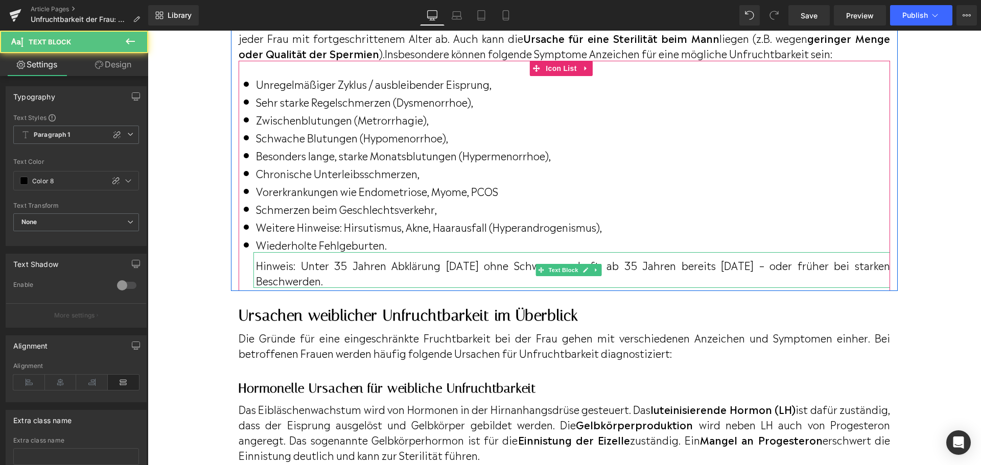
click at [403, 288] on p "Hinweis: Unter 35 Jahren Abklärung [DATE] ohne Schwangerschaft, ab 35 Jahren be…" at bounding box center [573, 272] width 634 height 31
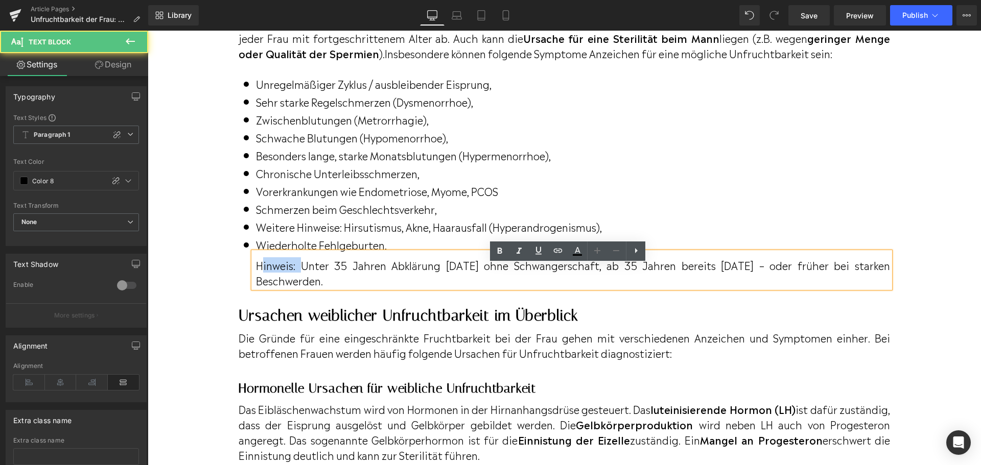
drag, startPoint x: 298, startPoint y: 281, endPoint x: 266, endPoint y: 279, distance: 32.2
click at [260, 280] on p "Hinweis: Unter 35 Jahren Abklärung [DATE] ohne Schwangerschaft, ab 35 Jahren be…" at bounding box center [573, 272] width 634 height 31
click at [266, 279] on p "Hinweis: Unter 35 Jahren Abklärung [DATE] ohne Schwangerschaft, ab 35 Jahren be…" at bounding box center [573, 272] width 634 height 31
drag, startPoint x: 256, startPoint y: 279, endPoint x: 294, endPoint y: 279, distance: 38.3
click at [294, 279] on p "Hinweis: Unter 35 Jahren Abklärung [DATE] ohne Schwangerschaft, ab 35 Jahren be…" at bounding box center [573, 272] width 634 height 31
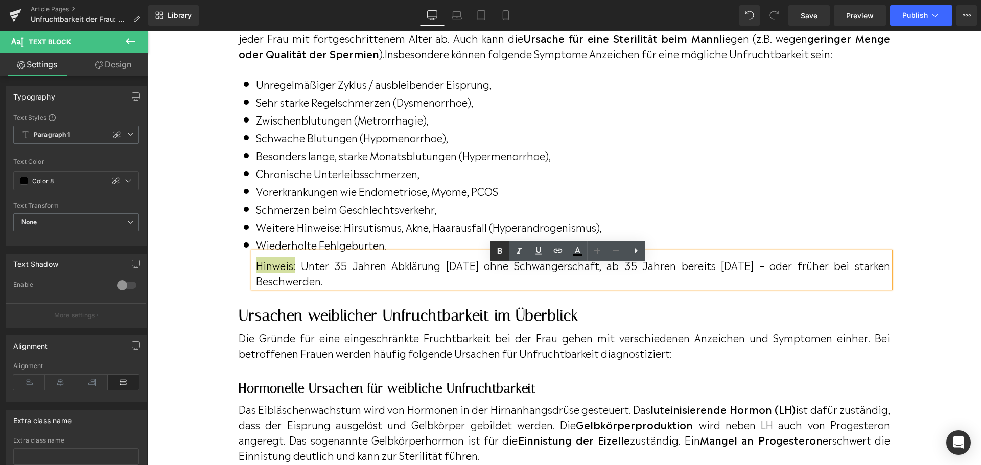
click at [501, 253] on icon at bounding box center [500, 251] width 5 height 6
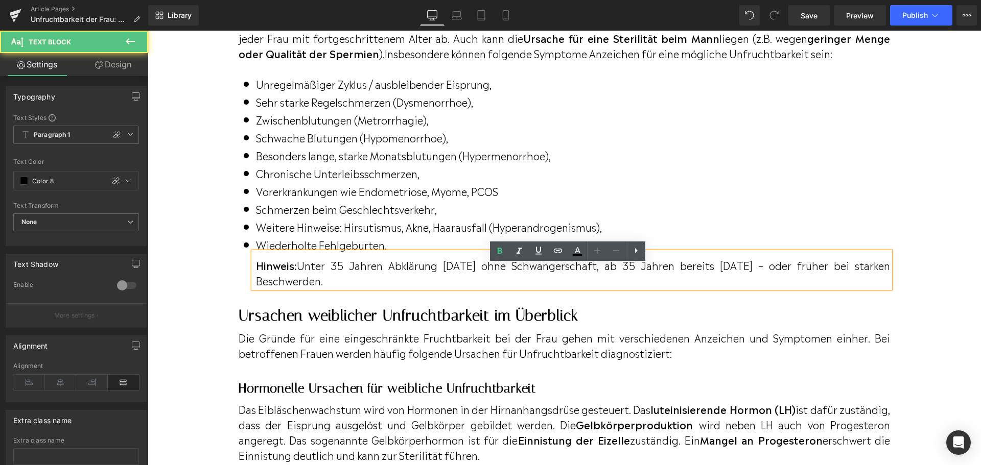
click at [457, 288] on p "Hinweis: Unter 35 Jahren Abklärung [DATE] ohne Schwangerschaft, ab 35 Jahren be…" at bounding box center [573, 272] width 634 height 31
click at [428, 252] on p "Wiederholte Fehlgeburten." at bounding box center [573, 244] width 634 height 15
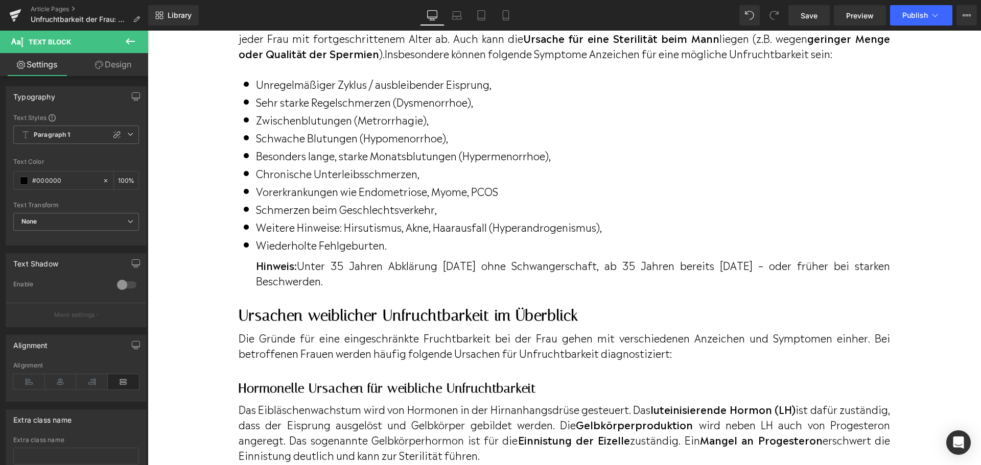
click at [131, 69] on link "Design" at bounding box center [113, 64] width 74 height 23
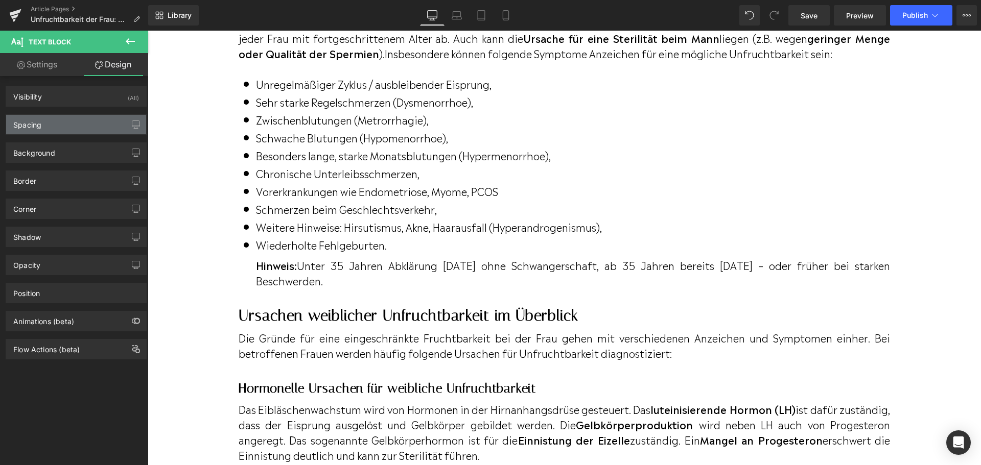
click at [95, 121] on div "Spacing" at bounding box center [76, 124] width 140 height 19
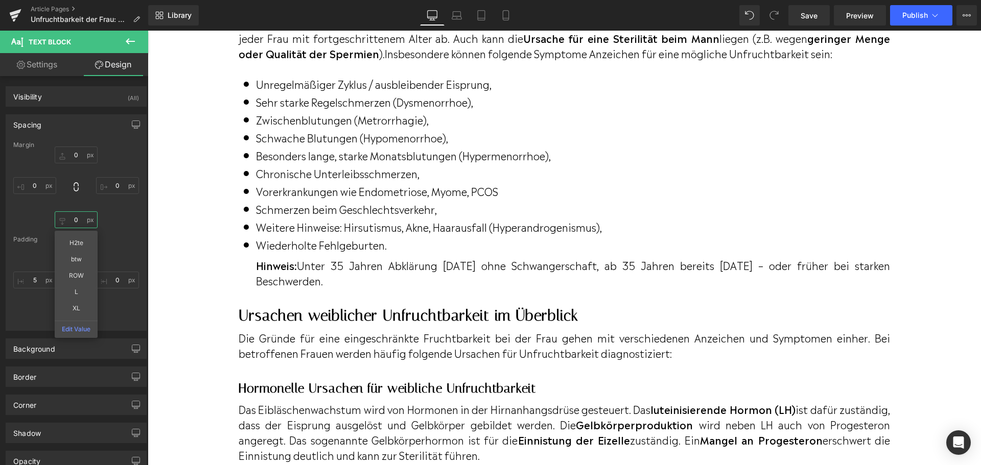
click at [74, 220] on input "0" at bounding box center [76, 219] width 43 height 17
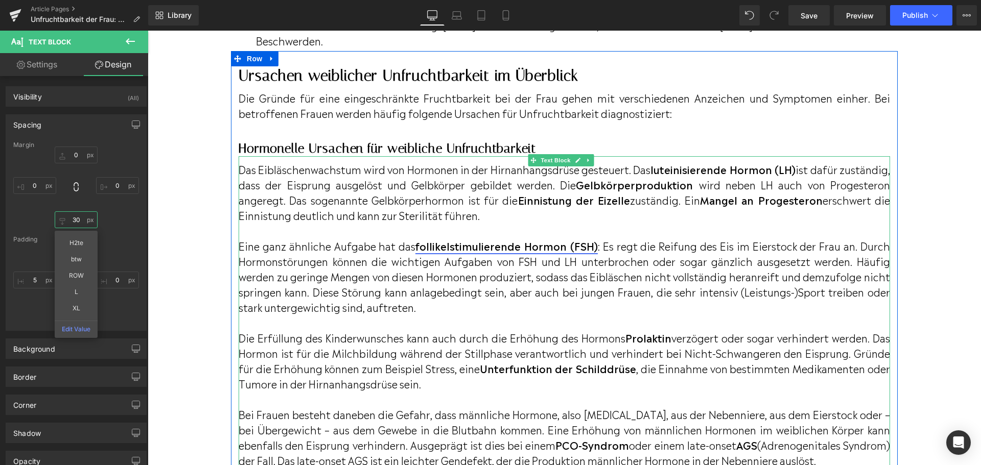
scroll to position [1277, 0]
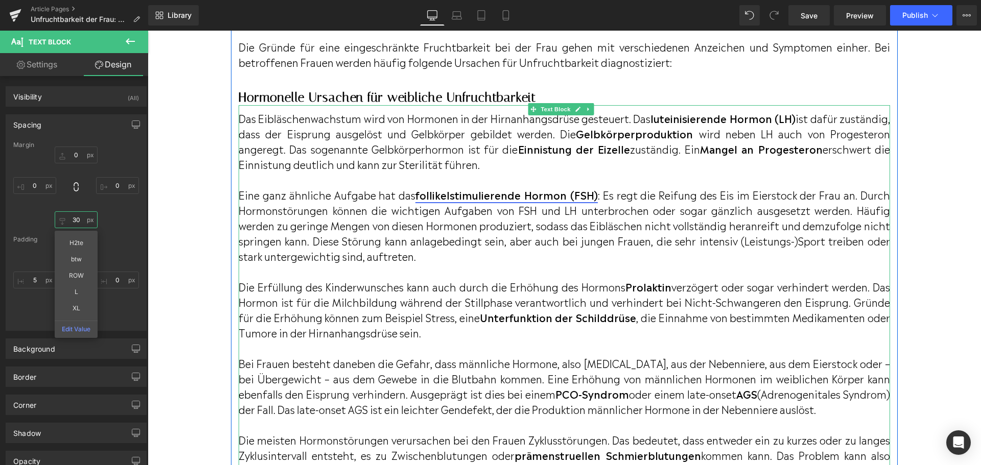
type input "30"
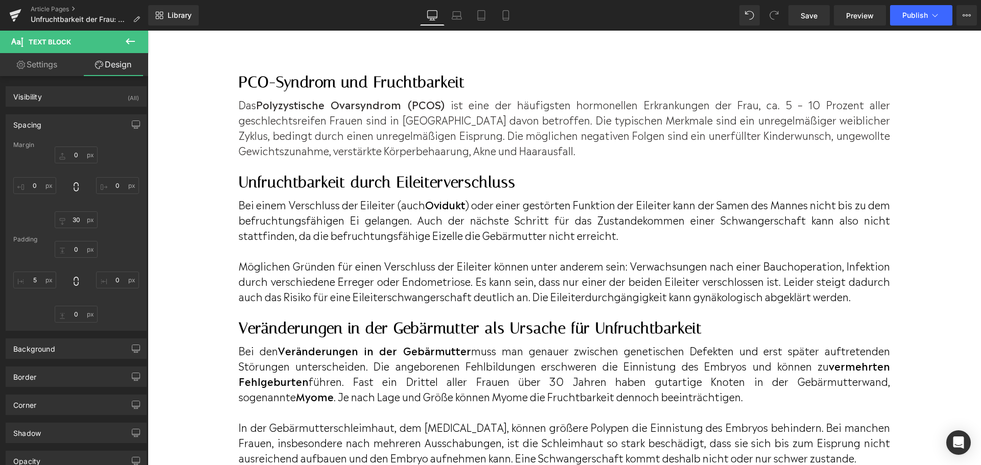
scroll to position [2203, 0]
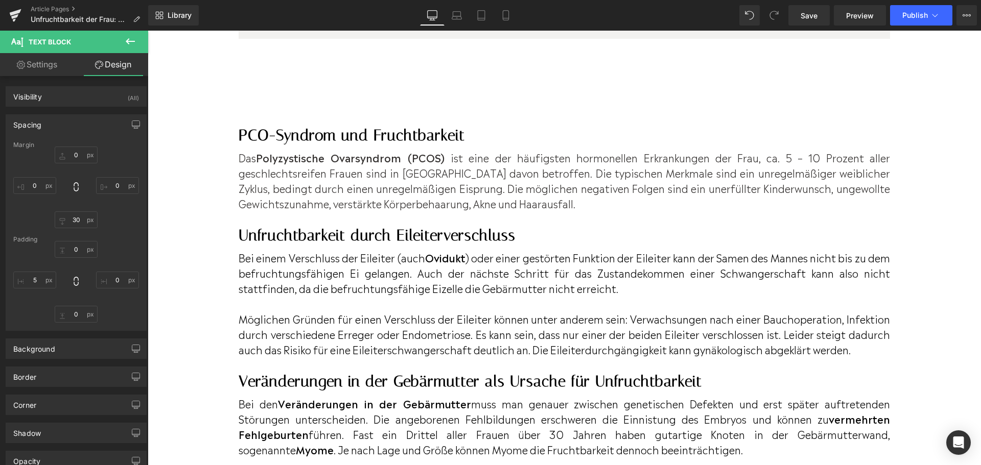
click at [429, 145] on h2 "PCO-Syndrom und Fruchtbarkeit" at bounding box center [564, 135] width 651 height 18
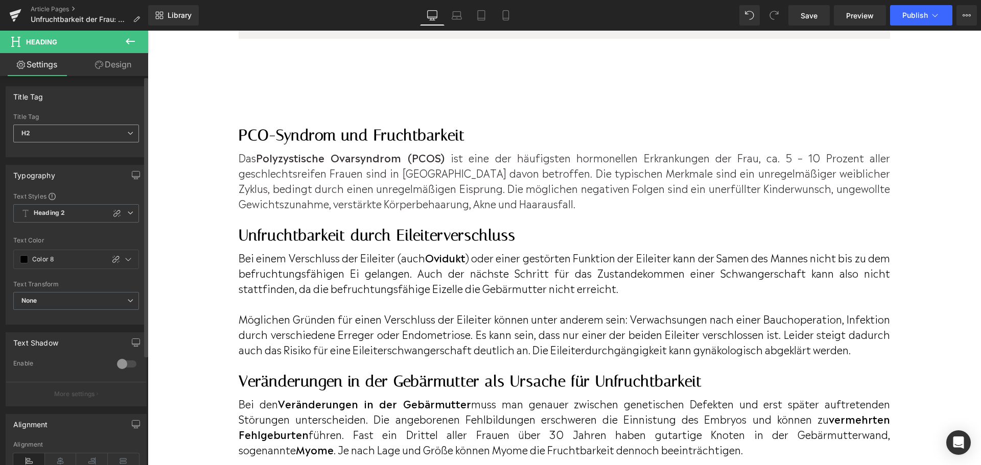
click at [112, 137] on span "H2" at bounding box center [76, 134] width 126 height 18
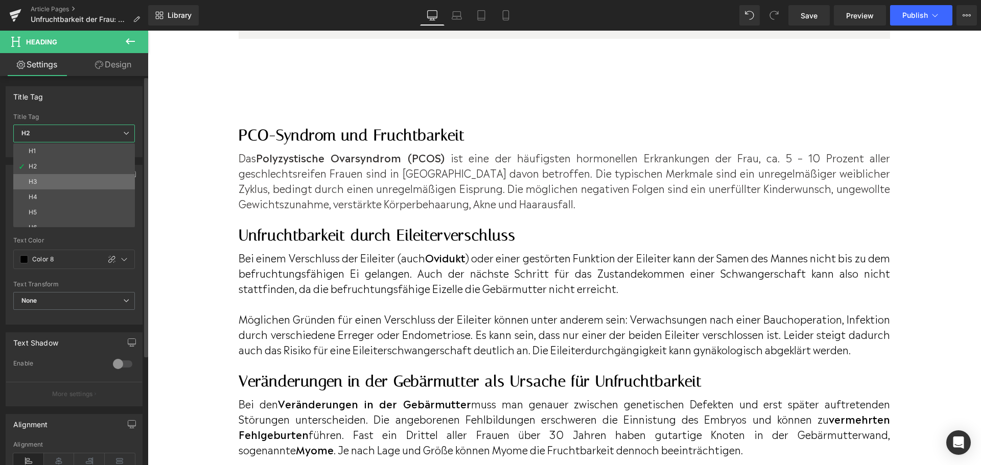
drag, startPoint x: 79, startPoint y: 176, endPoint x: 333, endPoint y: 217, distance: 257.2
click at [79, 176] on li "H3" at bounding box center [76, 181] width 126 height 15
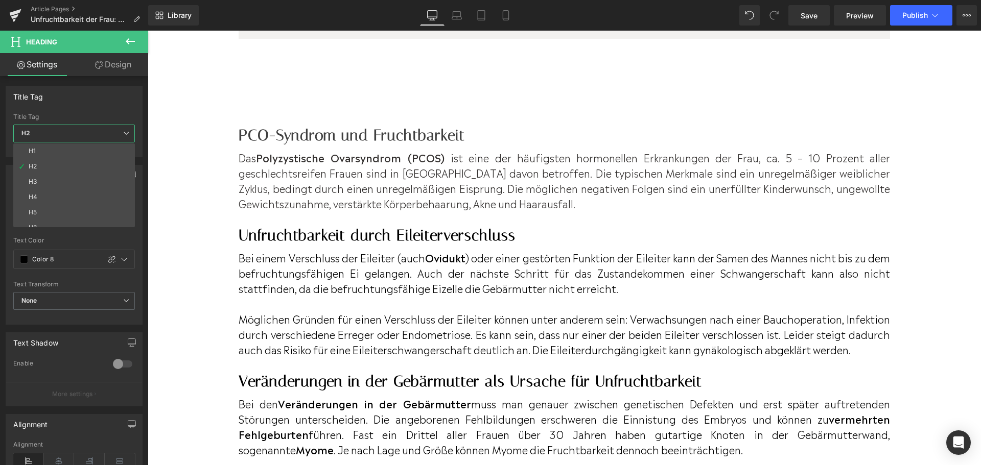
type input "#404040"
type input "100"
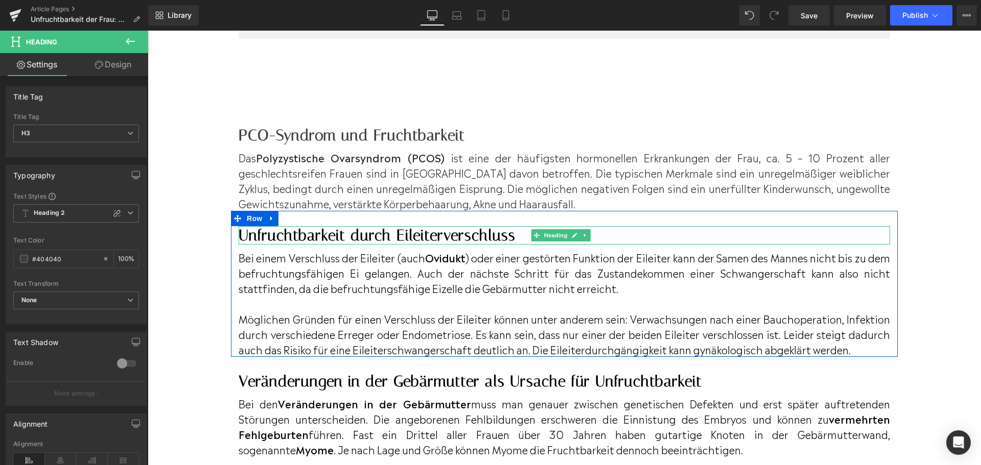
click at [481, 245] on h2 "Unfruchtbarkeit durch Eileiterverschluss" at bounding box center [564, 235] width 651 height 18
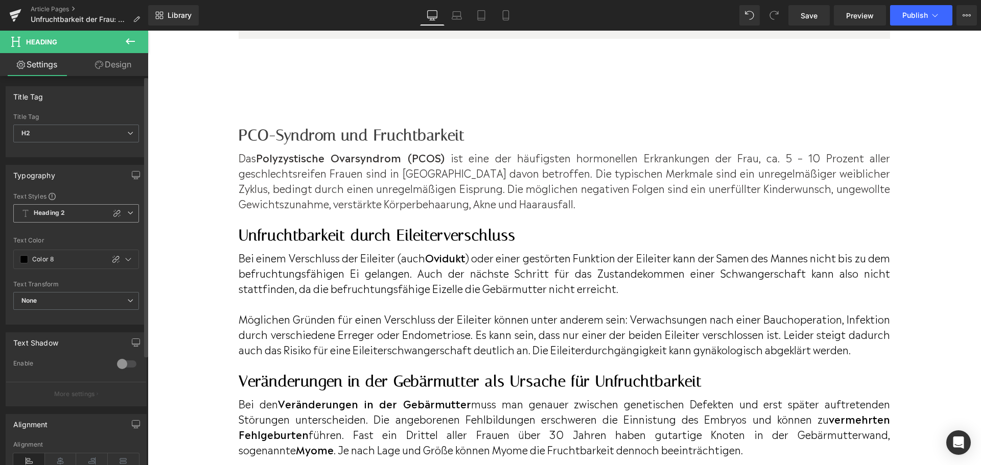
click at [96, 215] on span "Heading 2" at bounding box center [76, 213] width 126 height 18
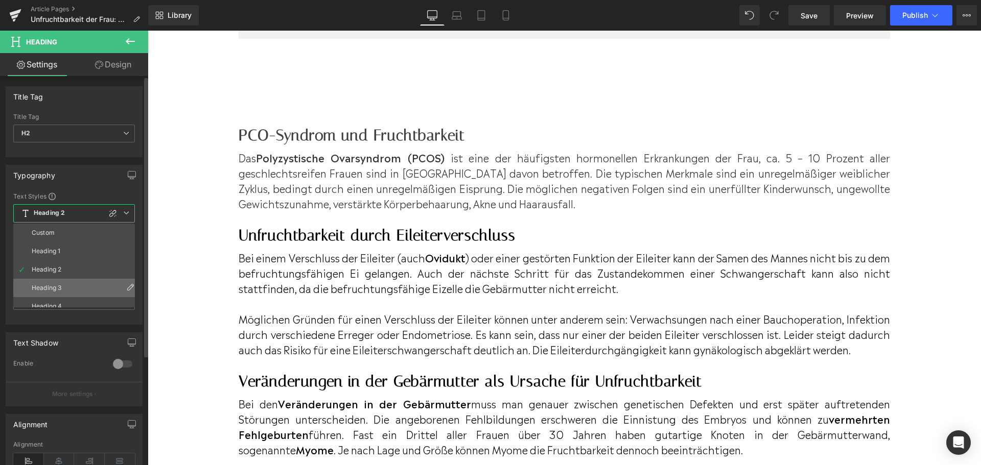
click at [83, 281] on li "Heading 3" at bounding box center [76, 288] width 126 height 18
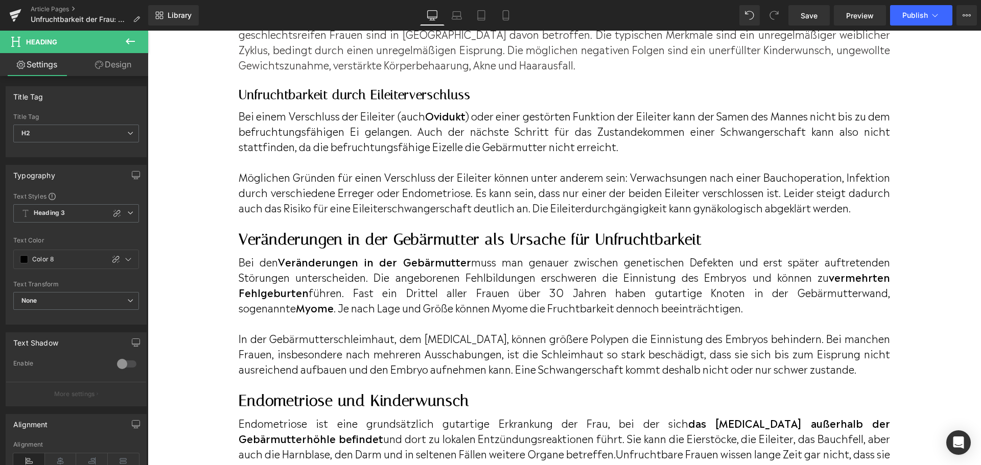
scroll to position [2357, 0]
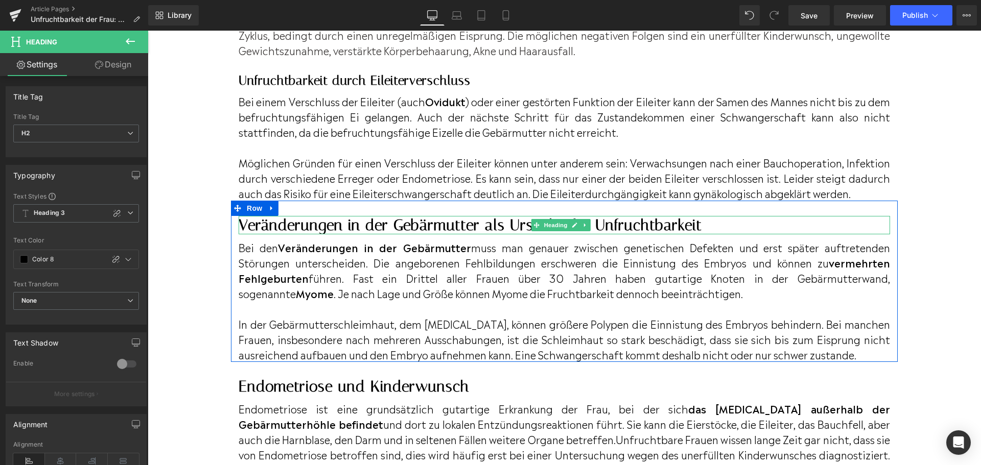
click at [291, 234] on h2 "Veränderungen in der Gebärmutter als Ursache für Unfruchtbarkeit" at bounding box center [564, 225] width 651 height 18
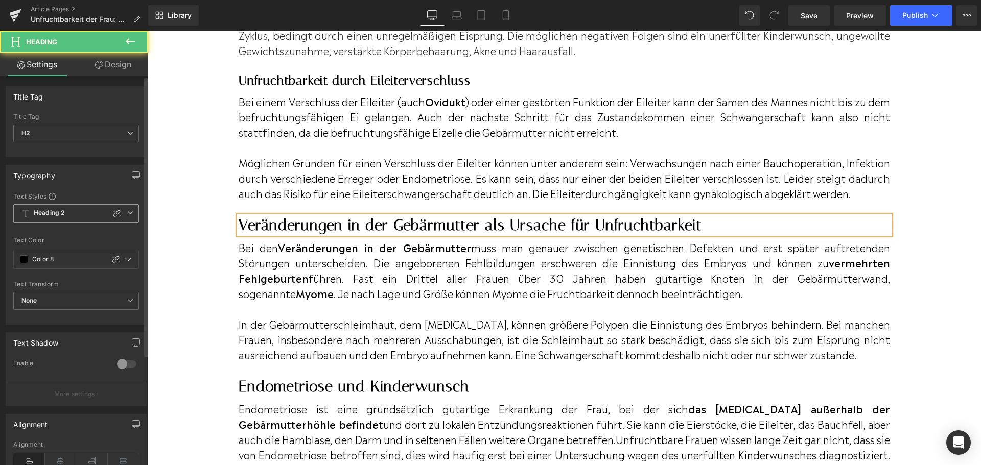
click at [127, 215] on icon at bounding box center [130, 213] width 6 height 6
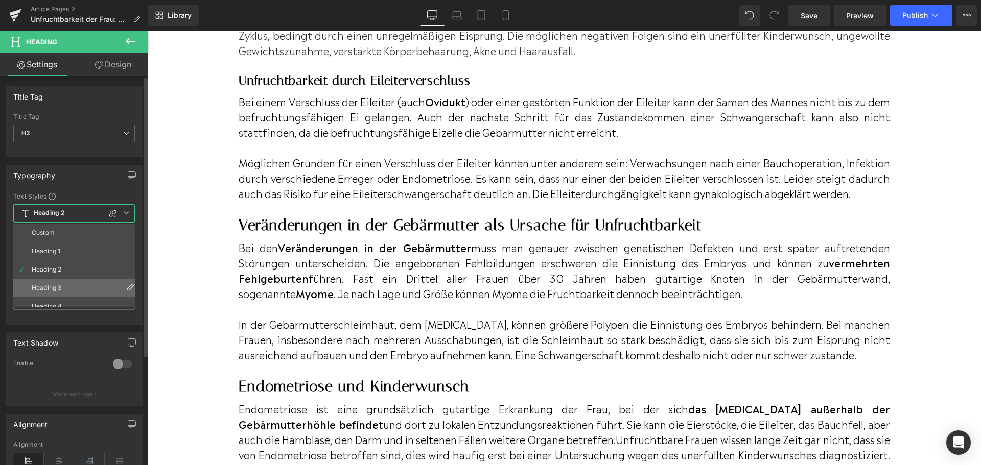
click at [103, 285] on li "Heading 3" at bounding box center [76, 288] width 126 height 18
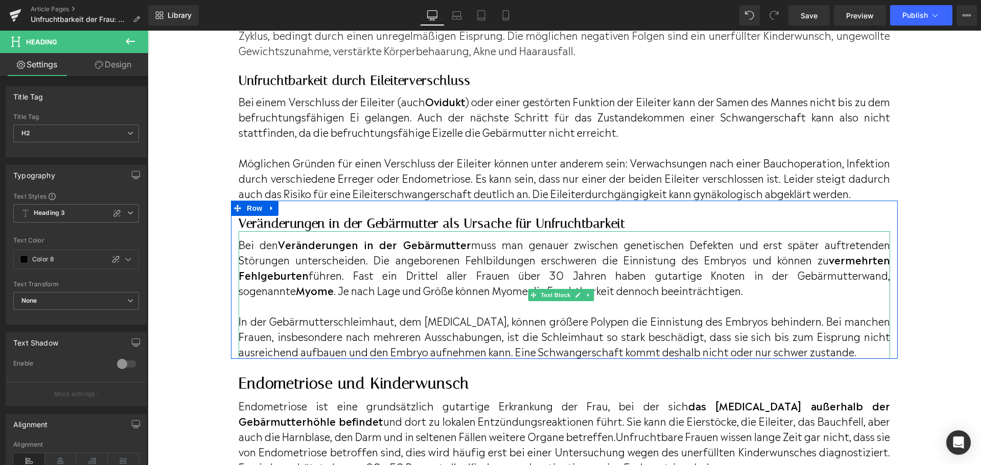
scroll to position [2459, 0]
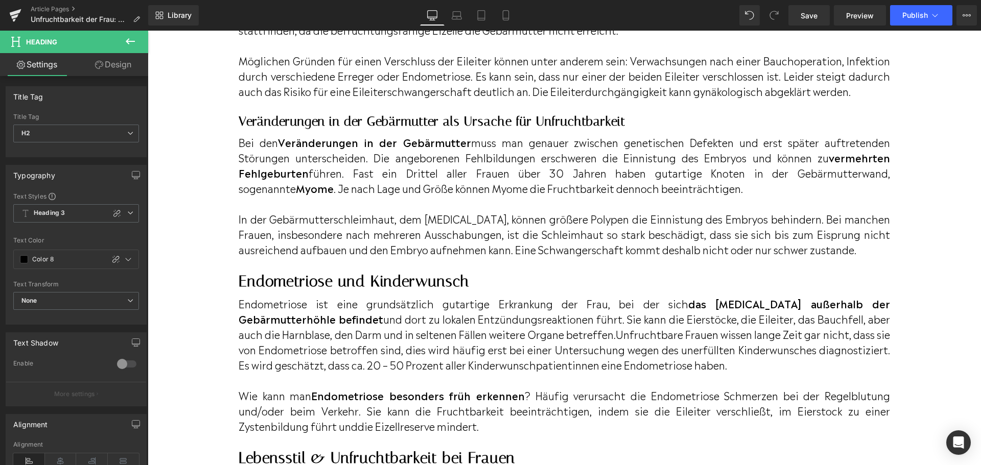
click at [352, 291] on h2 "Endometriose und Kinderwunsch" at bounding box center [564, 281] width 651 height 18
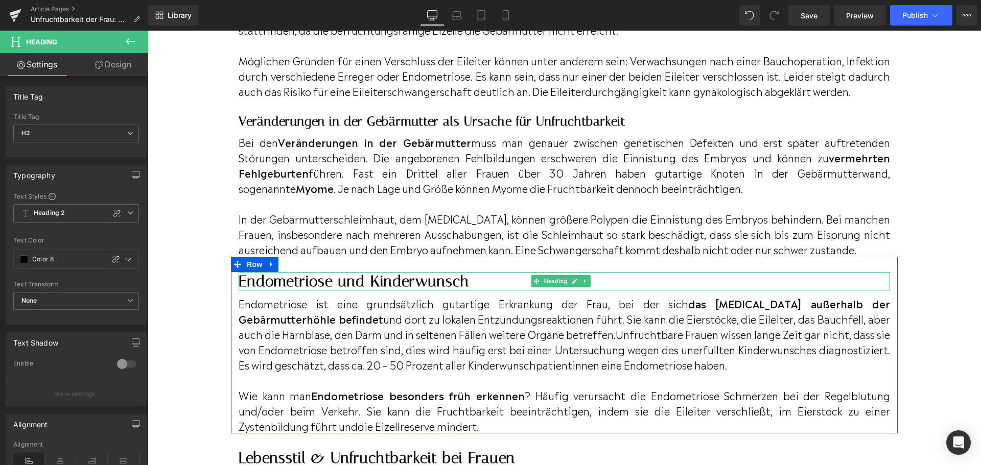
click at [302, 291] on h2 "Endometriose und Kinderwunsch" at bounding box center [564, 281] width 651 height 18
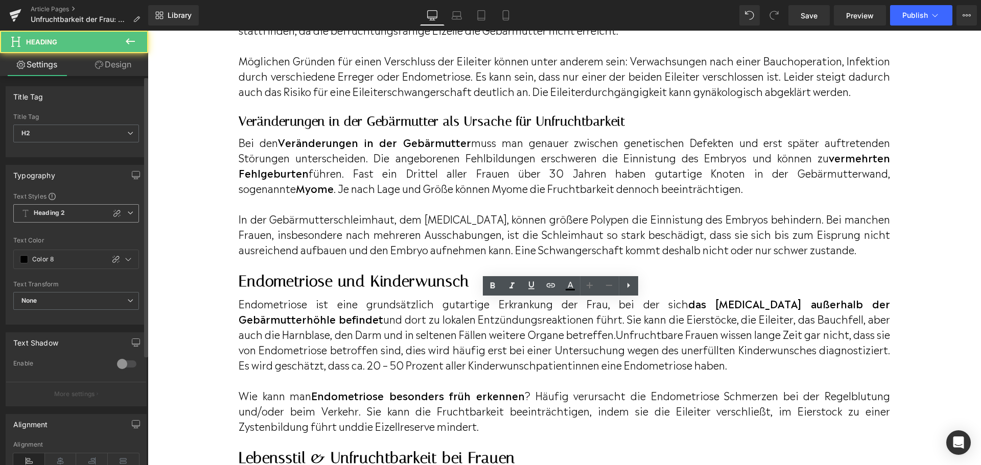
click at [96, 220] on span "Heading 2" at bounding box center [76, 213] width 126 height 18
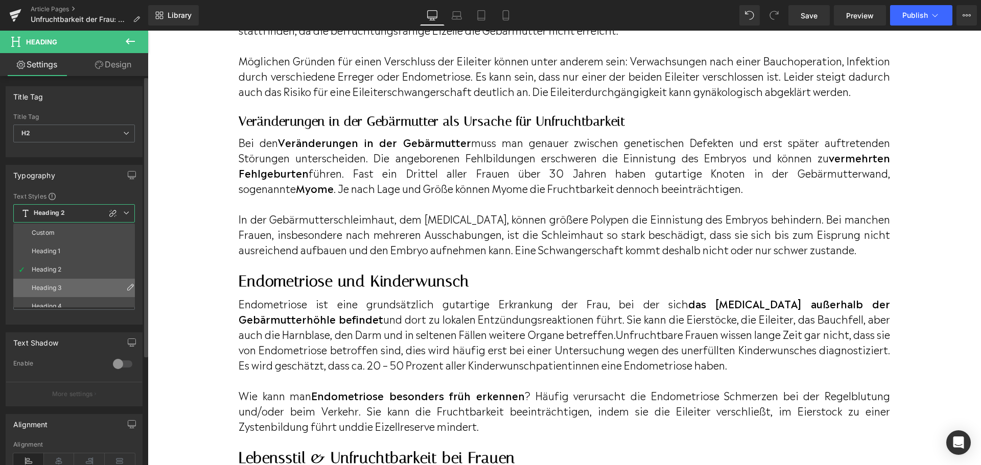
click at [82, 285] on li "Heading 3" at bounding box center [76, 288] width 126 height 18
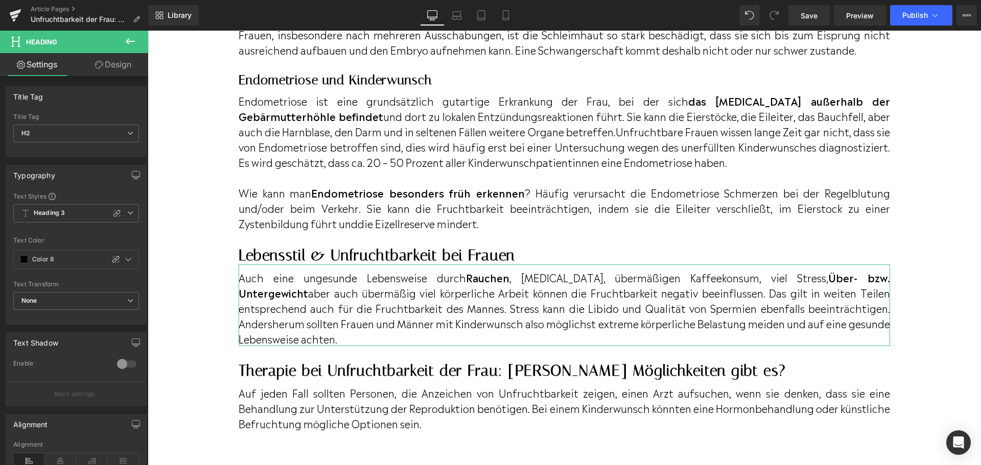
scroll to position [2714, 0]
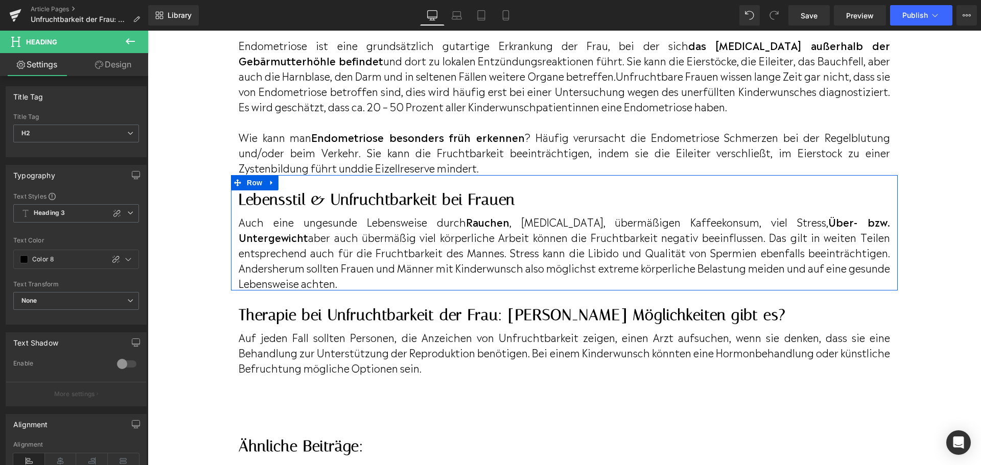
click at [418, 209] on h2 "Lebensstil & Unfruchtbarkeit bei Frauen" at bounding box center [564, 200] width 651 height 18
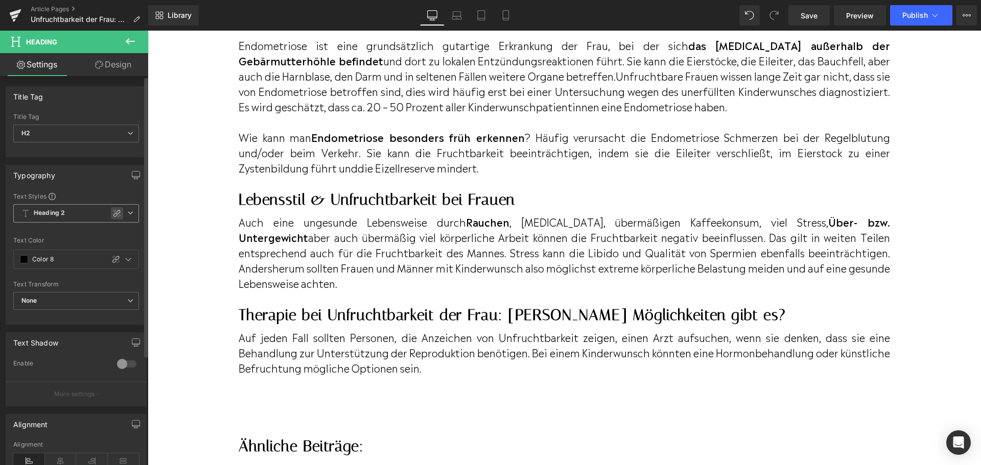
click at [111, 210] on div at bounding box center [117, 213] width 12 height 12
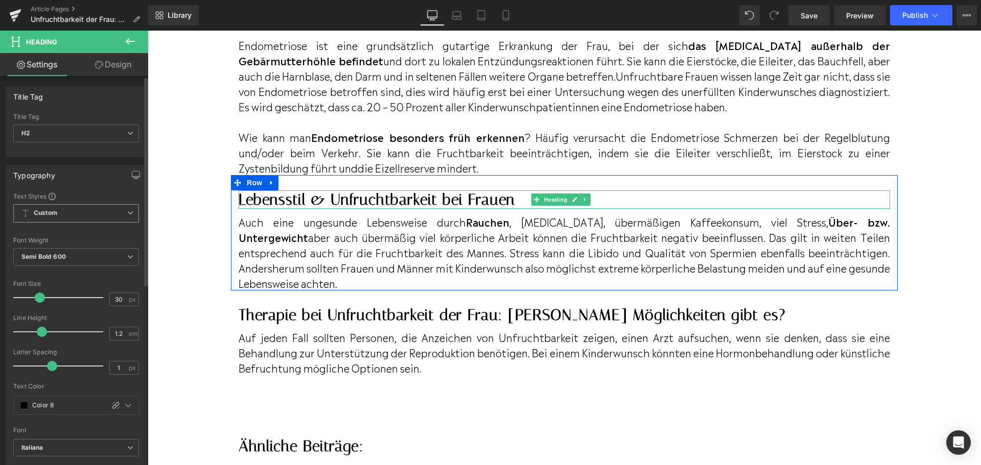
click at [252, 209] on h2 "Lebensstil & Unfruchtbarkeit bei Frauen" at bounding box center [564, 200] width 651 height 18
click at [532, 206] on span at bounding box center [536, 200] width 11 height 12
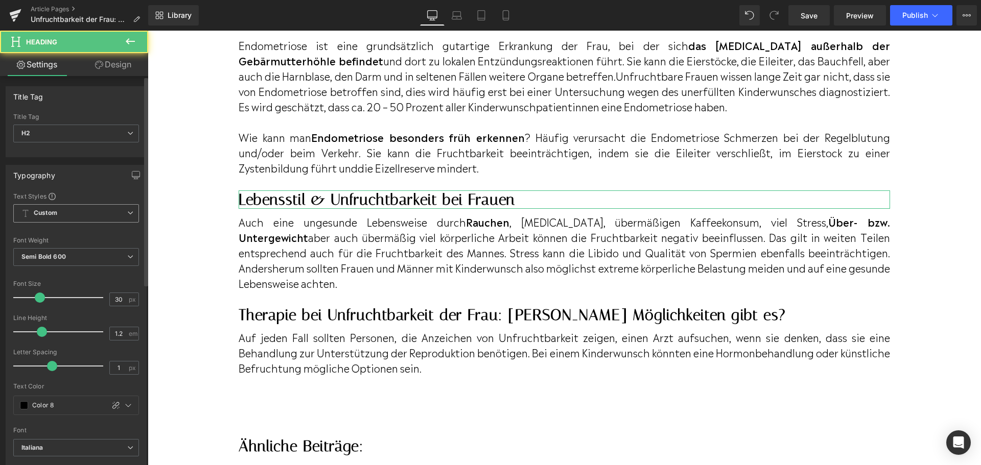
click at [127, 218] on span "Custom" at bounding box center [76, 213] width 126 height 18
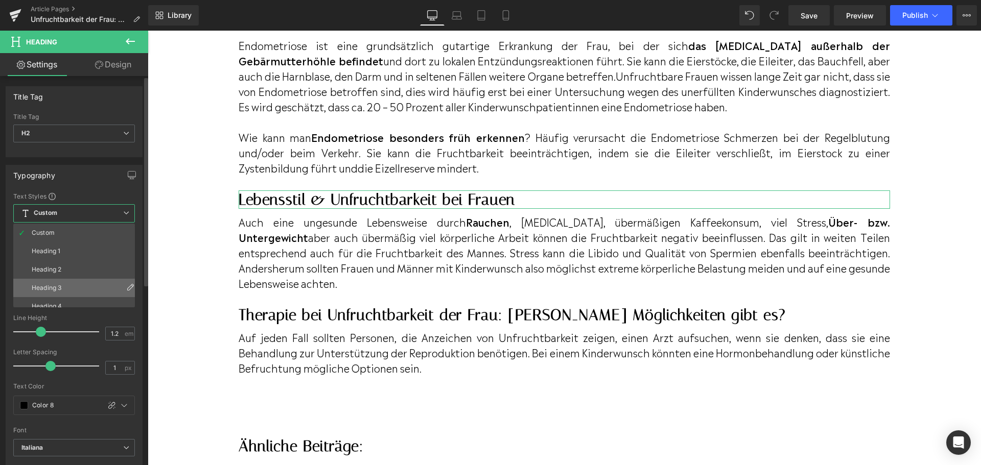
click at [106, 283] on li "Heading 3" at bounding box center [76, 288] width 126 height 18
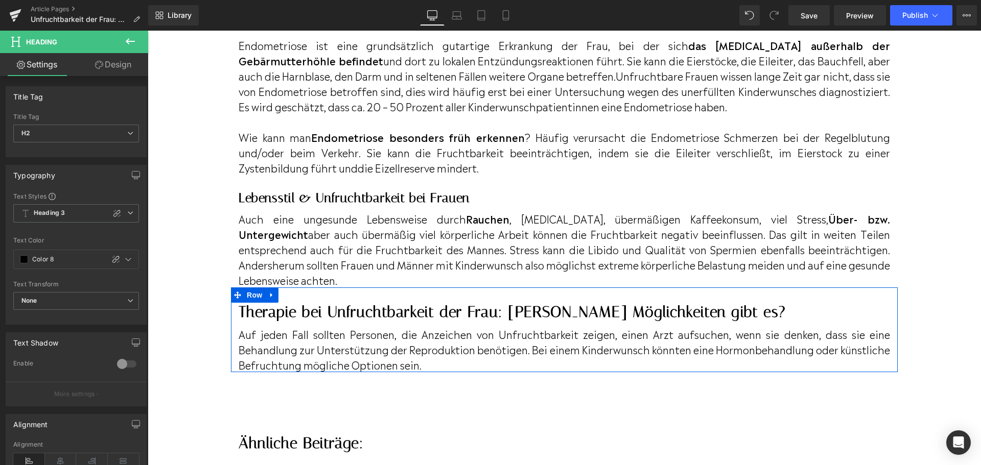
click at [264, 321] on h2 "Therapie bei Unfruchtbarkeit der Frau: [PERSON_NAME] Möglichkeiten gibt es?" at bounding box center [564, 312] width 651 height 18
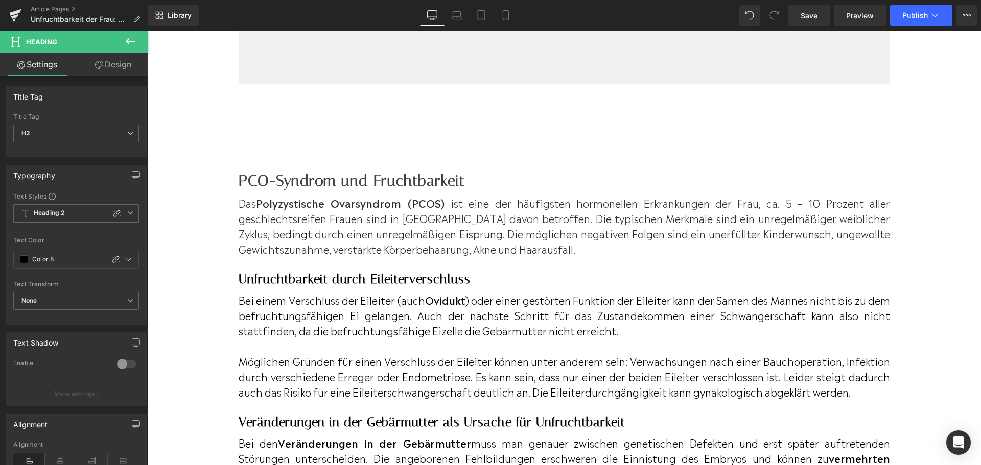
scroll to position [2152, 0]
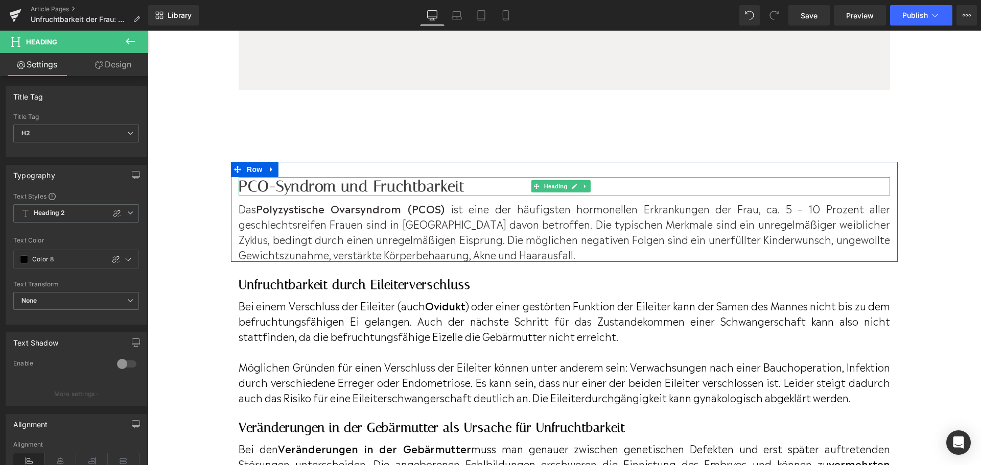
click at [348, 194] on h3 "PCO-Syndrom und Fruchtbarkeit" at bounding box center [564, 186] width 651 height 18
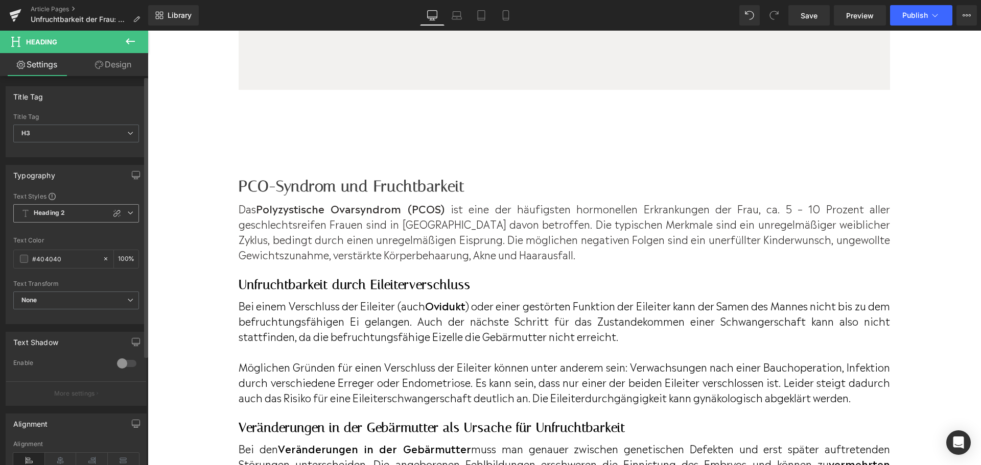
click at [127, 212] on icon at bounding box center [130, 213] width 6 height 6
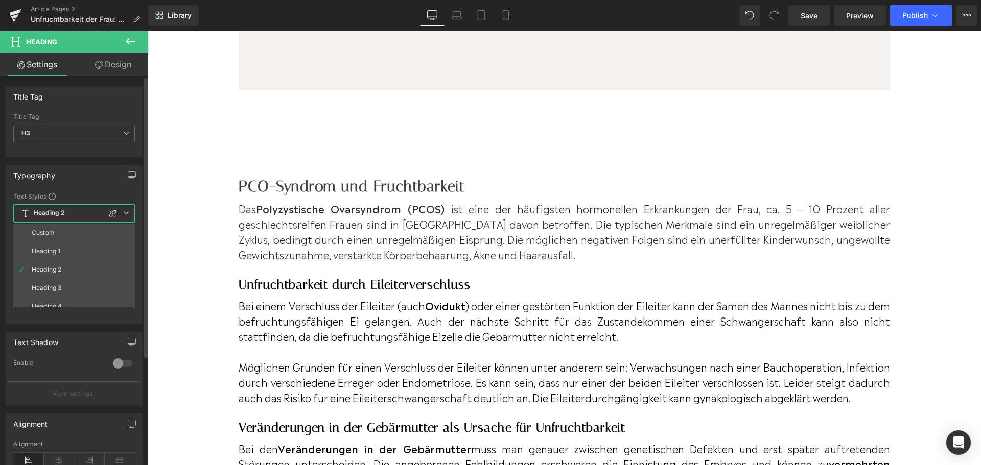
click at [99, 283] on li "Heading 3" at bounding box center [76, 288] width 126 height 18
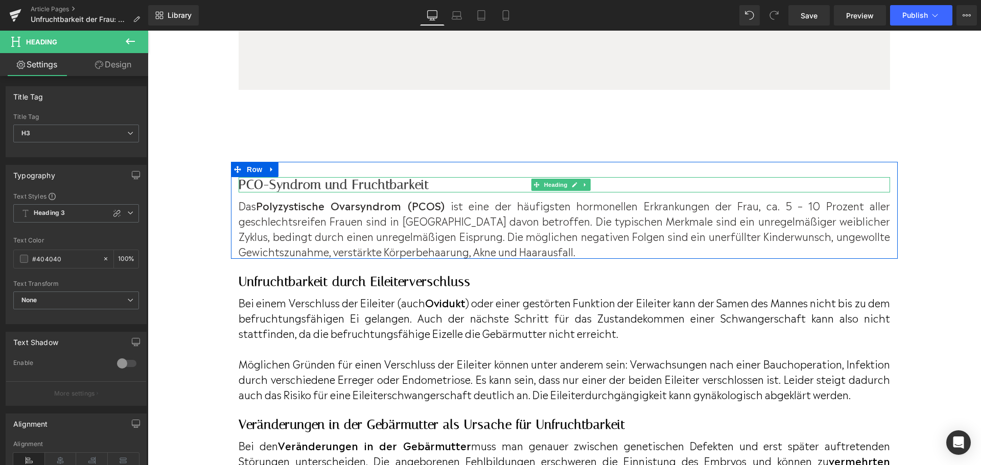
click at [373, 193] on h3 "PCO-Syndrom und Fruchtbarkeit" at bounding box center [564, 184] width 651 height 15
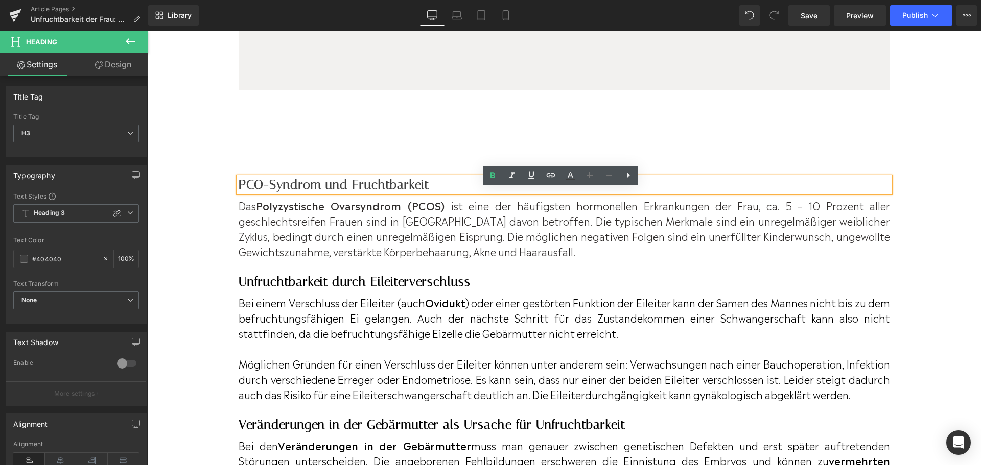
click at [148, 31] on div at bounding box center [148, 31] width 0 height 0
click at [313, 290] on h2 "Unfruchtbarkeit durch Eileiterverschluss" at bounding box center [564, 281] width 651 height 15
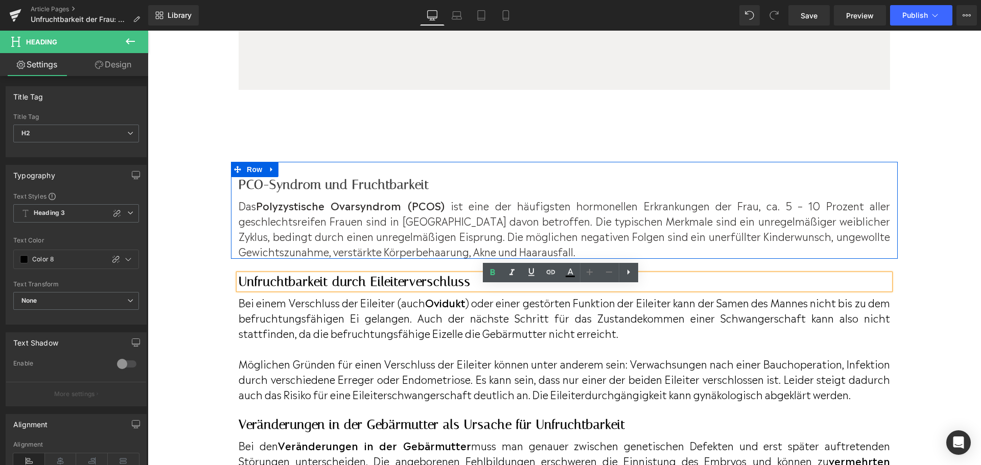
click at [382, 193] on h3 "PCO-Syndrom und Fruchtbarkeit" at bounding box center [564, 184] width 651 height 15
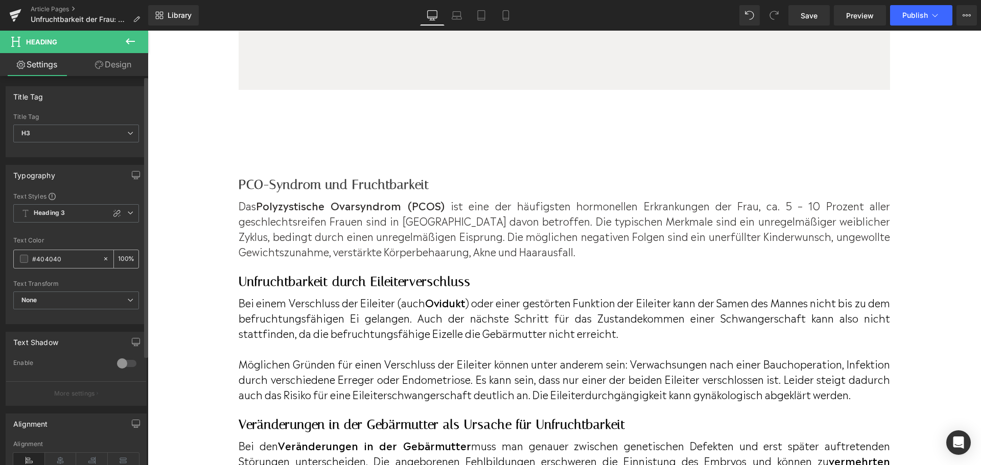
click at [28, 261] on span at bounding box center [24, 259] width 8 height 8
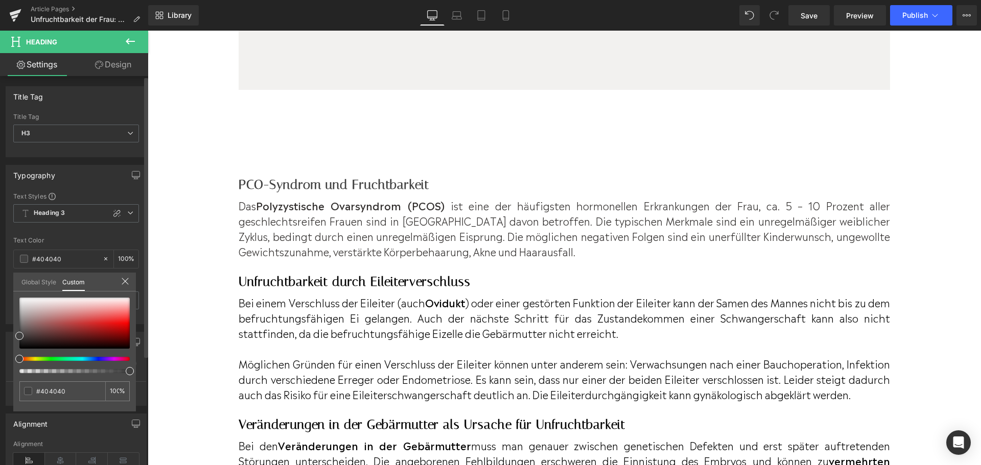
click at [40, 284] on link "Global Style" at bounding box center [38, 281] width 35 height 17
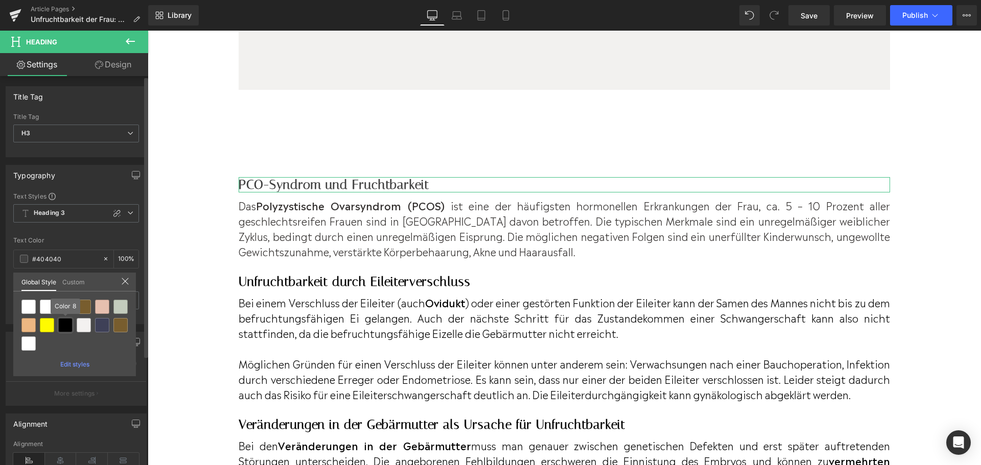
click at [59, 325] on div at bounding box center [65, 325] width 14 height 14
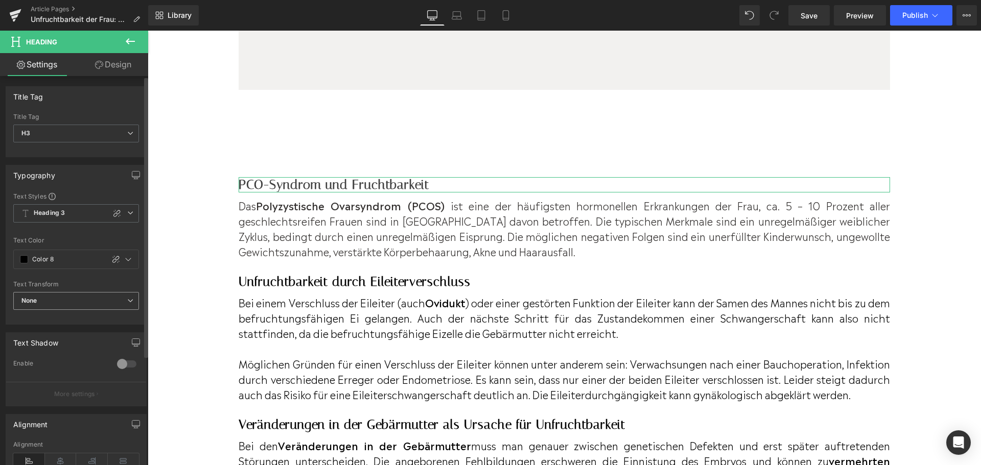
type input "Color 8"
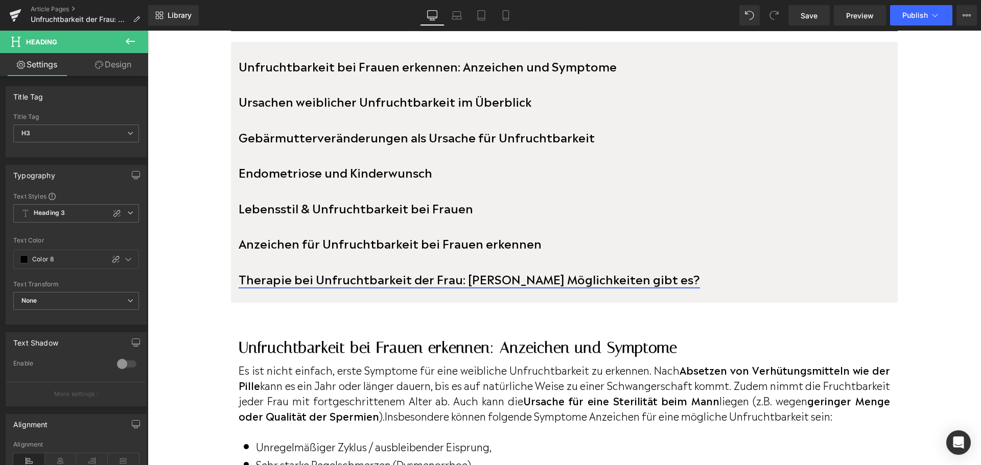
scroll to position [564, 0]
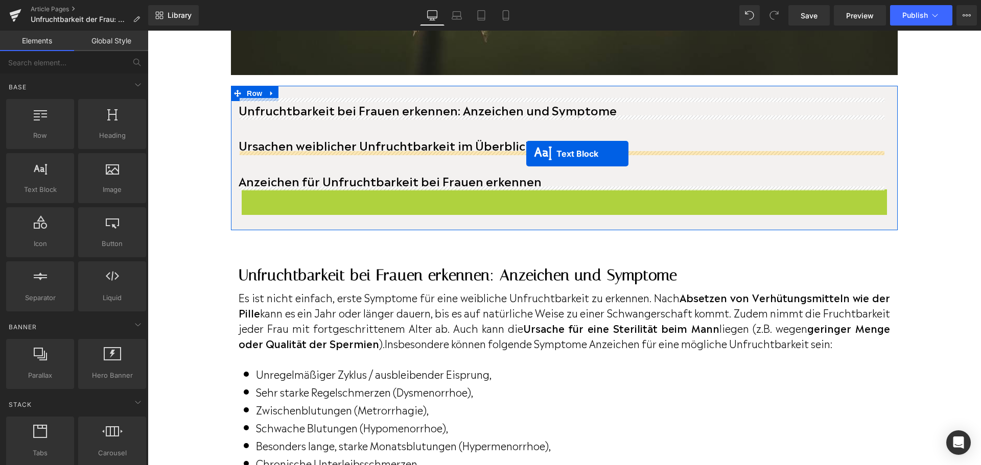
drag, startPoint x: 534, startPoint y: 205, endPoint x: 526, endPoint y: 154, distance: 51.7
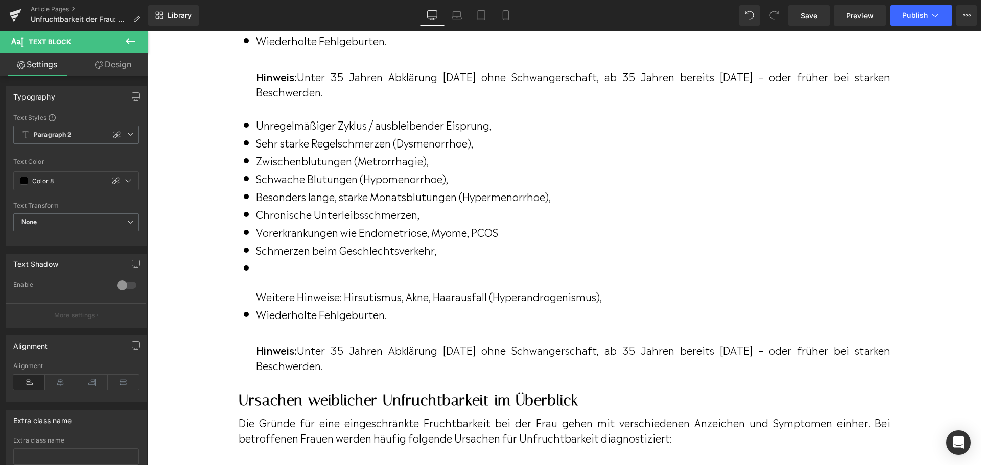
scroll to position [1061, 0]
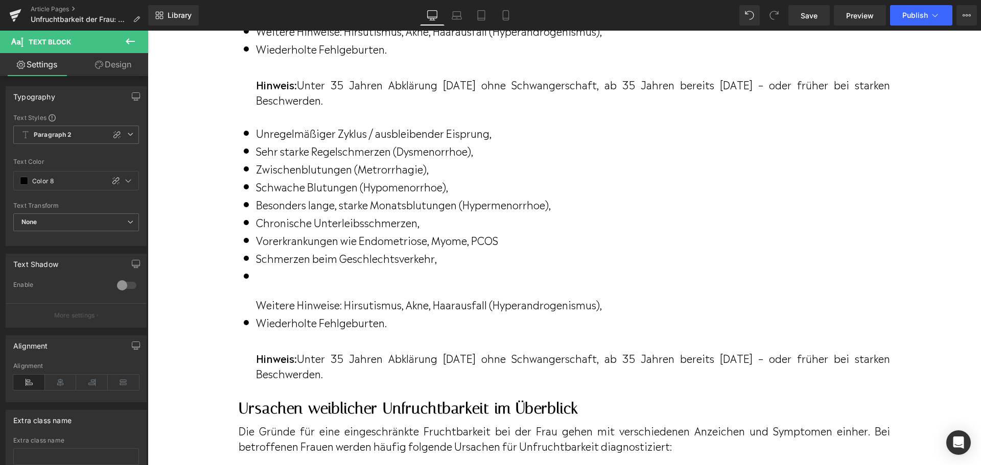
click at [469, 176] on p "Zwischenblutungen (Metrorrhagie)," at bounding box center [573, 168] width 634 height 15
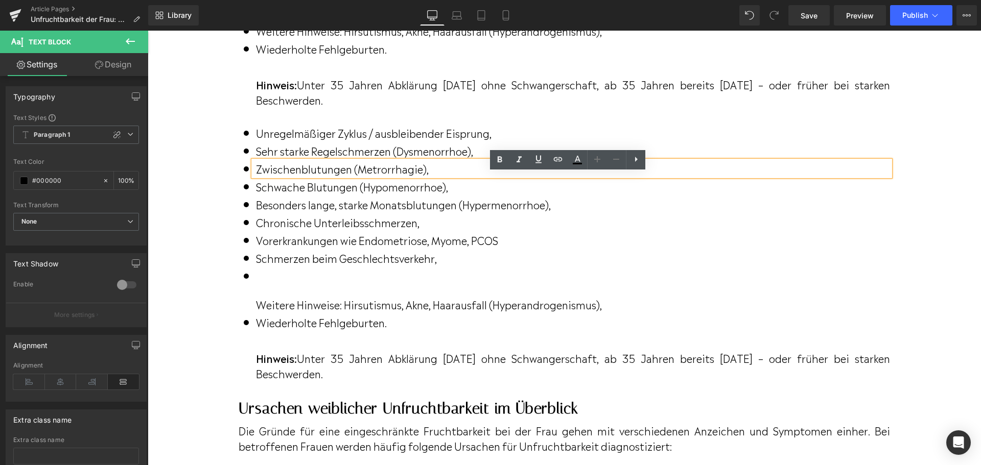
click at [459, 97] on p "Hinweis: Unter 35 Jahren Abklärung [DATE] ohne Schwangerschaft, ab 35 Jahren be…" at bounding box center [573, 92] width 634 height 31
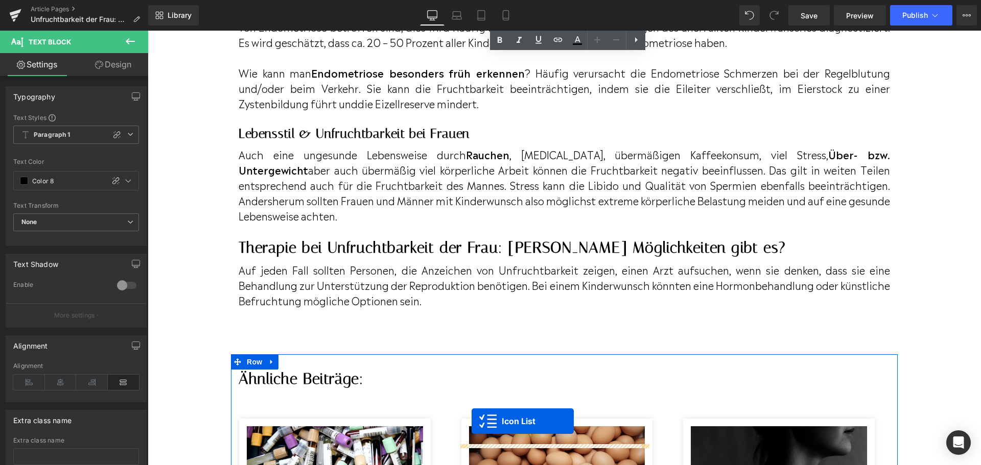
scroll to position [2707, 0]
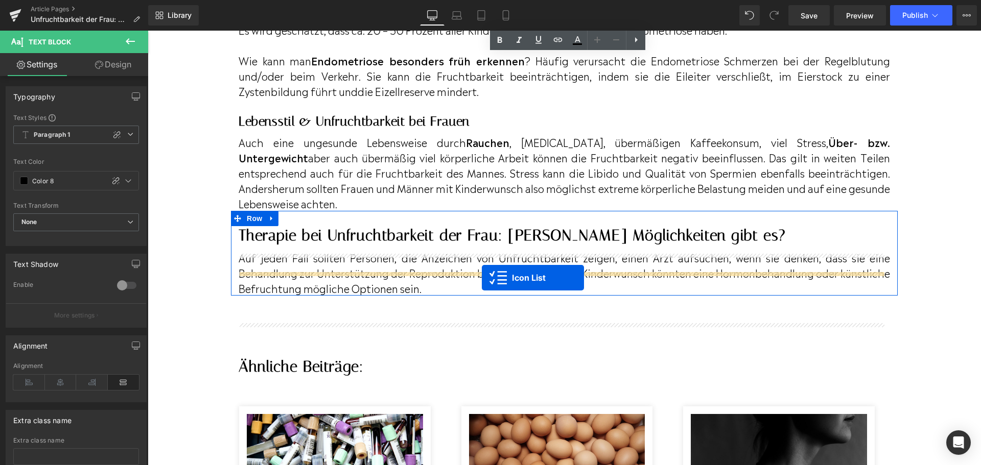
drag, startPoint x: 539, startPoint y: 131, endPoint x: 482, endPoint y: 278, distance: 158.0
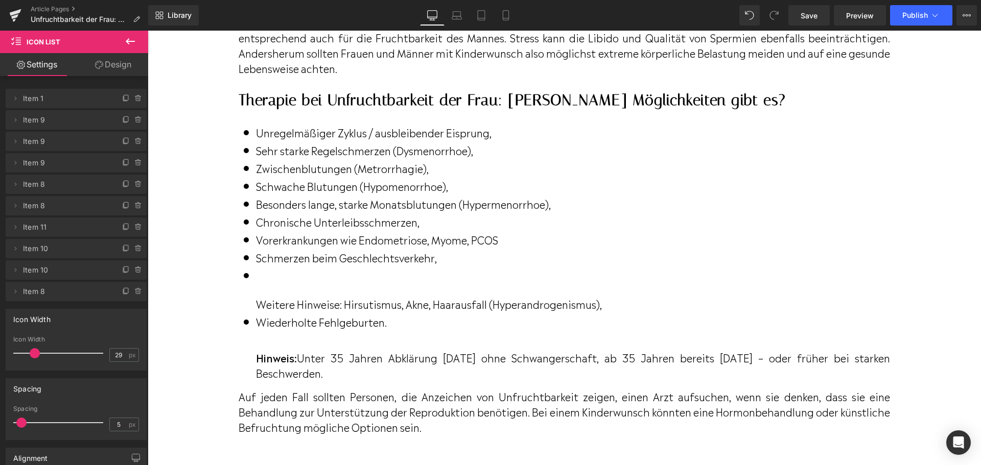
scroll to position [2834, 0]
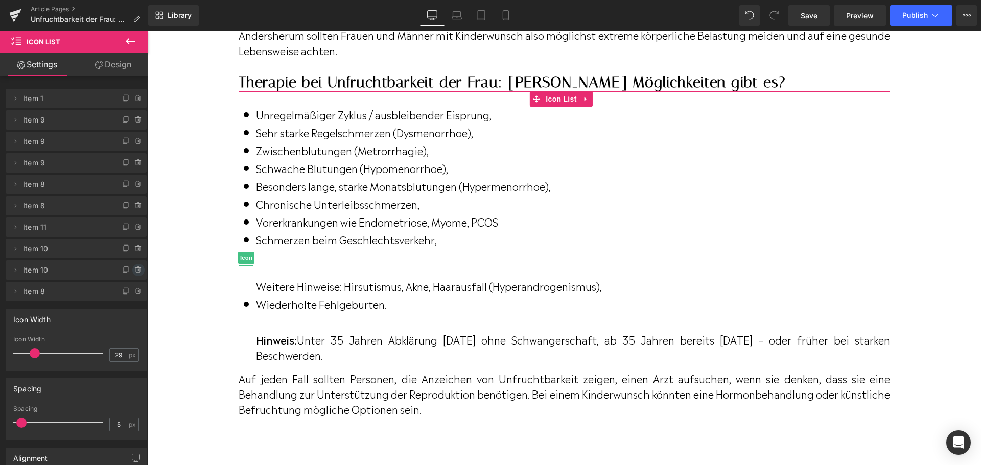
click at [132, 273] on span at bounding box center [138, 270] width 12 height 12
click at [130, 273] on button "Delete" at bounding box center [127, 270] width 32 height 13
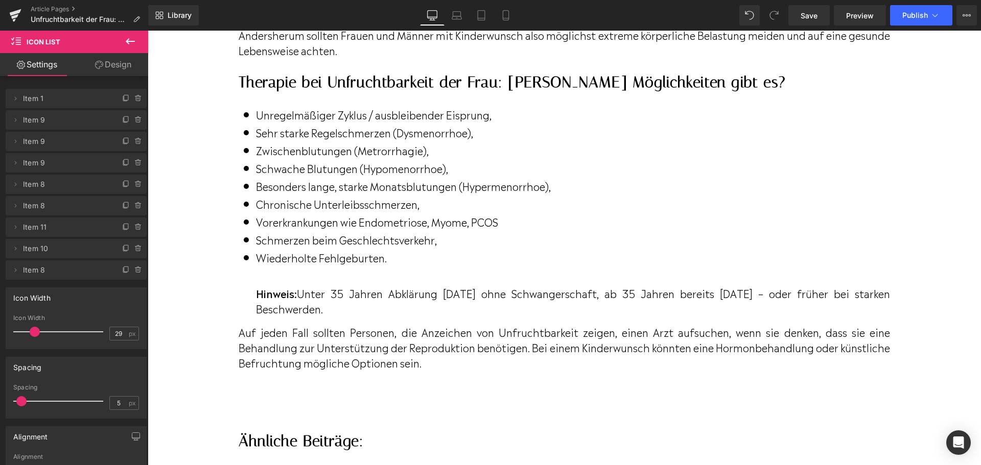
scroll to position [2783, 0]
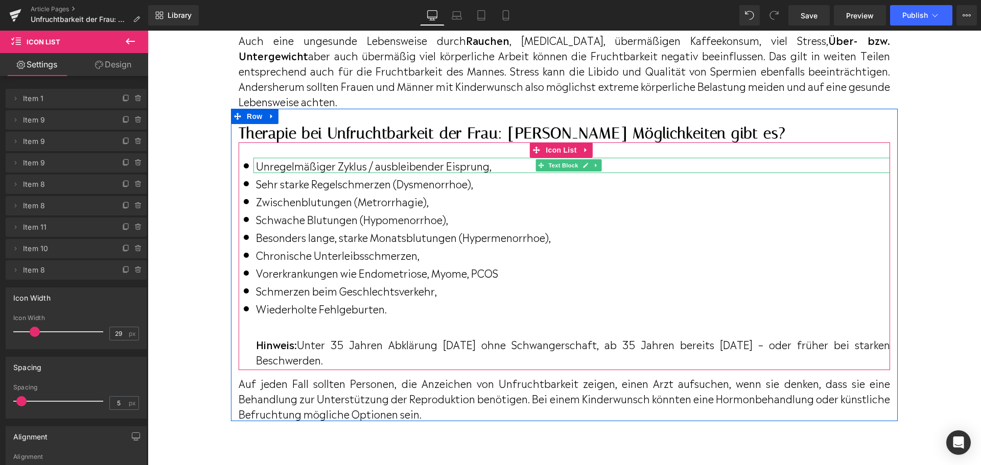
drag, startPoint x: 255, startPoint y: 195, endPoint x: 261, endPoint y: 195, distance: 5.6
click at [261, 173] on p "Unregelmäßiger Zyklus / ausbleibender Eisprung," at bounding box center [573, 165] width 634 height 15
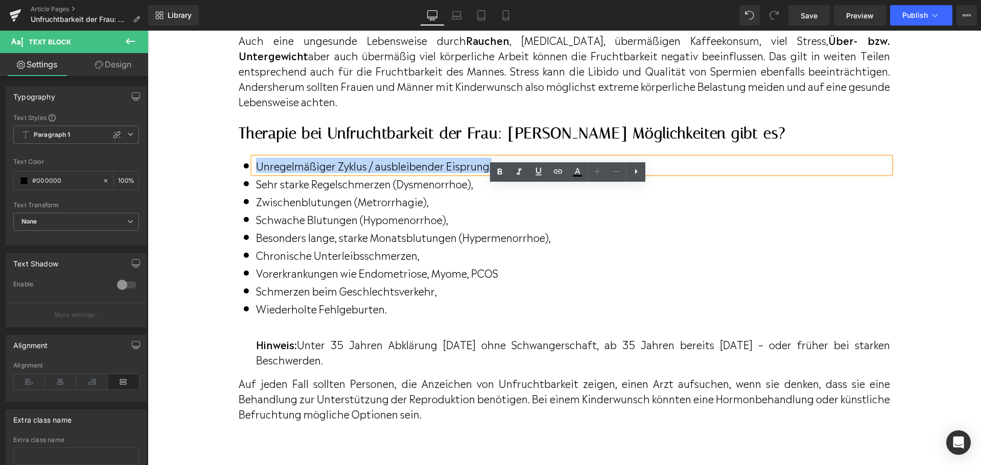
drag, startPoint x: 258, startPoint y: 194, endPoint x: 493, endPoint y: 198, distance: 235.0
click at [493, 173] on p "Unregelmäßiger Zyklus / ausbleibender Eisprung," at bounding box center [573, 165] width 634 height 15
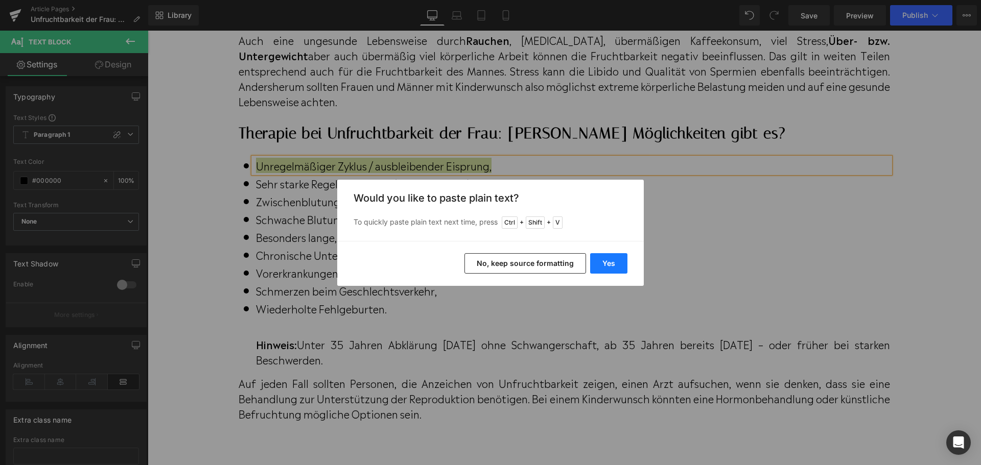
click at [593, 267] on button "Yes" at bounding box center [608, 263] width 37 height 20
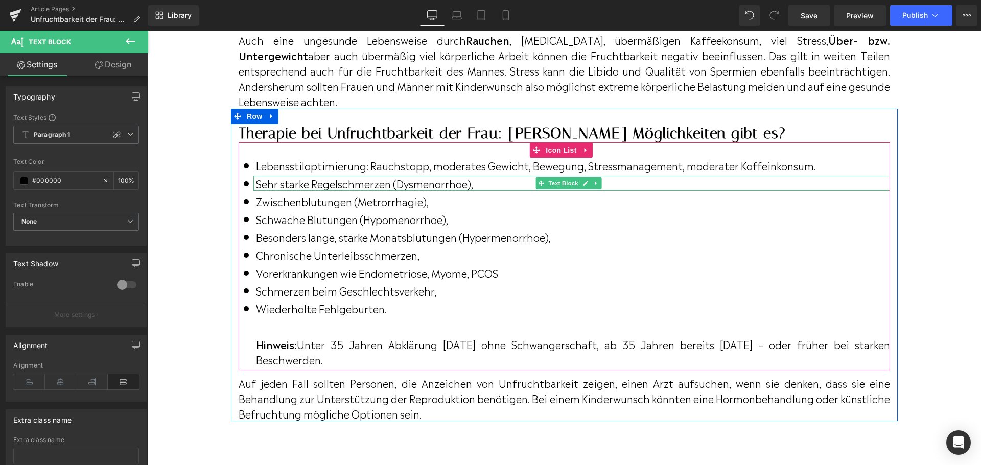
click at [257, 191] on p "Sehr starke Regelschmerzen (Dysmenorrhoe)," at bounding box center [573, 183] width 634 height 15
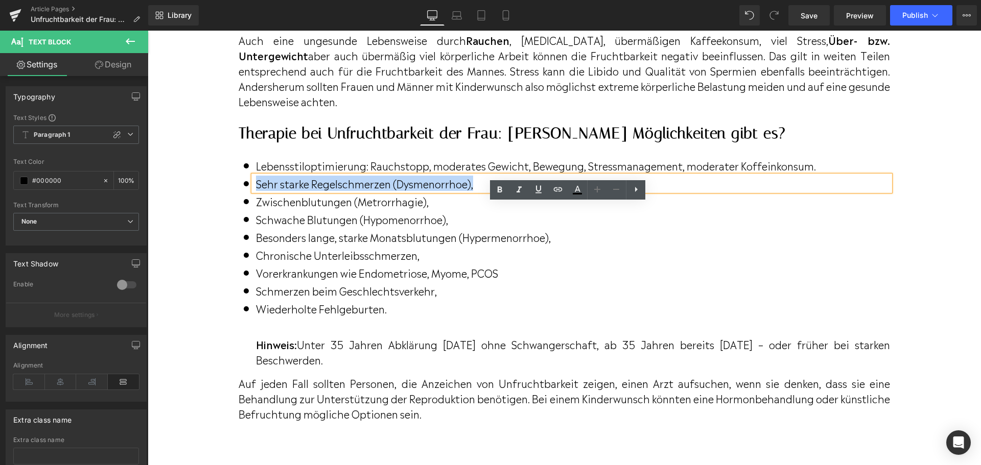
drag, startPoint x: 264, startPoint y: 210, endPoint x: 476, endPoint y: 214, distance: 212.0
click at [476, 191] on p "Sehr starke Regelschmerzen (Dysmenorrhoe)," at bounding box center [573, 183] width 634 height 15
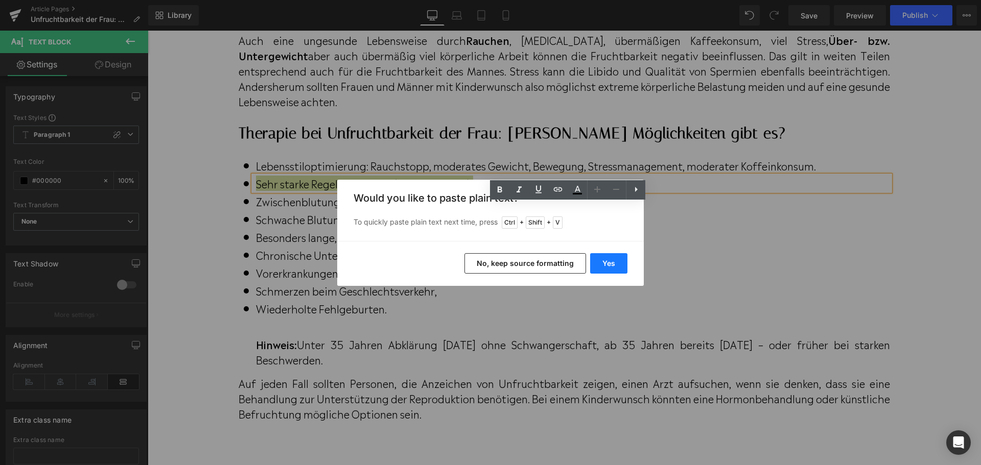
click at [603, 261] on button "Yes" at bounding box center [608, 263] width 37 height 20
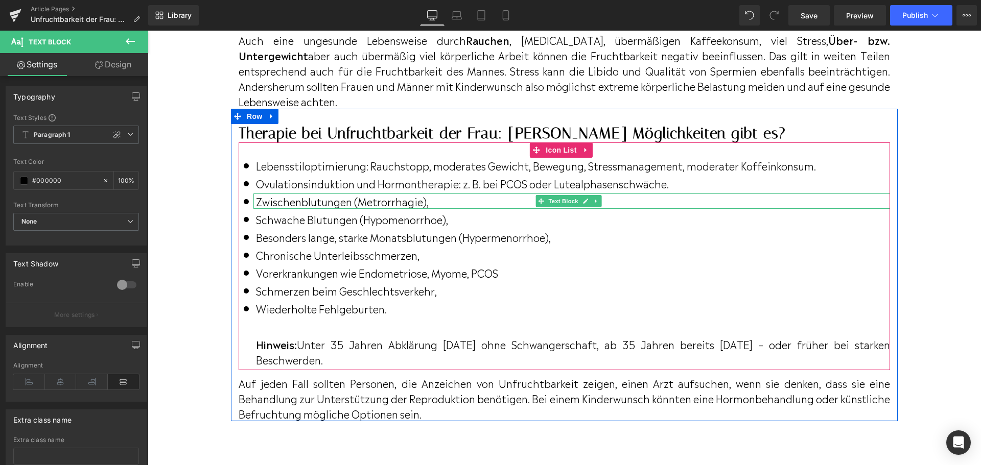
click at [278, 209] on p "Zwischenblutungen (Metrorrhagie)," at bounding box center [573, 201] width 634 height 15
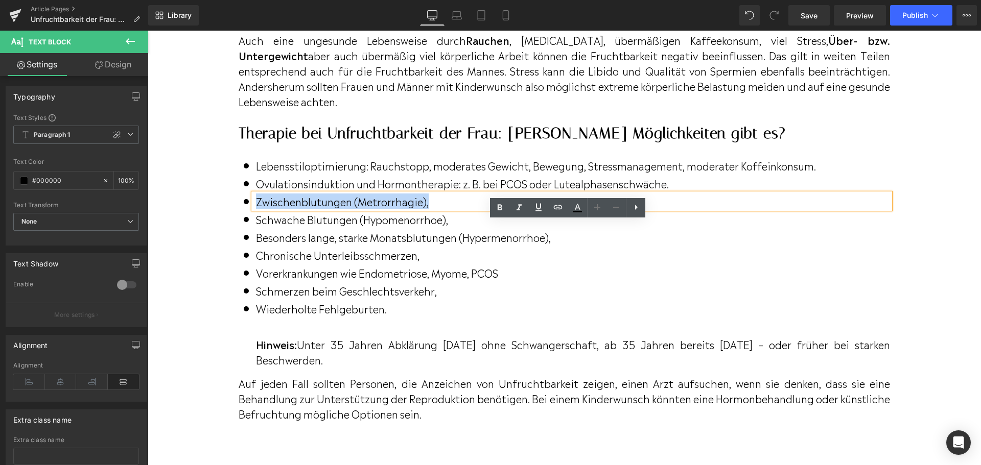
drag, startPoint x: 256, startPoint y: 229, endPoint x: 431, endPoint y: 230, distance: 174.7
click at [431, 209] on p "Zwischenblutungen (Metrorrhagie)," at bounding box center [573, 201] width 634 height 15
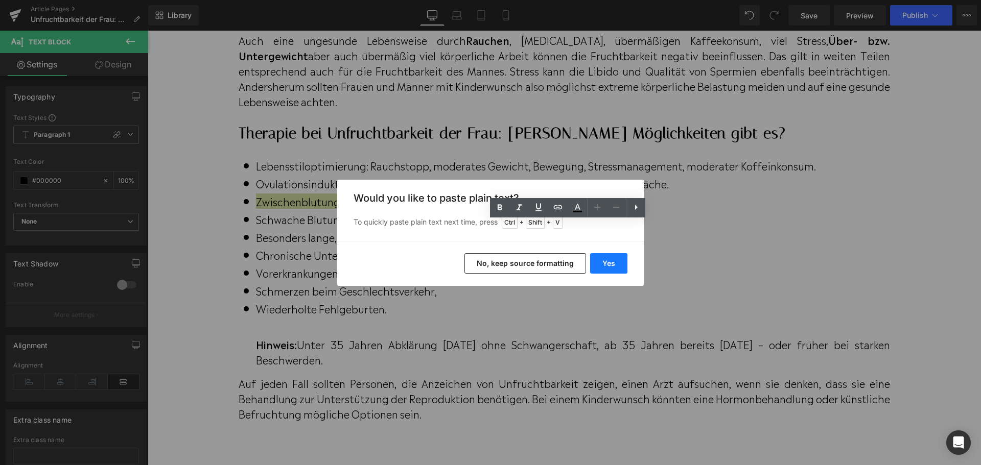
click at [608, 264] on button "Yes" at bounding box center [608, 263] width 37 height 20
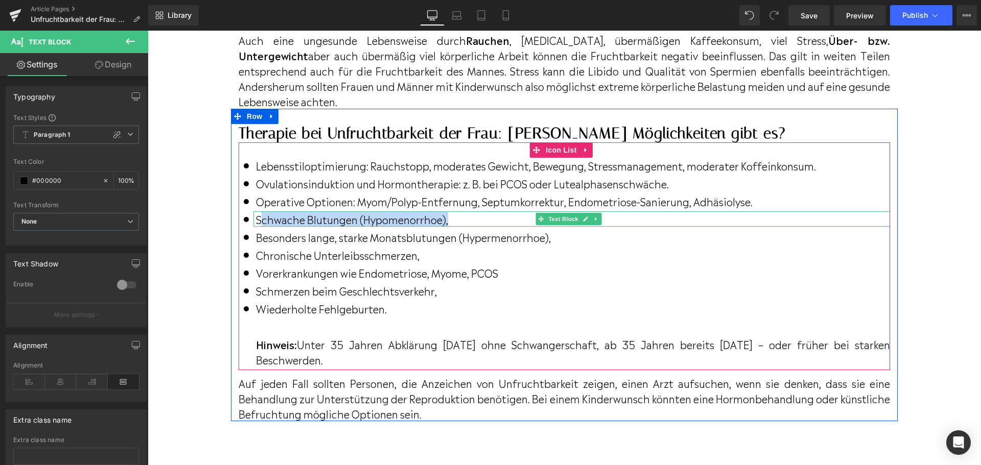
drag, startPoint x: 332, startPoint y: 248, endPoint x: 457, endPoint y: 249, distance: 125.2
click at [457, 227] on p "Schwache Blutungen (Hypomenorrhoe)," at bounding box center [573, 218] width 634 height 15
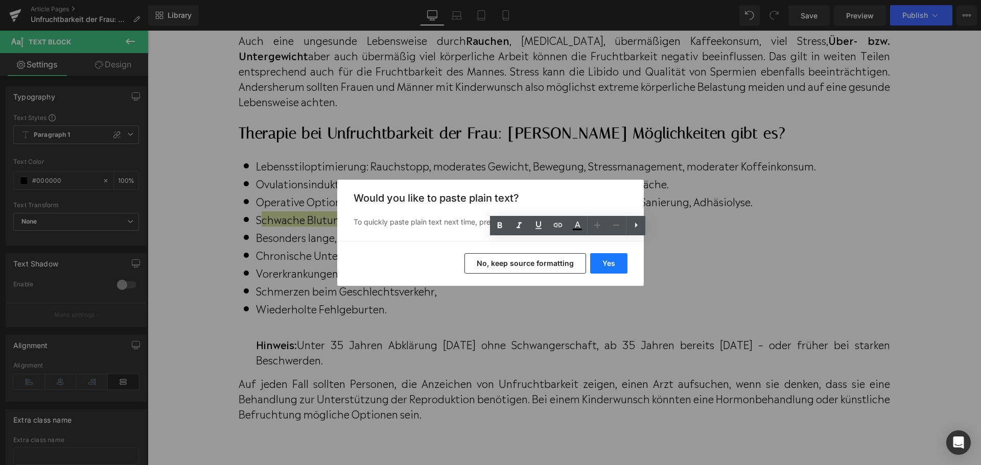
click at [602, 265] on button "Yes" at bounding box center [608, 263] width 37 height 20
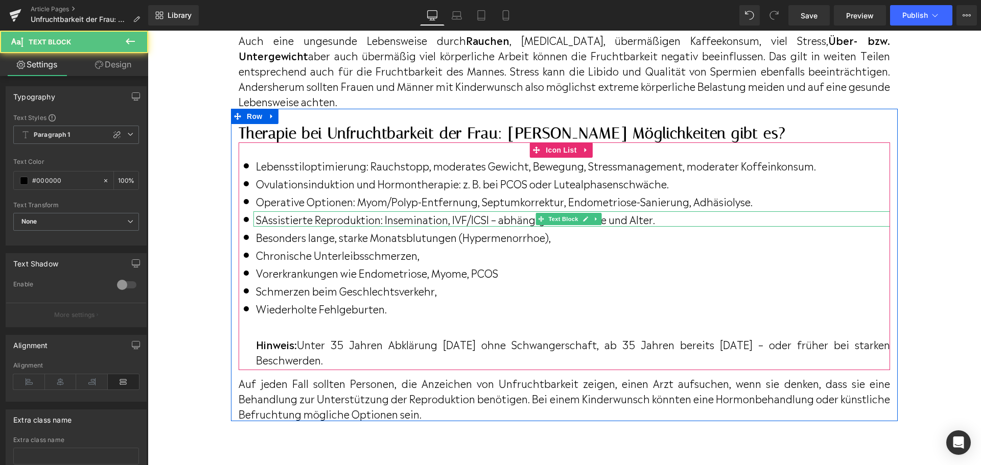
click at [261, 227] on p "SAssistierte Reproduktion: Insemination, IVF/ICSI – abhängig von Ursache und Al…" at bounding box center [573, 218] width 634 height 15
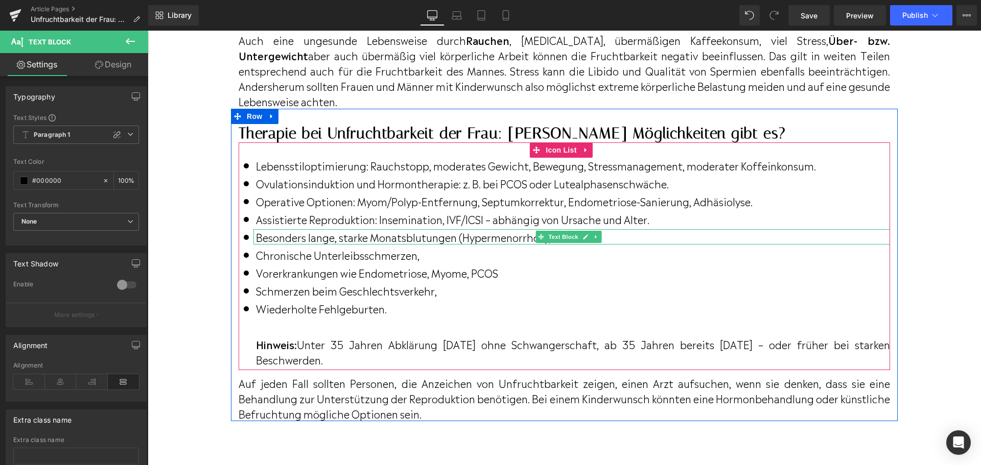
click at [284, 245] on p "Besonders lange, starke Monatsblutungen (Hypermenorrhoe)," at bounding box center [573, 236] width 634 height 15
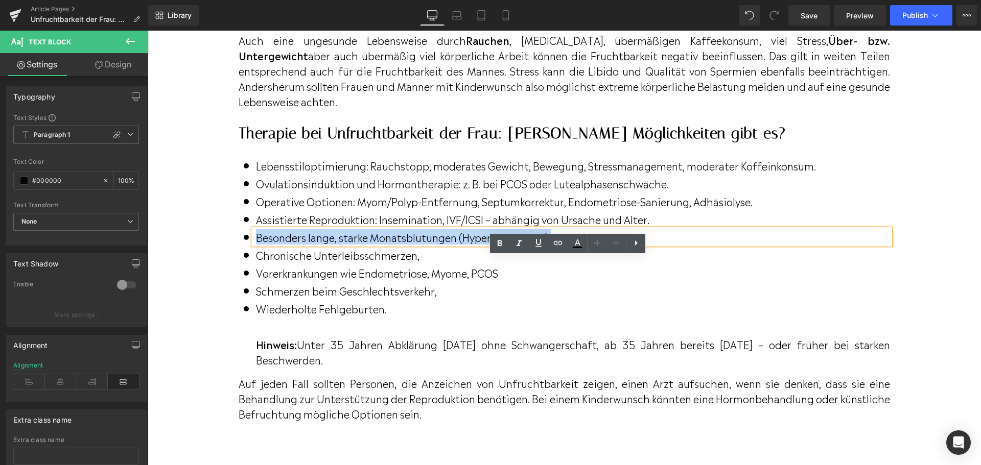
drag, startPoint x: 255, startPoint y: 267, endPoint x: 560, endPoint y: 267, distance: 305.0
click at [560, 245] on p "Besonders lange, starke Monatsblutungen (Hypermenorrhoe)," at bounding box center [573, 236] width 634 height 15
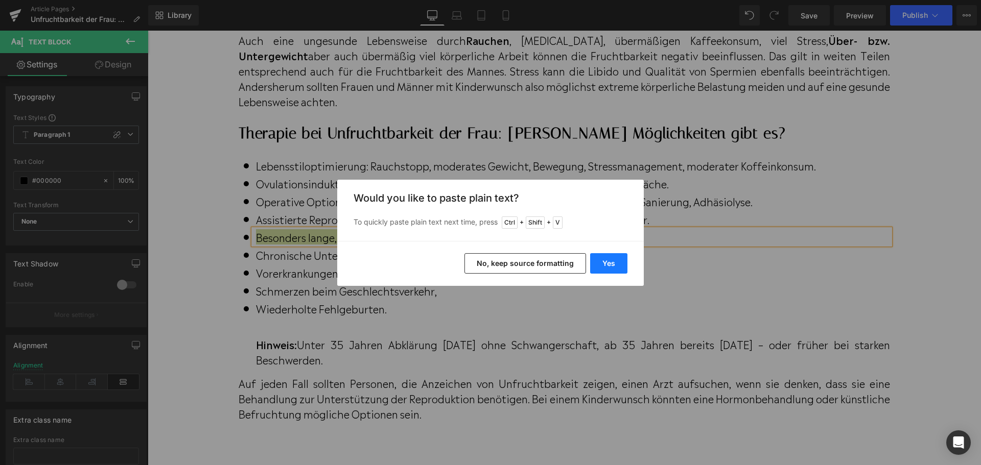
click at [604, 266] on button "Yes" at bounding box center [608, 263] width 37 height 20
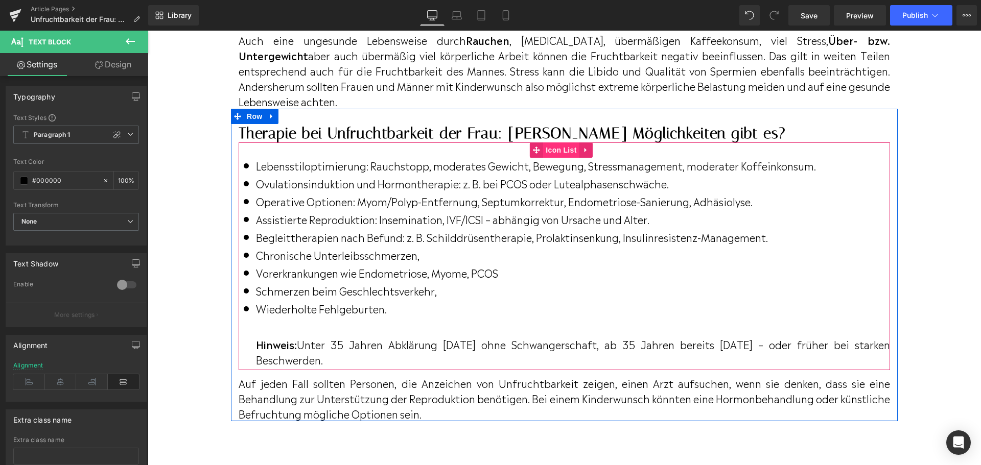
click at [557, 158] on span "Icon List" at bounding box center [561, 150] width 36 height 15
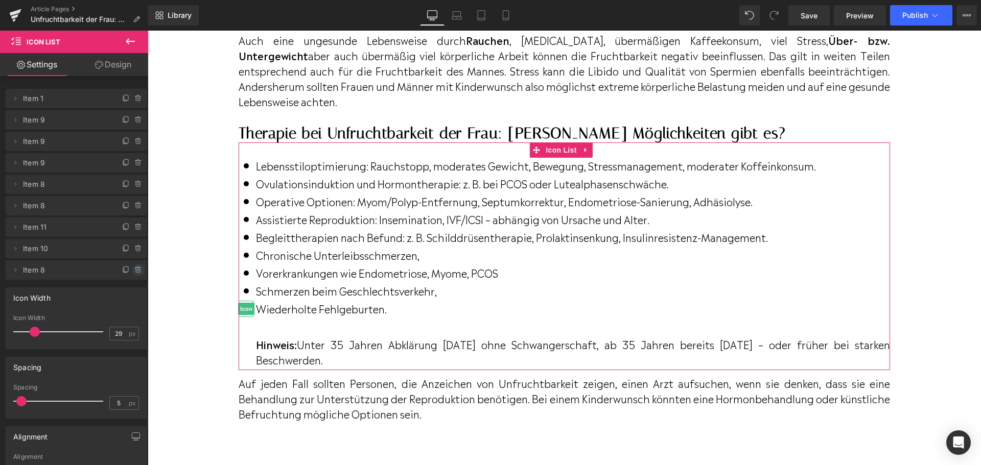
click at [136, 269] on icon at bounding box center [138, 270] width 4 height 5
click at [131, 268] on button "Delete" at bounding box center [127, 270] width 32 height 13
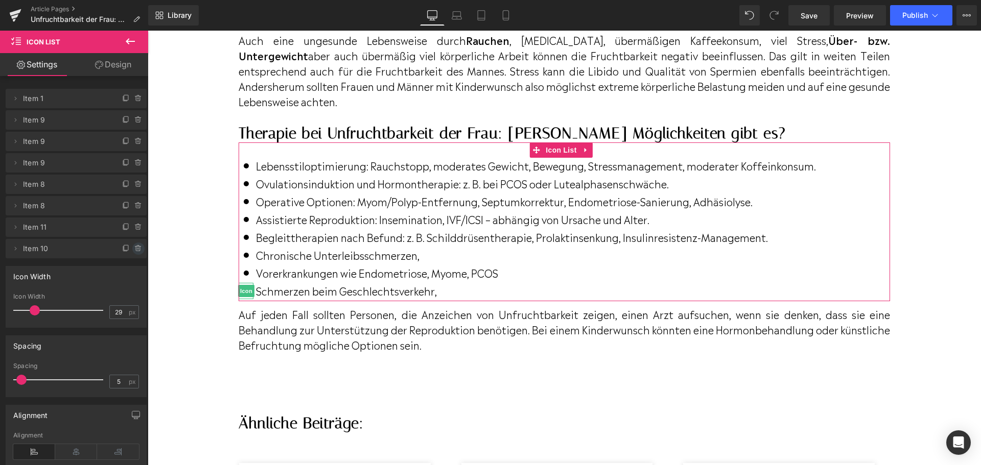
click at [134, 251] on icon at bounding box center [138, 249] width 8 height 8
click at [132, 251] on button "Delete" at bounding box center [127, 249] width 32 height 13
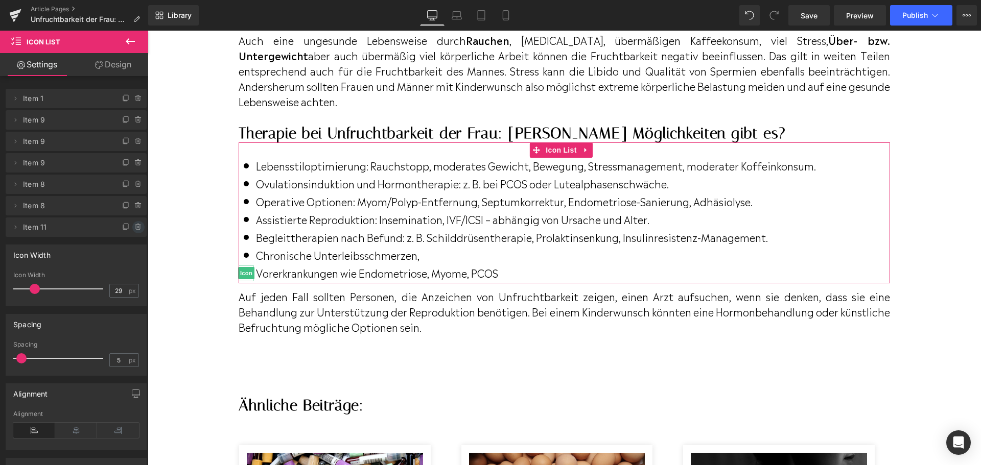
click at [136, 229] on icon at bounding box center [138, 227] width 4 height 5
click at [134, 230] on button "Delete" at bounding box center [127, 227] width 32 height 13
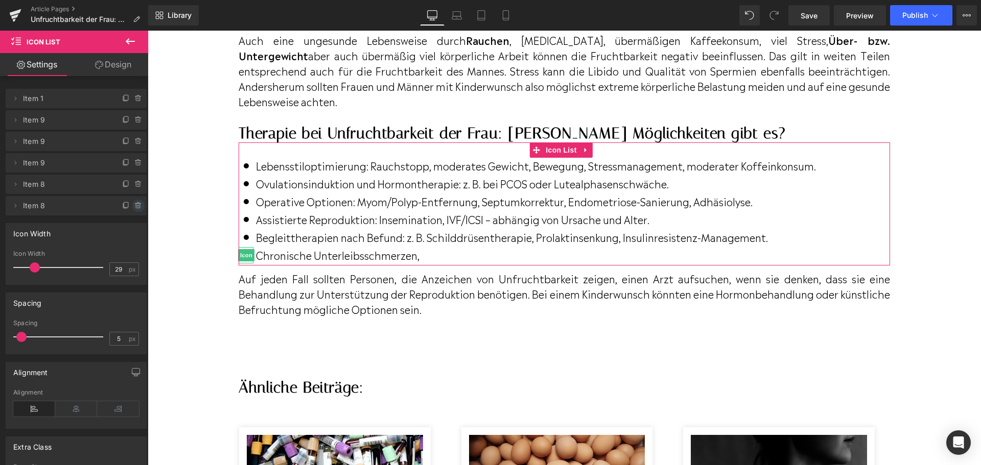
click at [134, 207] on icon at bounding box center [138, 206] width 8 height 8
click at [133, 209] on button "Delete" at bounding box center [127, 206] width 32 height 13
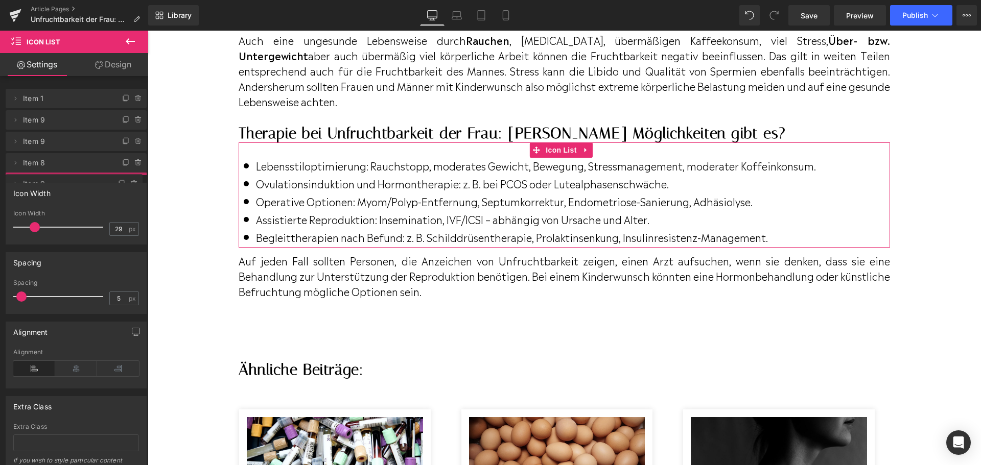
drag, startPoint x: 30, startPoint y: 161, endPoint x: 29, endPoint y: 181, distance: 20.5
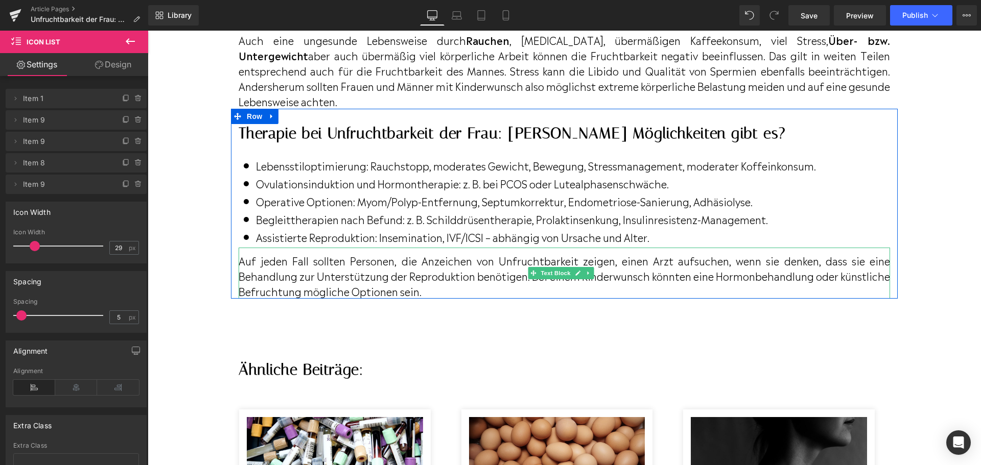
click at [515, 299] on p "Auf jeden Fall sollten Personen, die Anzeichen von Unfruchtbarkeit zeigen, eine…" at bounding box center [564, 276] width 651 height 46
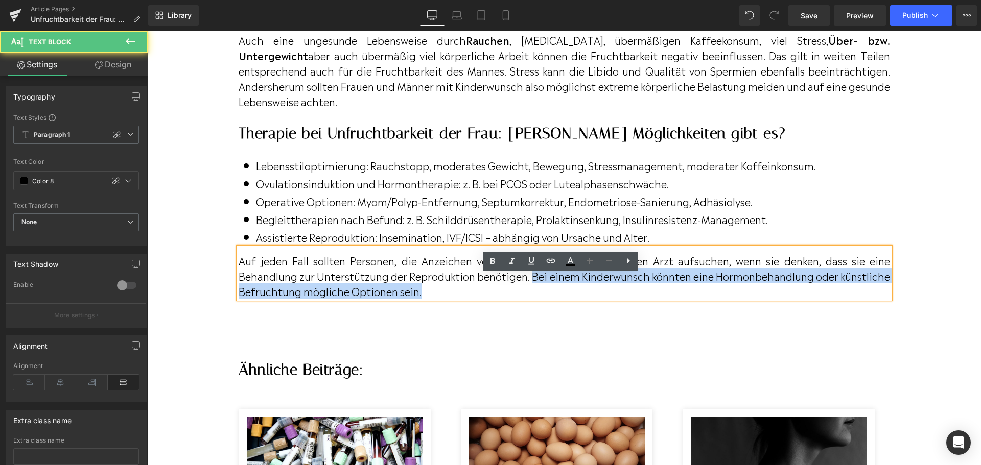
drag, startPoint x: 554, startPoint y: 304, endPoint x: 562, endPoint y: 313, distance: 11.9
click at [562, 299] on p "Auf jeden Fall sollten Personen, die Anzeichen von Unfruchtbarkeit zeigen, eine…" at bounding box center [564, 276] width 651 height 46
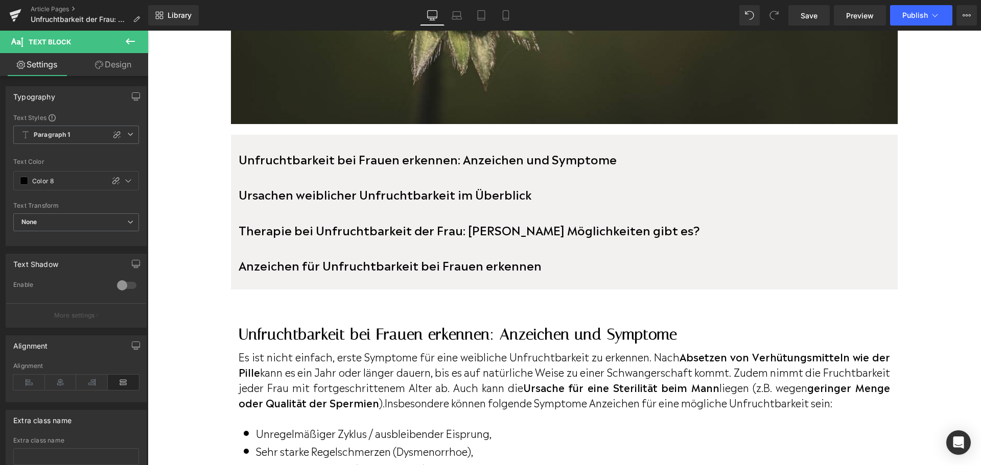
scroll to position [511, 0]
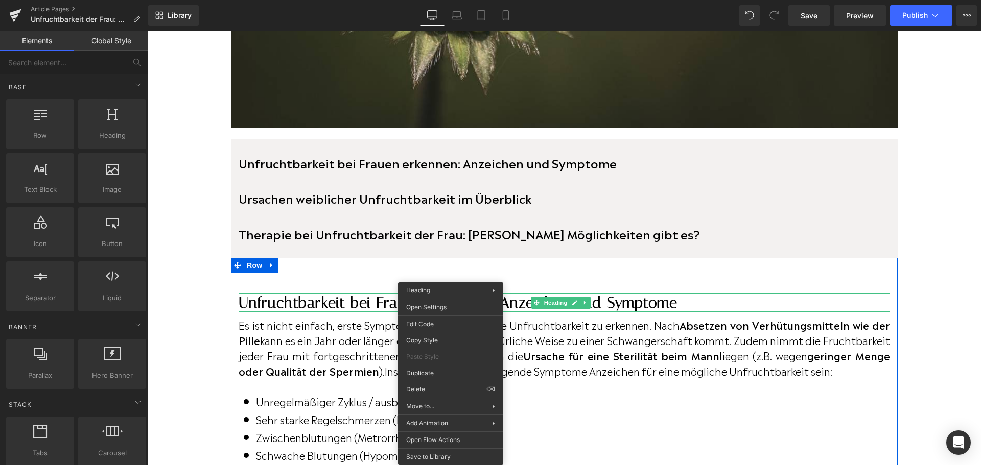
click at [629, 299] on h2 "Unfruchtbarkeit bei Frauen erkennen: Anzeichen und Symptome" at bounding box center [564, 303] width 651 height 18
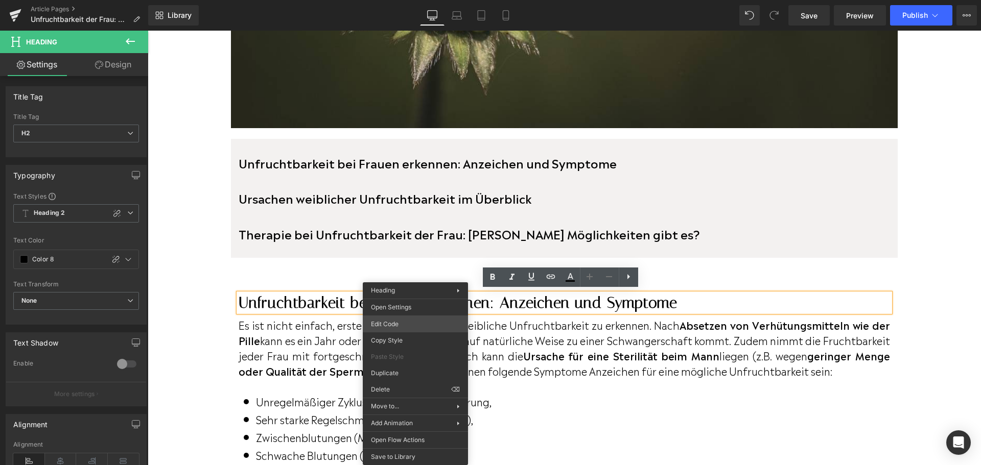
click at [410, 0] on div "Icon List You are previewing how the will restyle your page. You can not edit E…" at bounding box center [490, 0] width 981 height 0
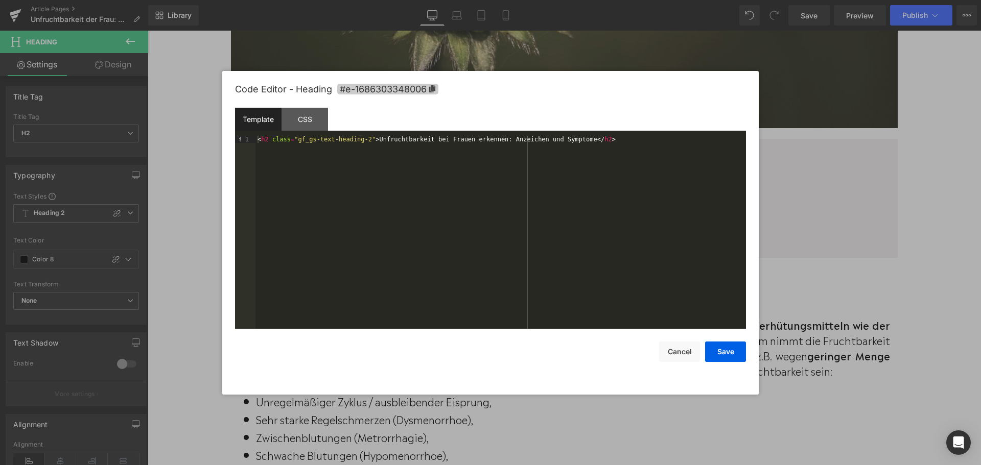
click at [429, 87] on icon at bounding box center [432, 88] width 7 height 7
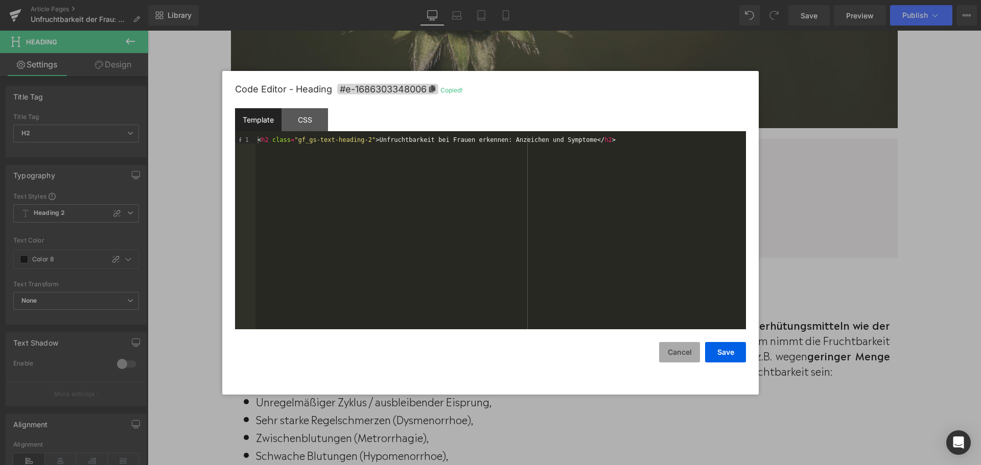
click at [675, 356] on button "Cancel" at bounding box center [679, 352] width 41 height 20
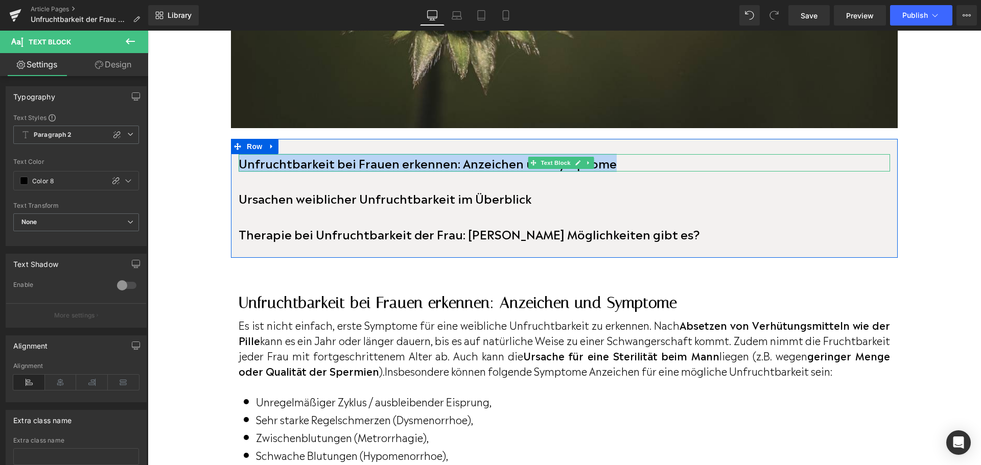
drag, startPoint x: 608, startPoint y: 159, endPoint x: 242, endPoint y: 159, distance: 366.3
click at [242, 159] on p "Unfruchtbarkeit bei Frauen erkennen: Anzeichen und Symptome" at bounding box center [564, 163] width 651 height 18
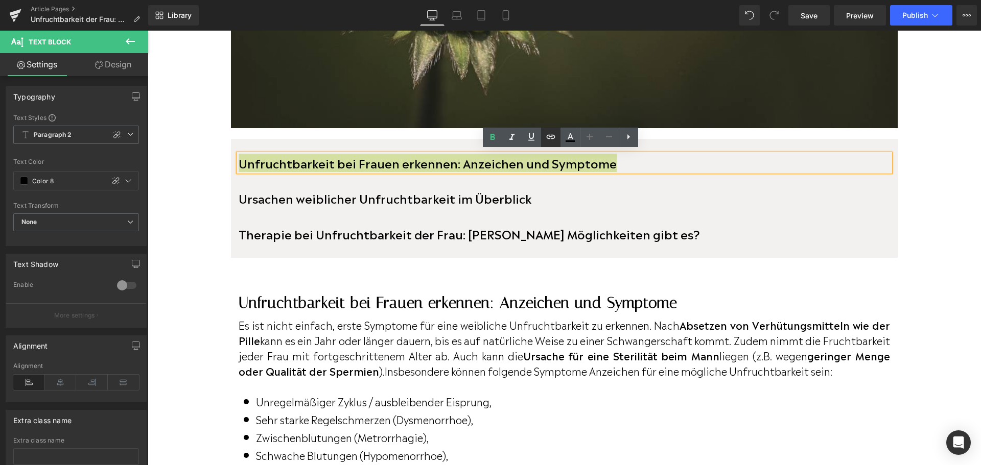
click at [555, 139] on icon at bounding box center [551, 137] width 12 height 12
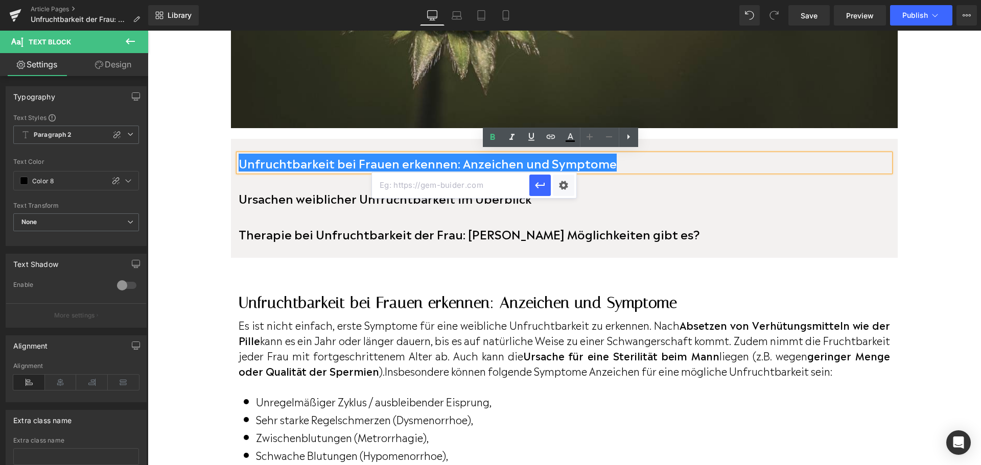
click at [510, 179] on input "text" at bounding box center [450, 186] width 157 height 26
paste input "#e-1686303348006"
click at [538, 186] on icon "button" at bounding box center [540, 185] width 12 height 12
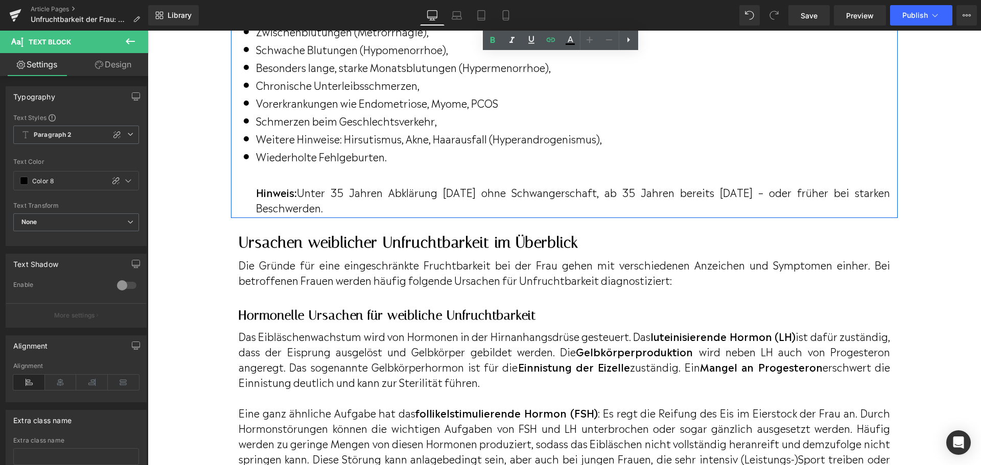
scroll to position [1022, 0]
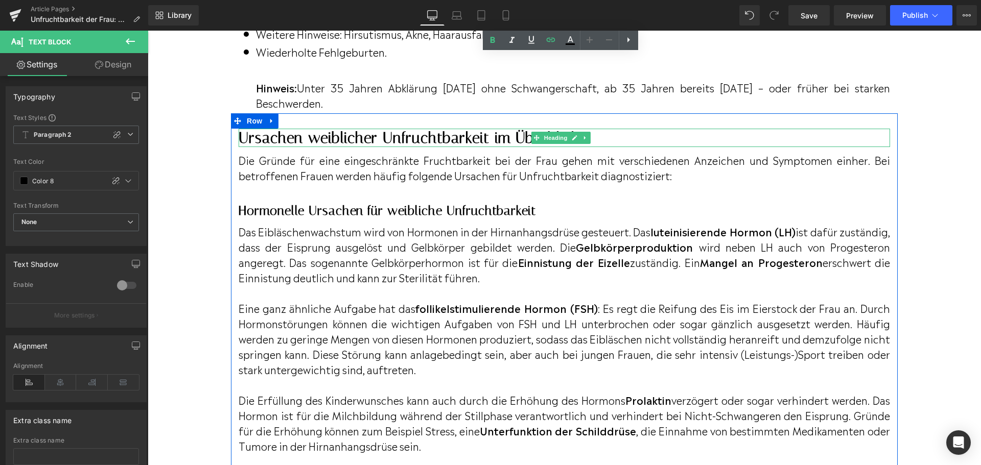
click at [477, 147] on h2 "Ursachen weiblicher Unfruchtbarkeit im Überblick" at bounding box center [564, 138] width 651 height 18
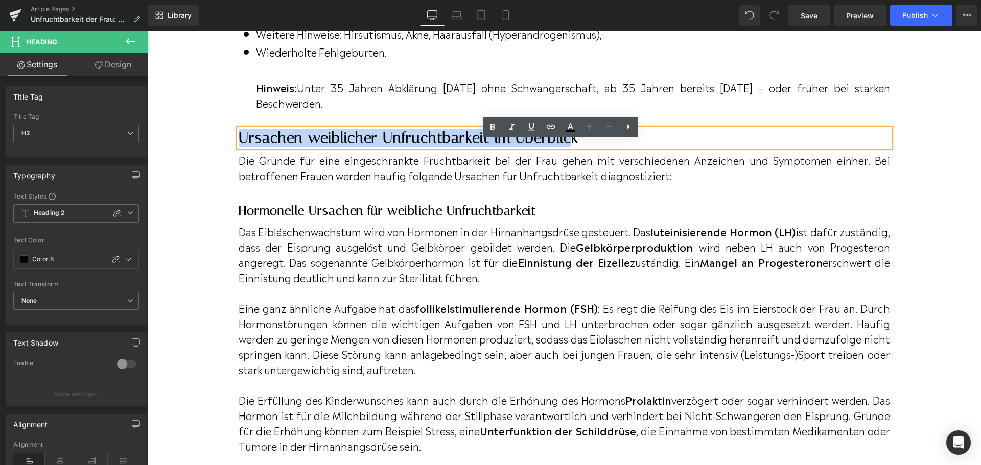
drag, startPoint x: 241, startPoint y: 149, endPoint x: 572, endPoint y: 155, distance: 331.6
click at [572, 147] on h2 "Ursachen weiblicher Unfruchtbarkeit im Überblick" at bounding box center [564, 138] width 651 height 18
drag, startPoint x: 576, startPoint y: 152, endPoint x: 240, endPoint y: 150, distance: 335.6
click at [240, 147] on h2 "Ursachen weiblicher Unfruchtbarkeit im Überblick" at bounding box center [564, 138] width 651 height 18
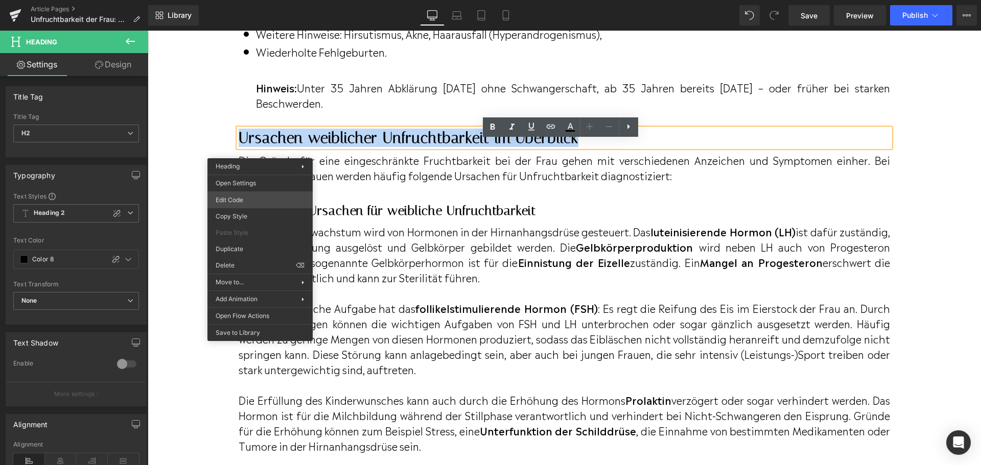
click at [247, 0] on div "Icon List You are previewing how the will restyle your page. You can not edit E…" at bounding box center [490, 0] width 981 height 0
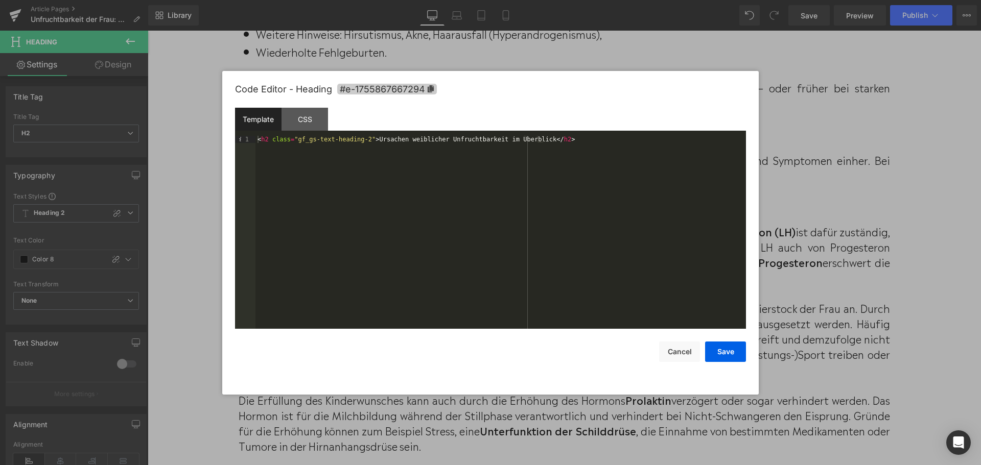
click at [389, 86] on span "#e-1755867667294" at bounding box center [387, 89] width 100 height 11
copy h2 "Ursachen weiblicher Unfruchtbarkeit im Überblick"
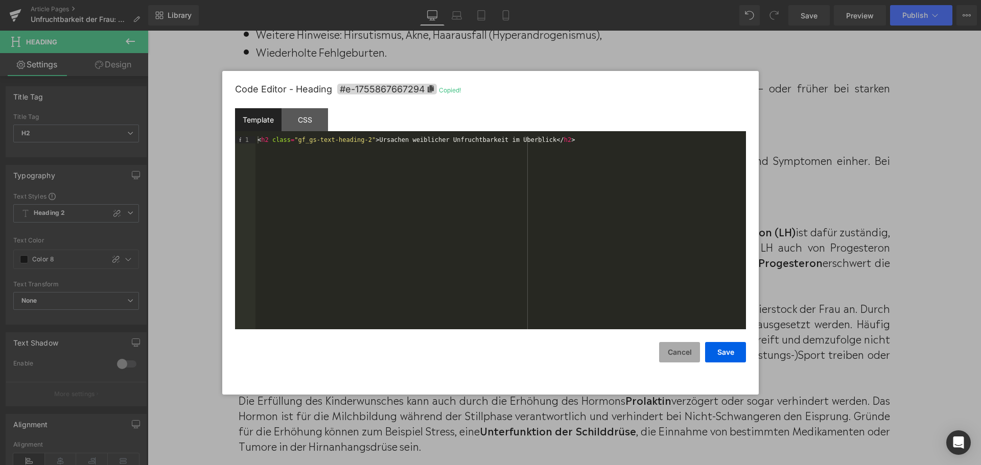
click at [682, 350] on button "Cancel" at bounding box center [679, 352] width 41 height 20
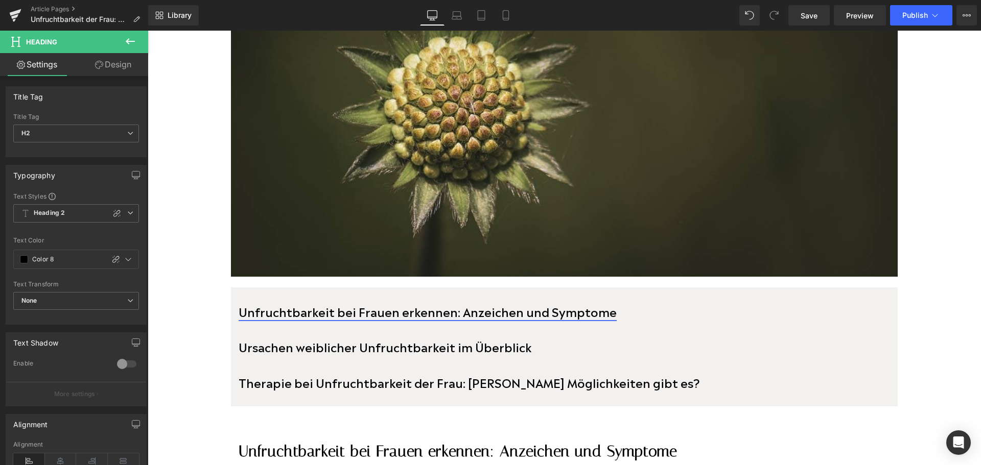
scroll to position [409, 0]
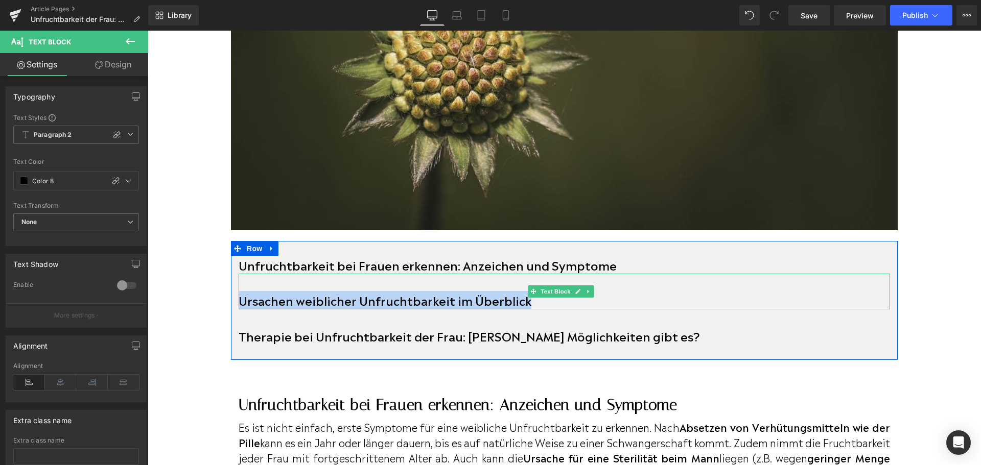
drag, startPoint x: 524, startPoint y: 297, endPoint x: 241, endPoint y: 299, distance: 283.0
click at [241, 299] on b "Ursachen weiblicher Unfruchtbarkeit im Überblick" at bounding box center [385, 300] width 293 height 18
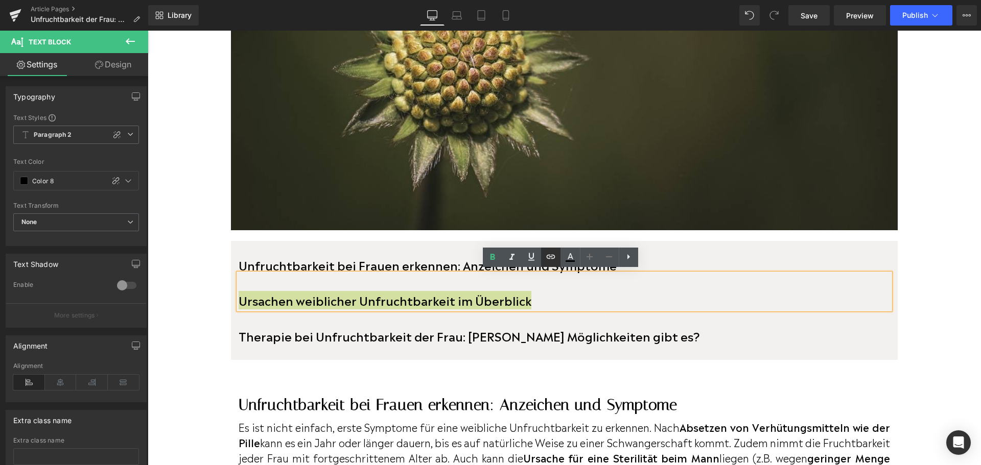
click at [548, 262] on icon at bounding box center [551, 257] width 12 height 12
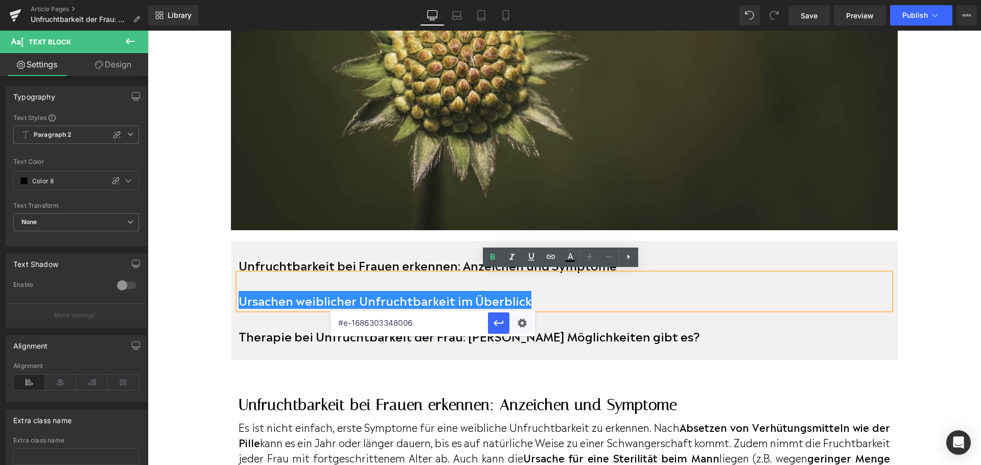
paste input "755867667294"
type input "#e-1755867667294"
click at [497, 320] on icon "button" at bounding box center [498, 323] width 10 height 6
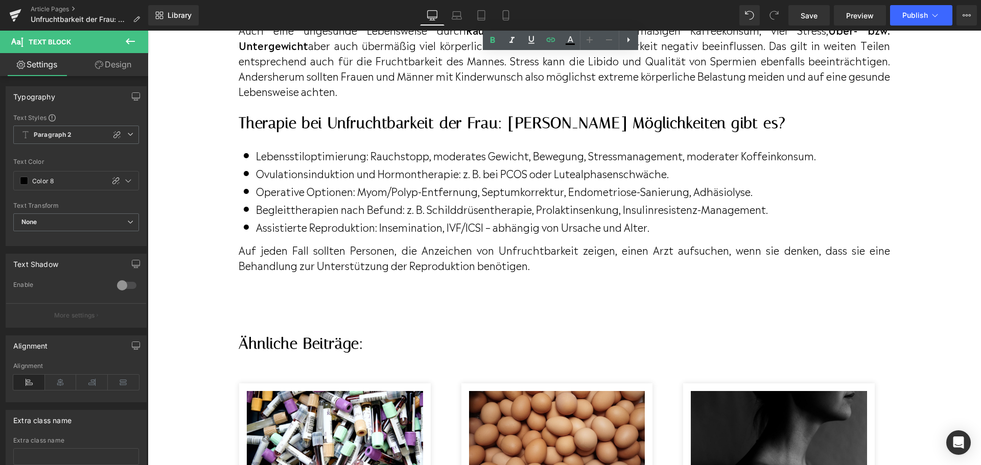
scroll to position [2759, 0]
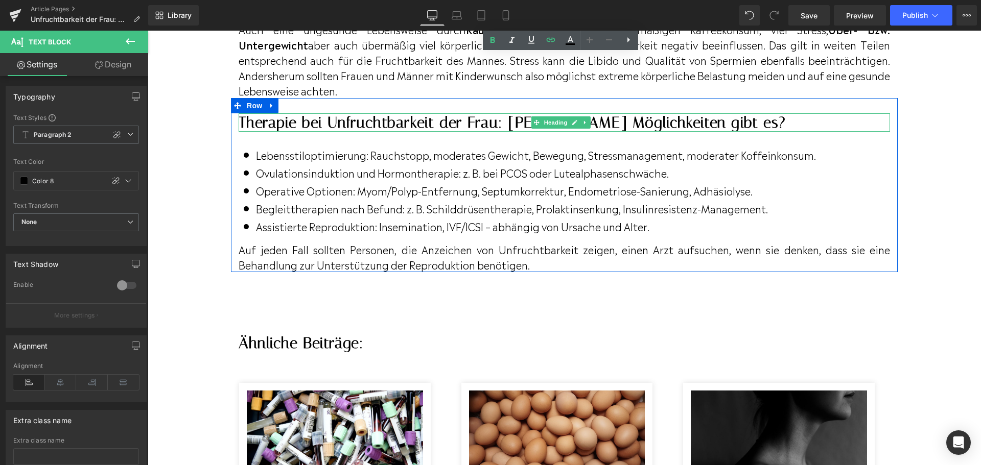
click at [245, 132] on h2 "Therapie bei Unfruchtbarkeit der Frau: [PERSON_NAME] Möglichkeiten gibt es?" at bounding box center [564, 122] width 651 height 18
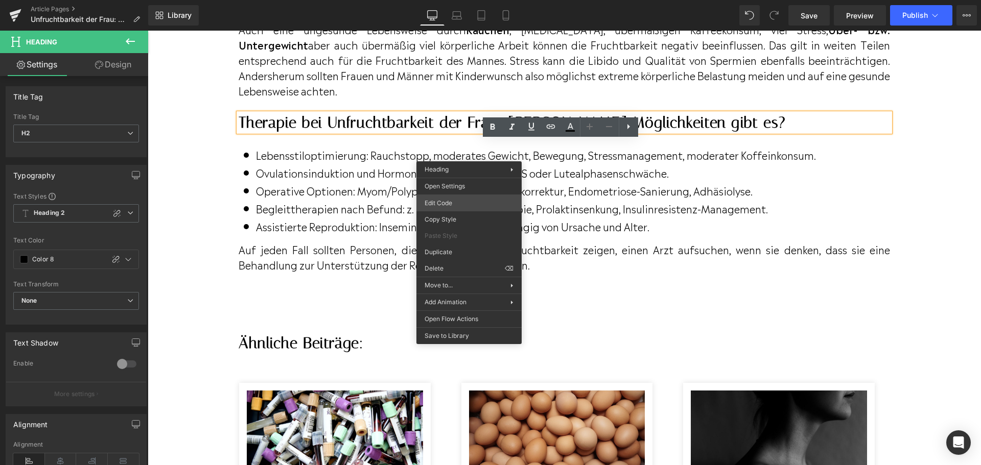
click at [475, 0] on div "Icon List You are previewing how the will restyle your page. You can not edit E…" at bounding box center [490, 0] width 981 height 0
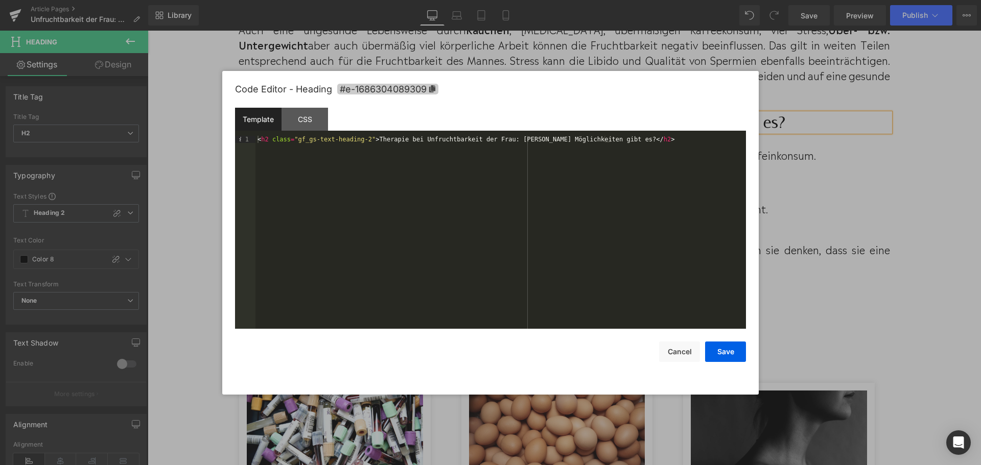
click at [434, 86] on icon at bounding box center [432, 88] width 6 height 7
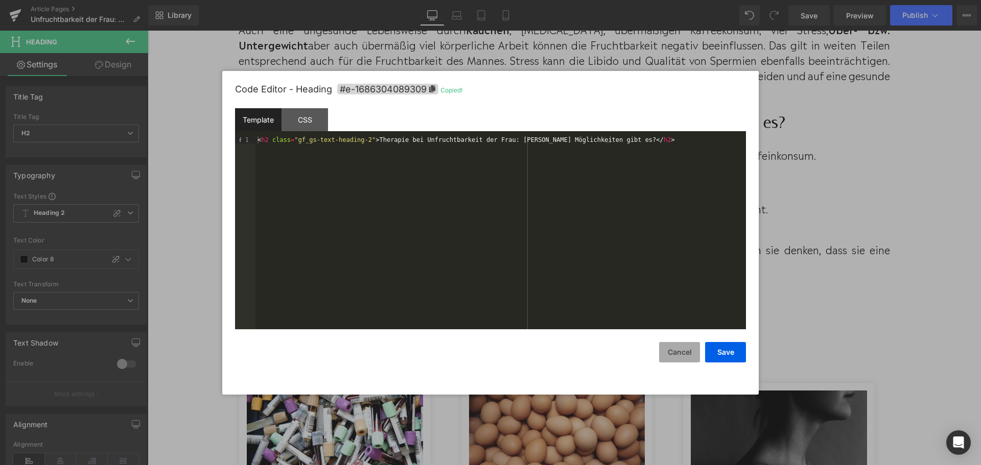
click at [672, 354] on button "Cancel" at bounding box center [679, 352] width 41 height 20
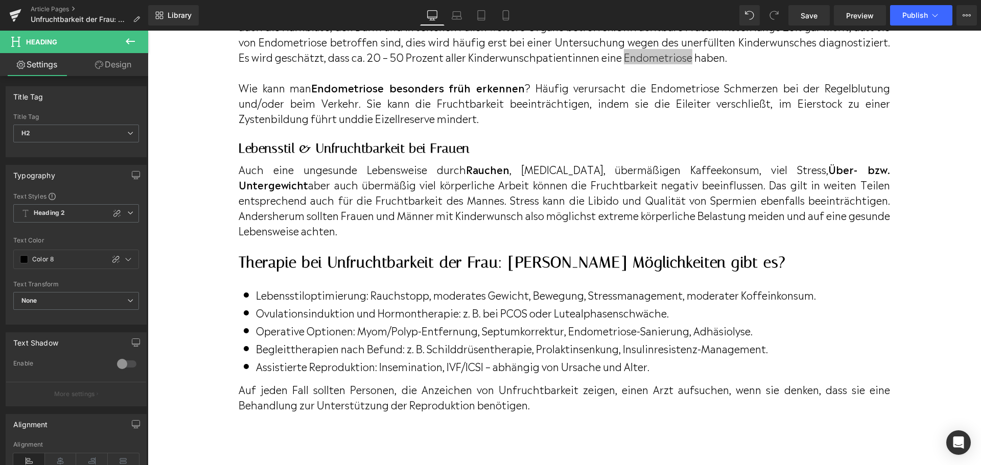
scroll to position [2708, 0]
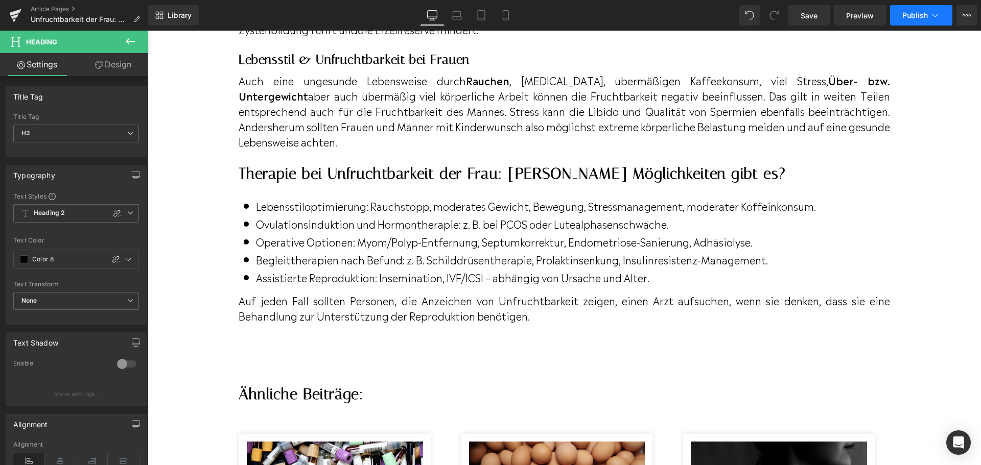
click at [907, 11] on span "Publish" at bounding box center [915, 15] width 26 height 8
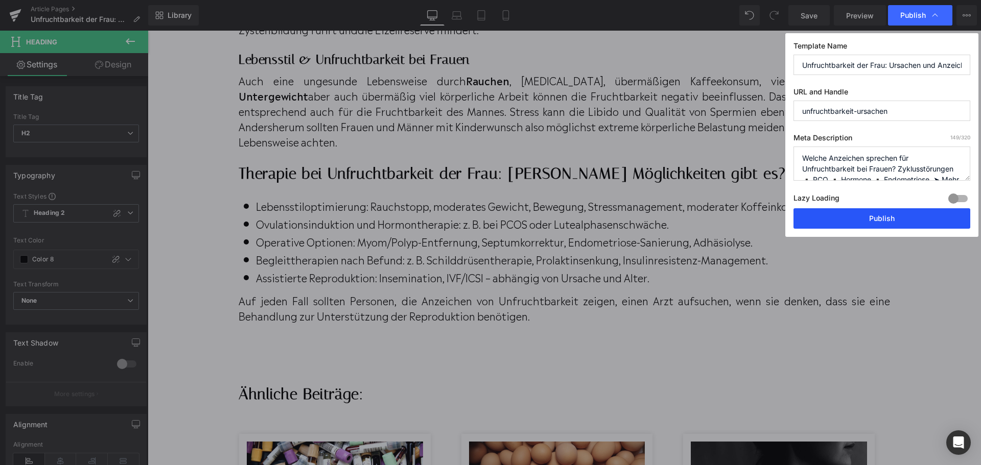
click at [866, 219] on button "Publish" at bounding box center [881, 218] width 177 height 20
